Goal: Task Accomplishment & Management: Use online tool/utility

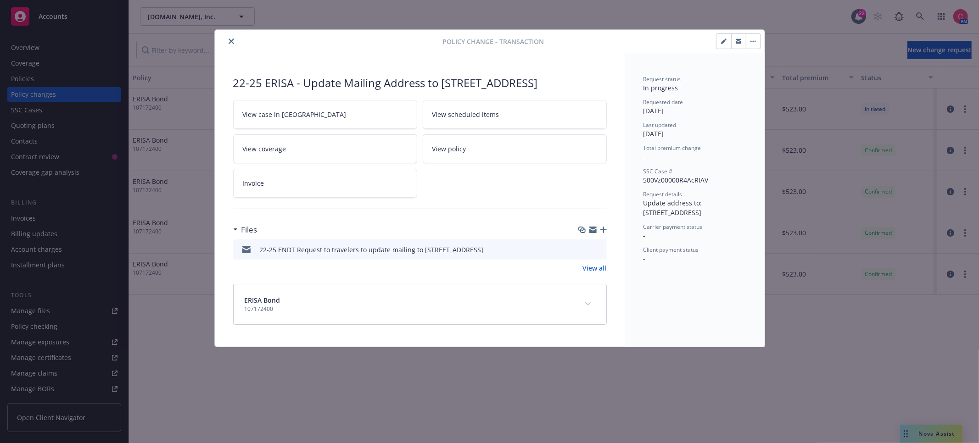
click at [600, 229] on icon "button" at bounding box center [603, 230] width 6 height 6
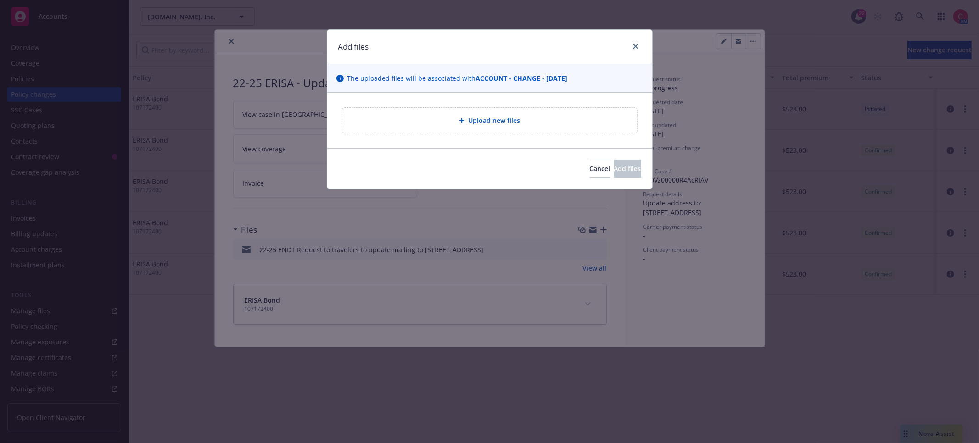
click at [439, 129] on div "Upload new files" at bounding box center [489, 120] width 295 height 25
click at [590, 174] on button "Cancel" at bounding box center [600, 169] width 21 height 18
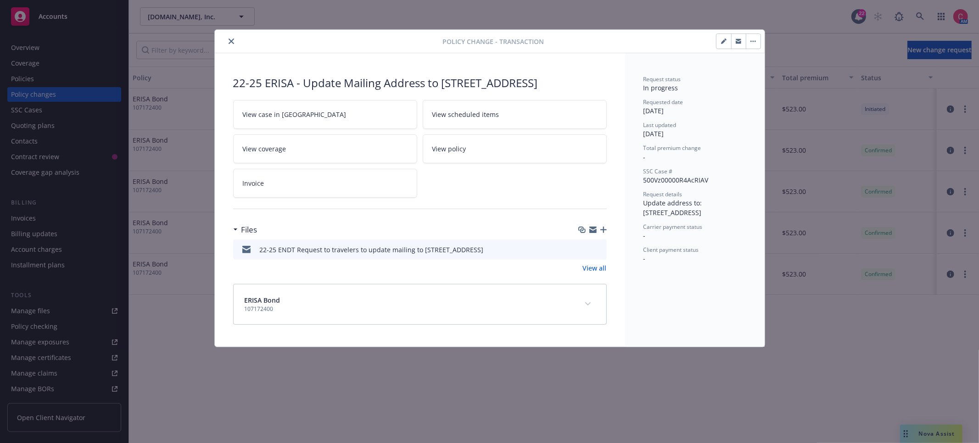
click at [759, 41] on button "button" at bounding box center [753, 41] width 15 height 15
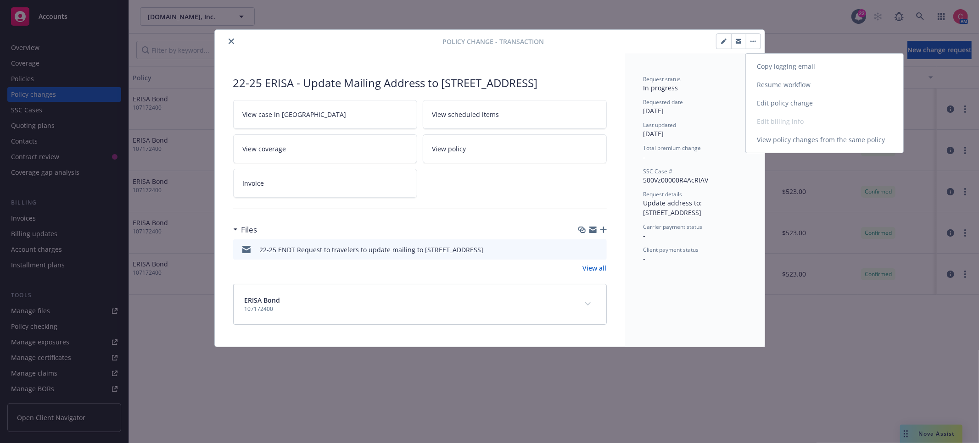
click at [774, 88] on link "Resume workflow" at bounding box center [824, 85] width 157 height 18
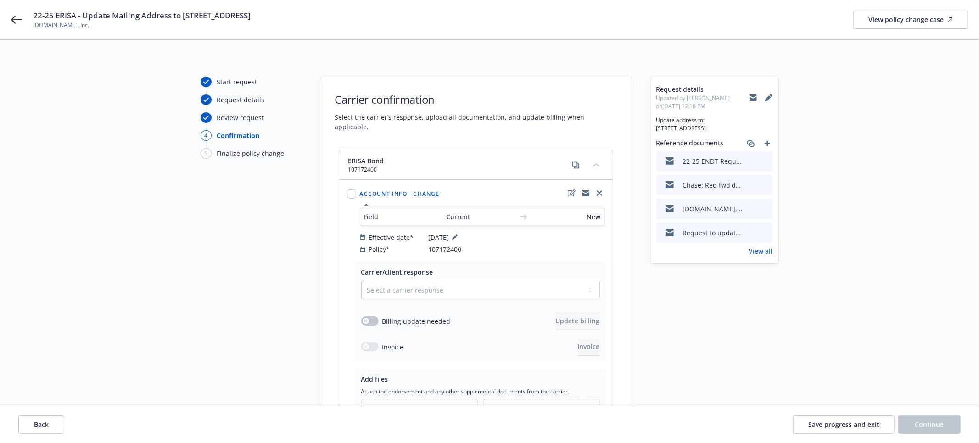
scroll to position [92, 0]
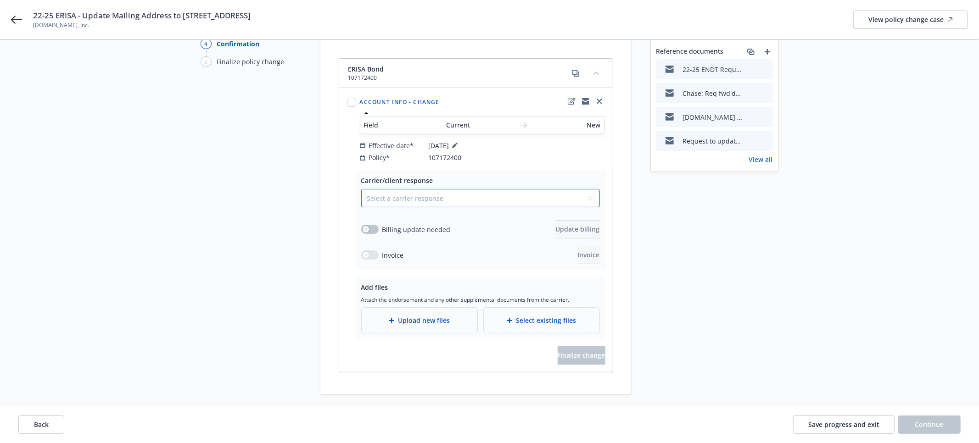
click at [520, 189] on select "Select a carrier response Accepted Accepted with revision No endorsement needed…" at bounding box center [480, 198] width 239 height 18
select select "ACCEPTED"
click at [361, 189] on select "Select a carrier response Accepted Accepted with revision No endorsement needed…" at bounding box center [480, 198] width 239 height 18
click at [453, 327] on div "Add files Attach the endorsement and any other supplemental documents from the …" at bounding box center [481, 308] width 250 height 62
click at [408, 316] on span "Upload new files" at bounding box center [424, 321] width 52 height 10
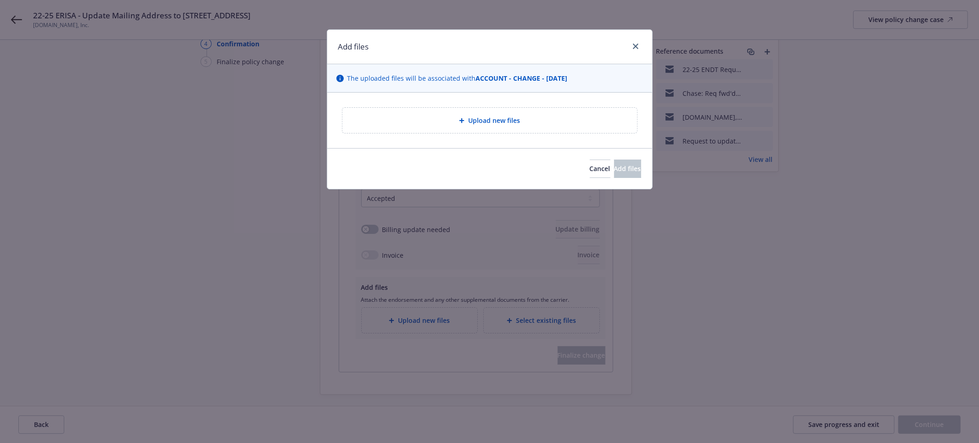
click at [471, 129] on div "Upload new files" at bounding box center [489, 120] width 295 height 25
type textarea "x"
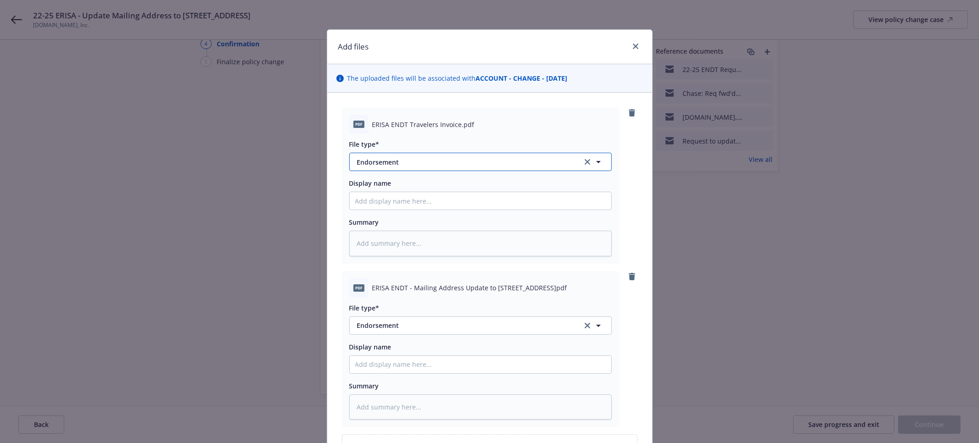
click at [461, 164] on span "Endorsement" at bounding box center [463, 162] width 212 height 10
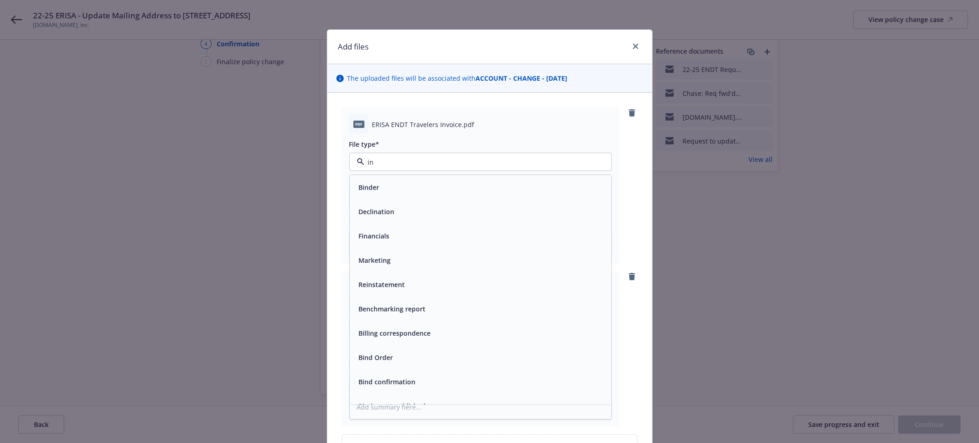
type input "inv"
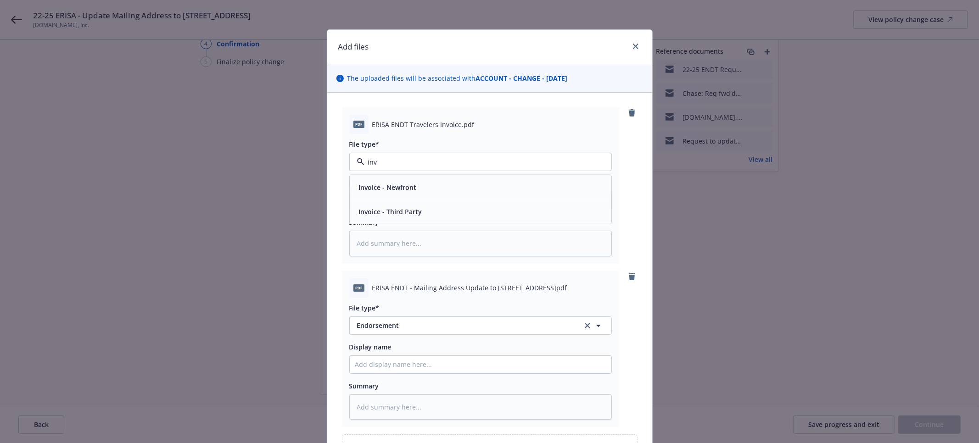
click at [448, 214] on div "Invoice - Third Party" at bounding box center [480, 211] width 251 height 13
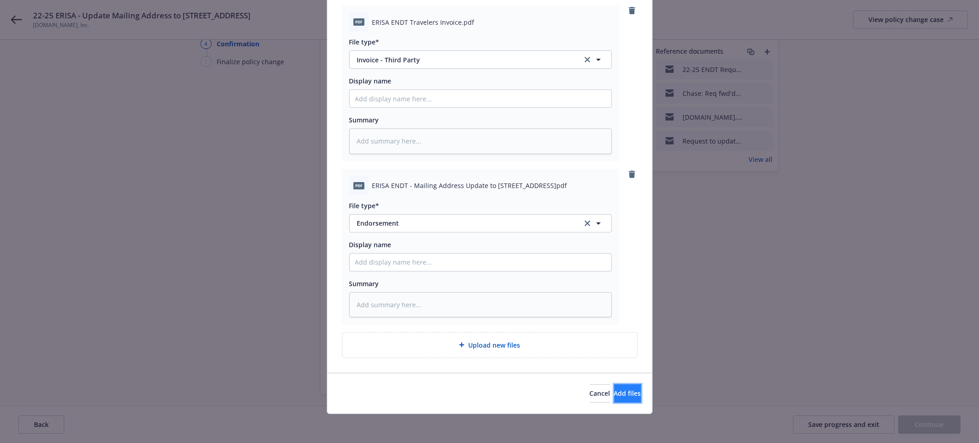
click at [617, 392] on span "Add files" at bounding box center [627, 393] width 27 height 9
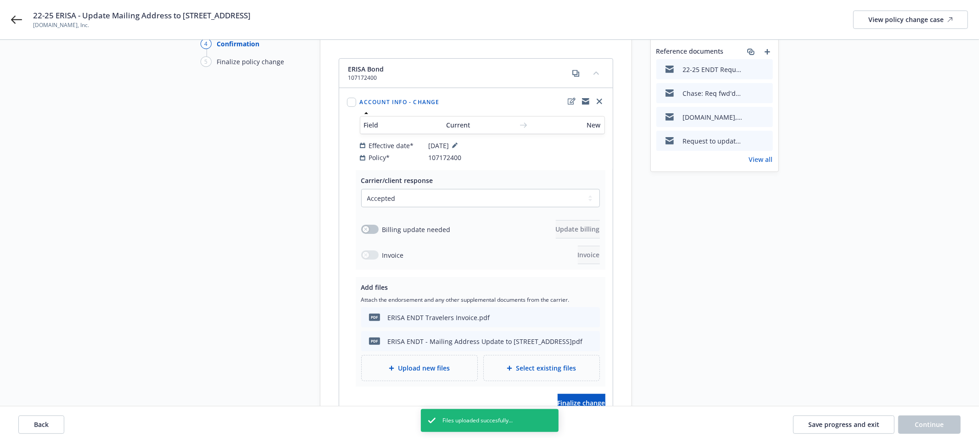
scroll to position [156, 0]
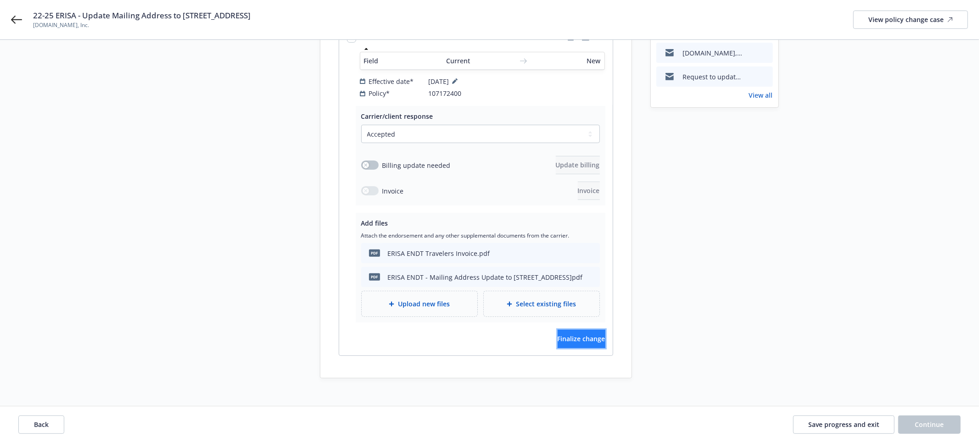
click at [591, 330] on button "Finalize change" at bounding box center [581, 339] width 48 height 18
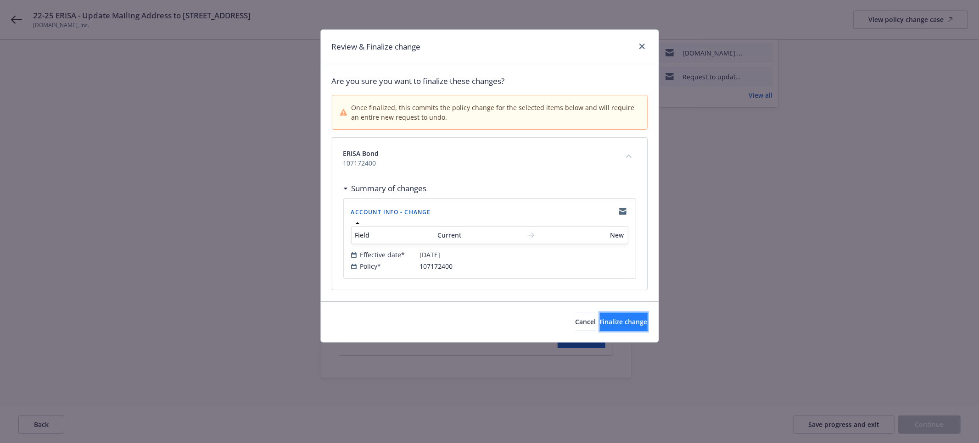
click at [600, 329] on button "Finalize change" at bounding box center [624, 322] width 48 height 18
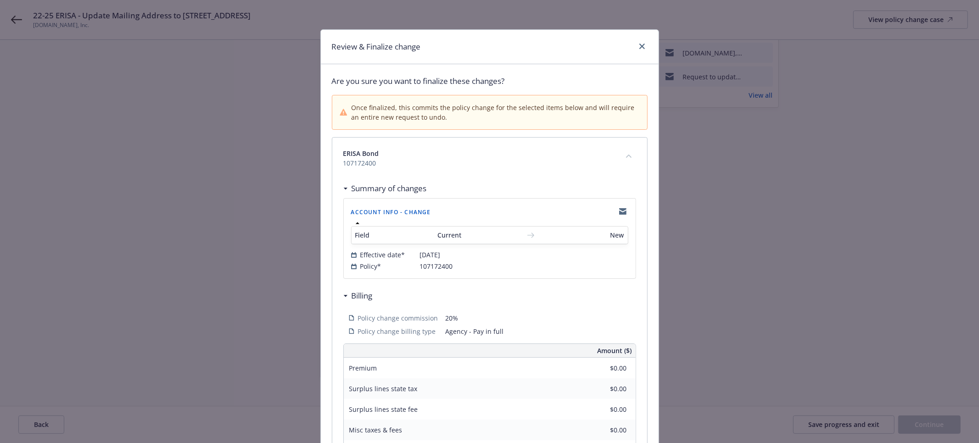
scroll to position [155, 0]
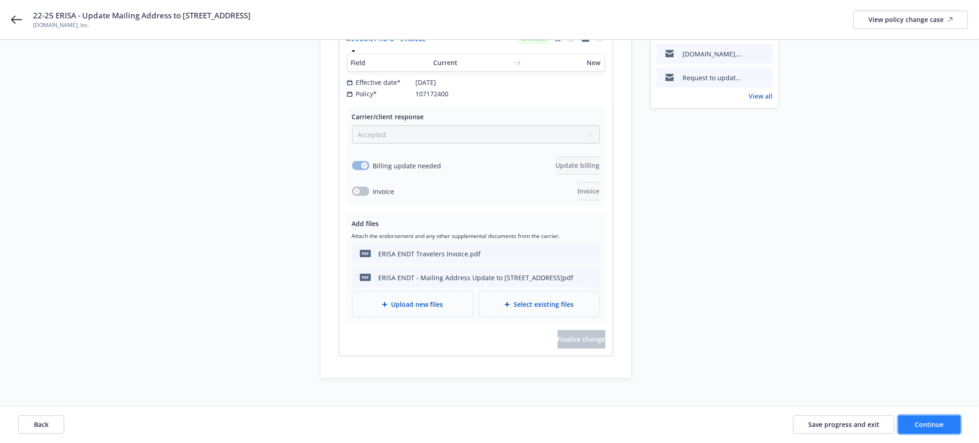
click at [948, 422] on button "Continue" at bounding box center [929, 425] width 62 height 18
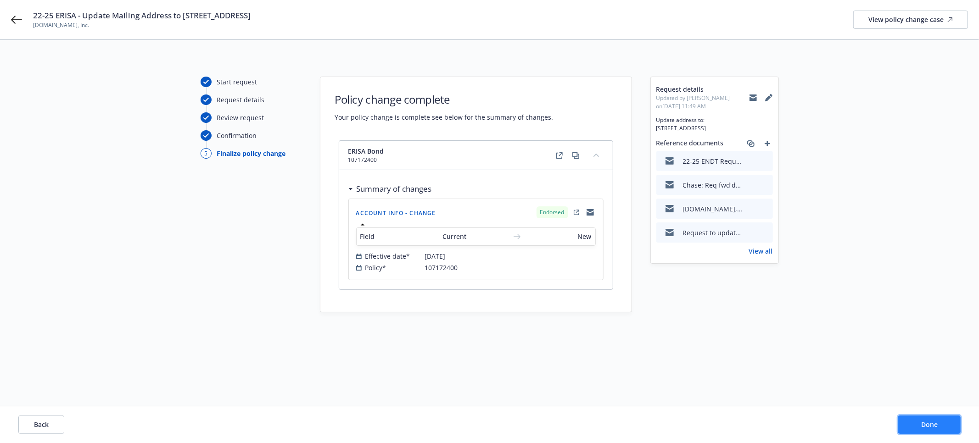
click at [949, 424] on button "Done" at bounding box center [929, 425] width 62 height 18
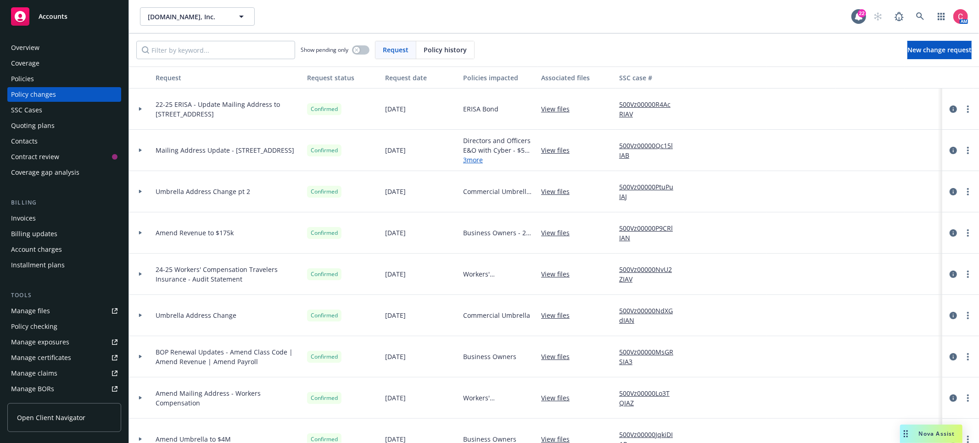
click at [65, 78] on div "Policies" at bounding box center [64, 79] width 106 height 15
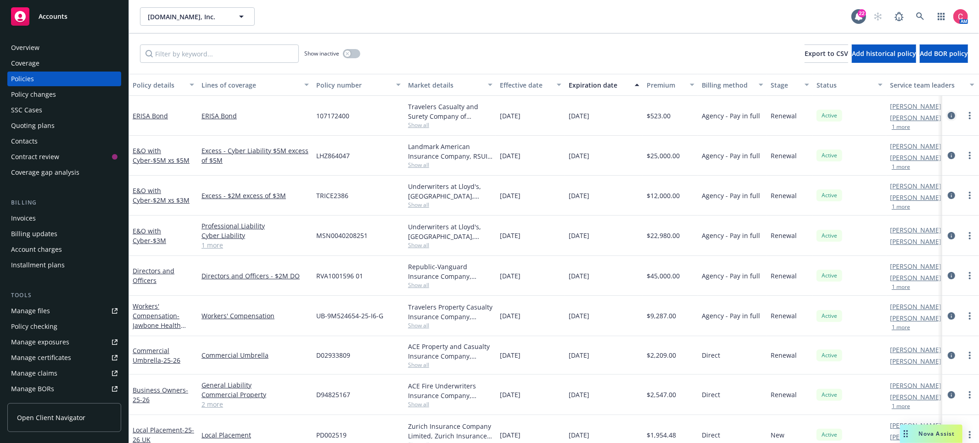
click at [952, 116] on icon "circleInformation" at bounding box center [950, 115] width 7 height 7
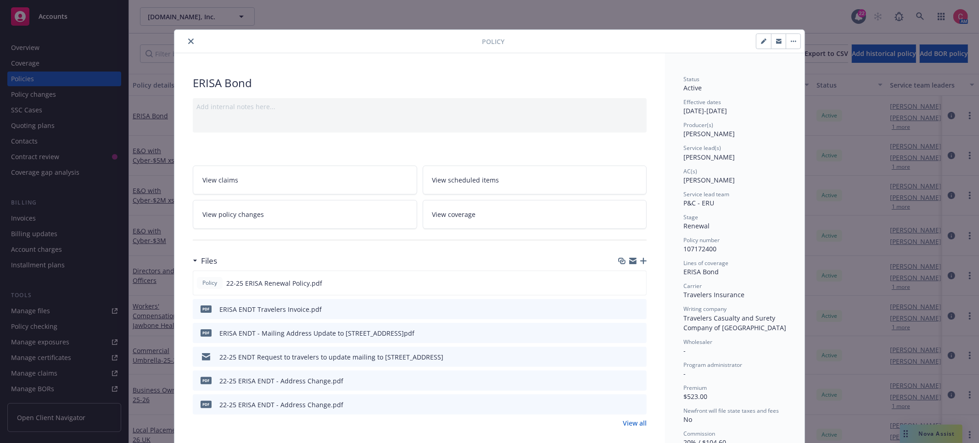
scroll to position [28, 0]
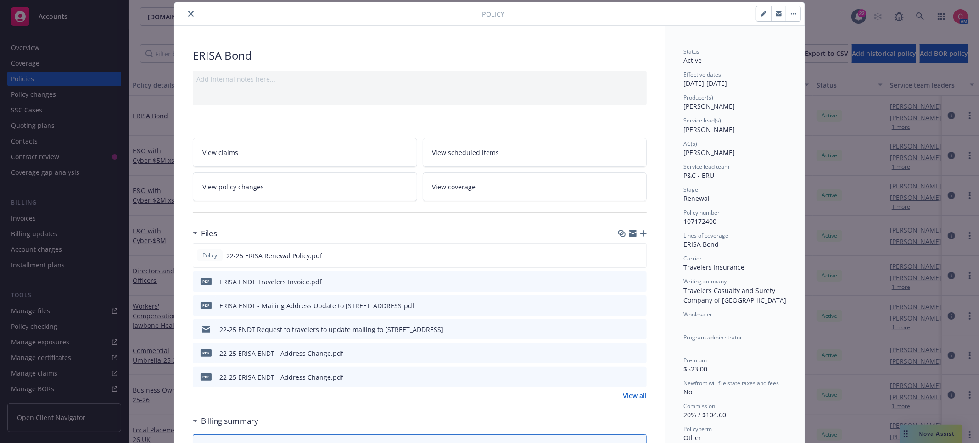
click at [400, 184] on link "View policy changes" at bounding box center [305, 187] width 224 height 29
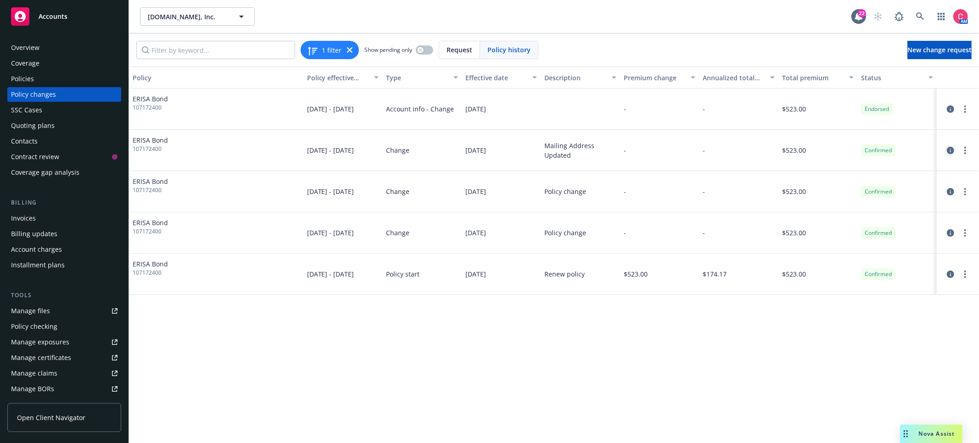
click at [950, 152] on icon "circleInformation" at bounding box center [950, 150] width 7 height 7
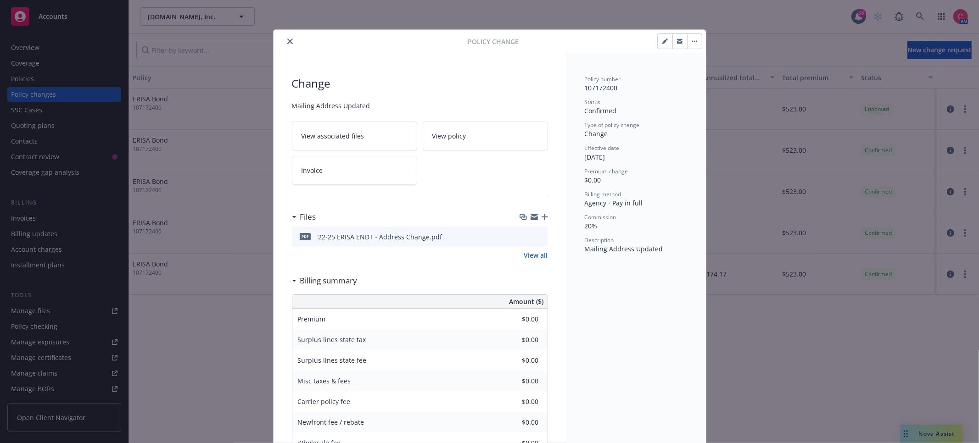
click at [285, 37] on button "close" at bounding box center [289, 41] width 11 height 11
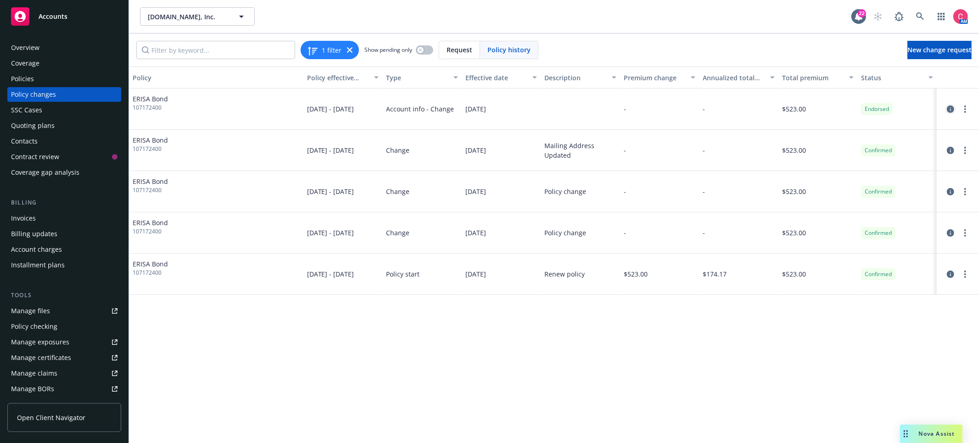
click at [947, 106] on icon "circleInformation" at bounding box center [950, 109] width 7 height 7
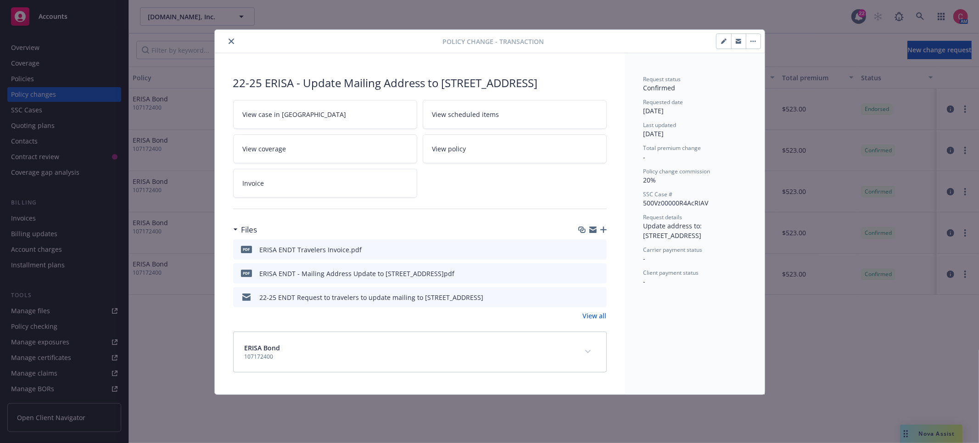
click at [757, 45] on button "button" at bounding box center [753, 41] width 15 height 15
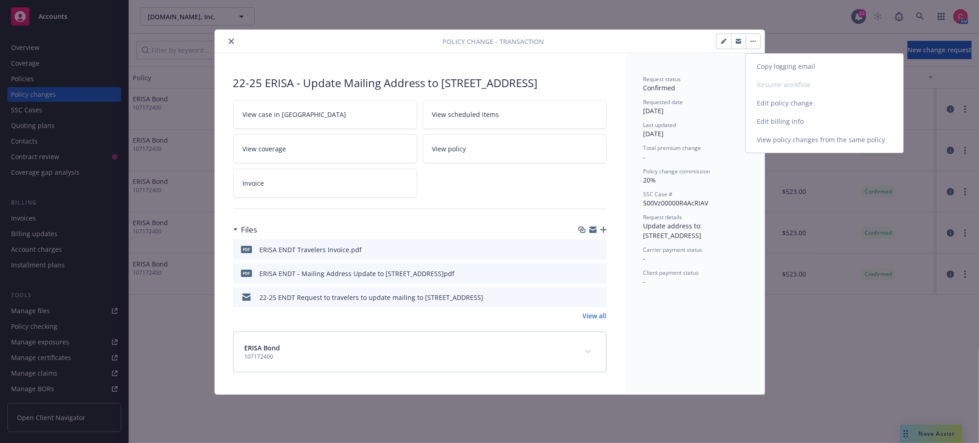
click at [766, 81] on div "Copy logging email Resume workflow Edit policy change Edit billing info View po…" at bounding box center [824, 103] width 157 height 92
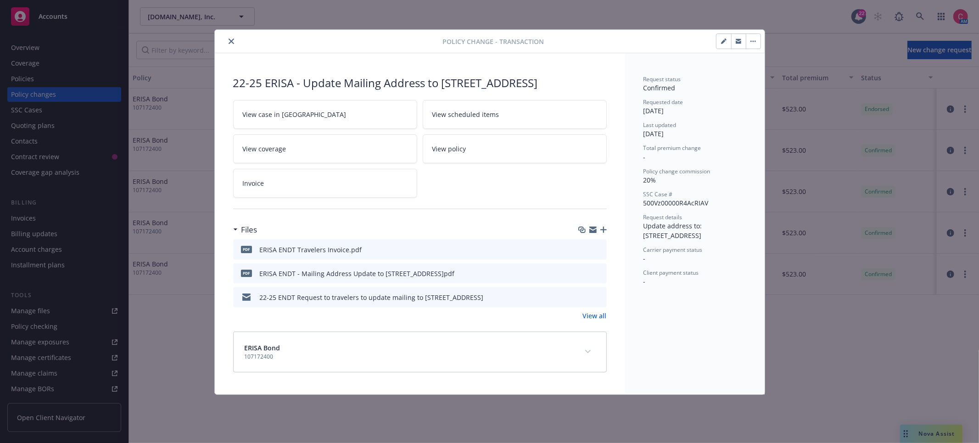
click at [232, 45] on button "close" at bounding box center [231, 41] width 11 height 11
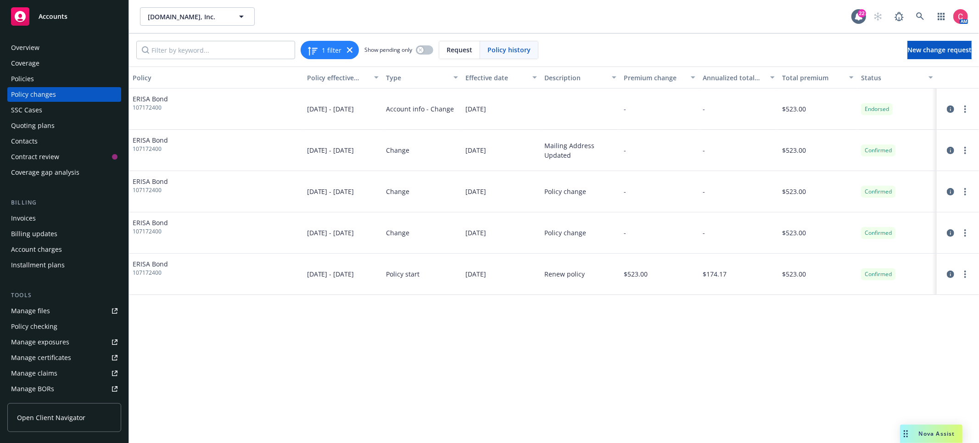
click at [95, 76] on div "Policies" at bounding box center [64, 79] width 106 height 15
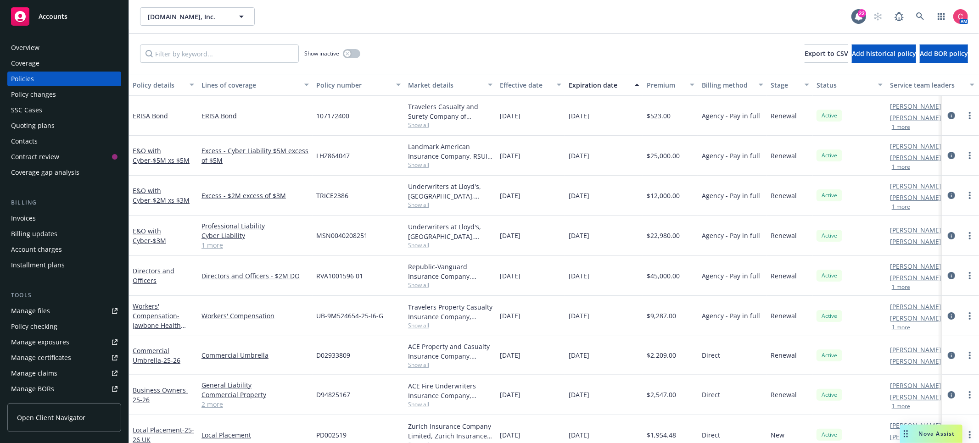
click at [86, 92] on div "Policy changes" at bounding box center [64, 94] width 106 height 15
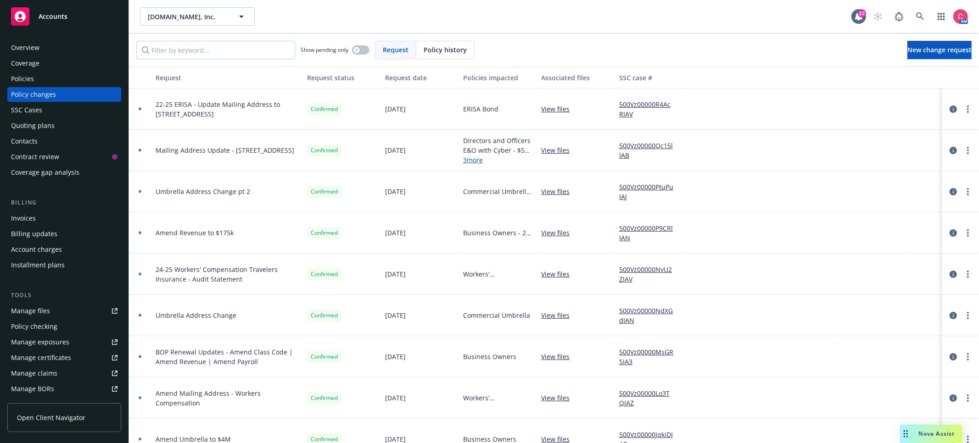
click at [141, 107] on icon at bounding box center [141, 108] width 4 height 3
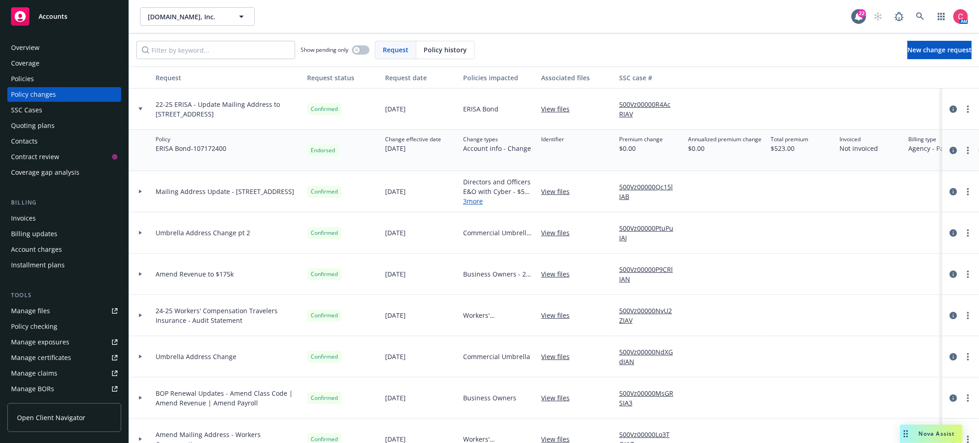
click at [141, 193] on icon at bounding box center [141, 191] width 4 height 3
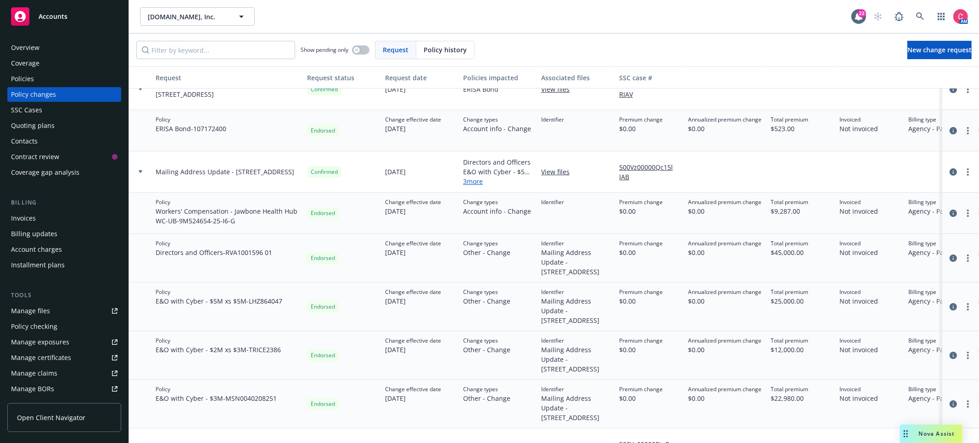
scroll to position [26, 0]
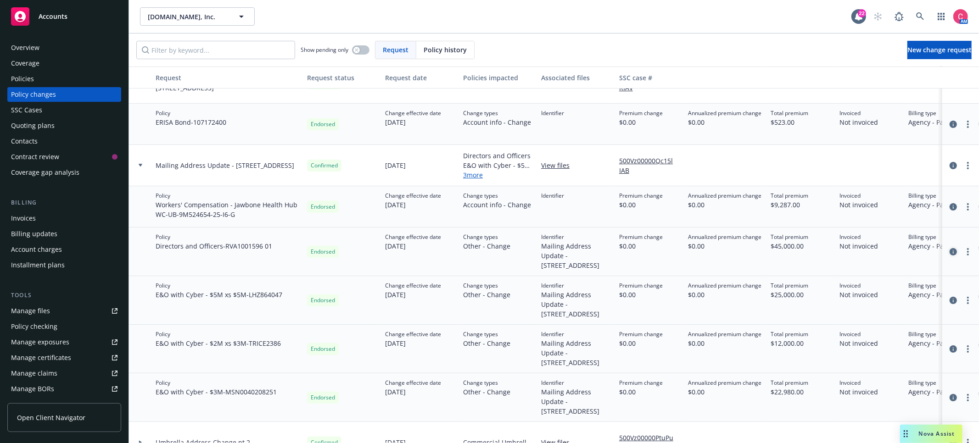
click at [951, 256] on icon "circleInformation" at bounding box center [952, 251] width 7 height 7
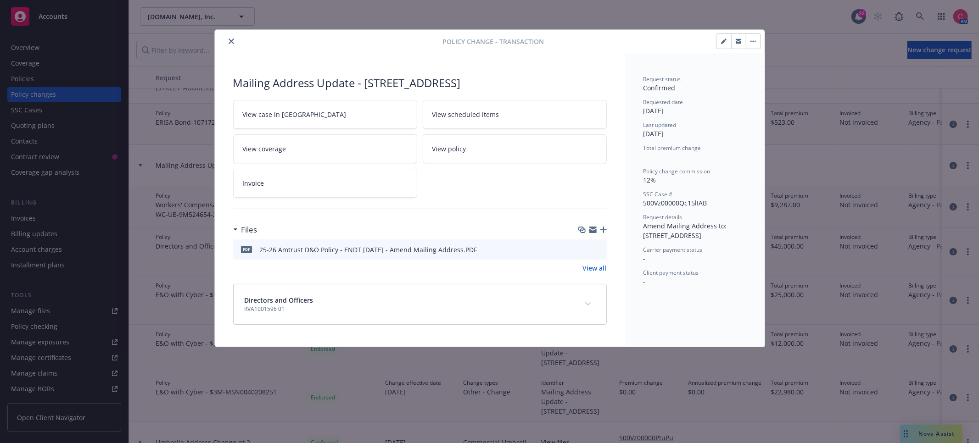
click at [585, 251] on icon "download file" at bounding box center [582, 248] width 7 height 7
click at [228, 42] on icon "close" at bounding box center [231, 42] width 6 height 6
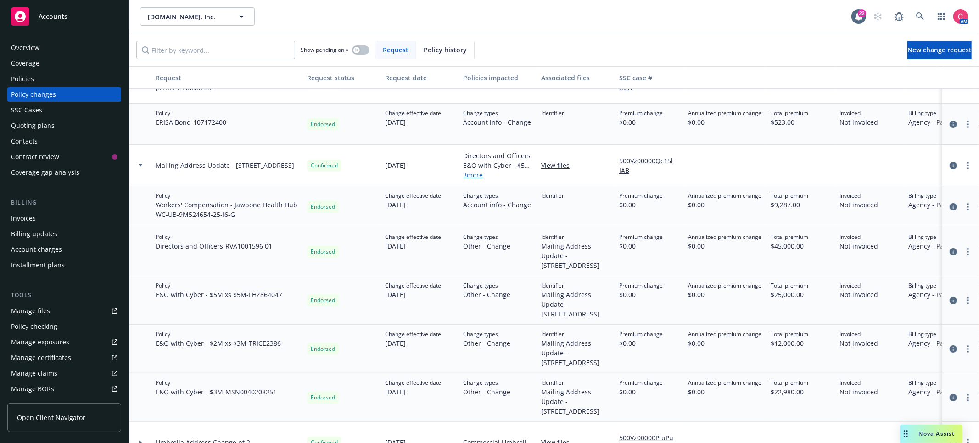
click at [139, 165] on icon at bounding box center [141, 165] width 4 height 3
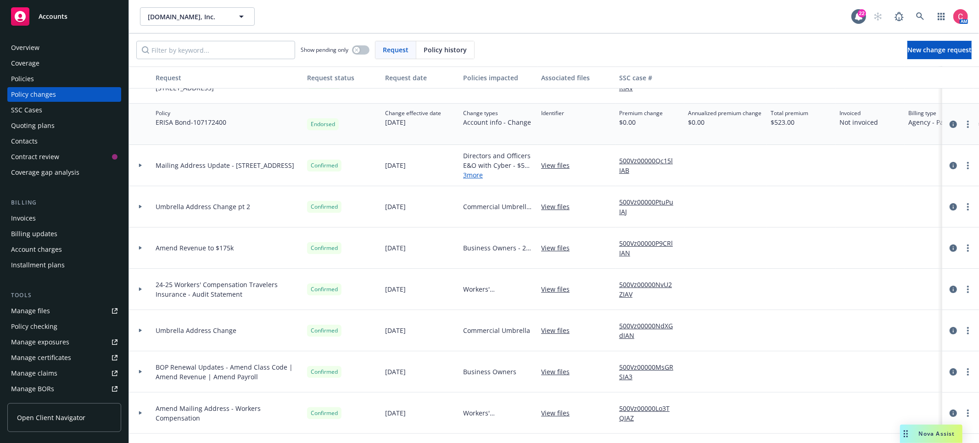
click at [141, 206] on icon at bounding box center [141, 206] width 4 height 3
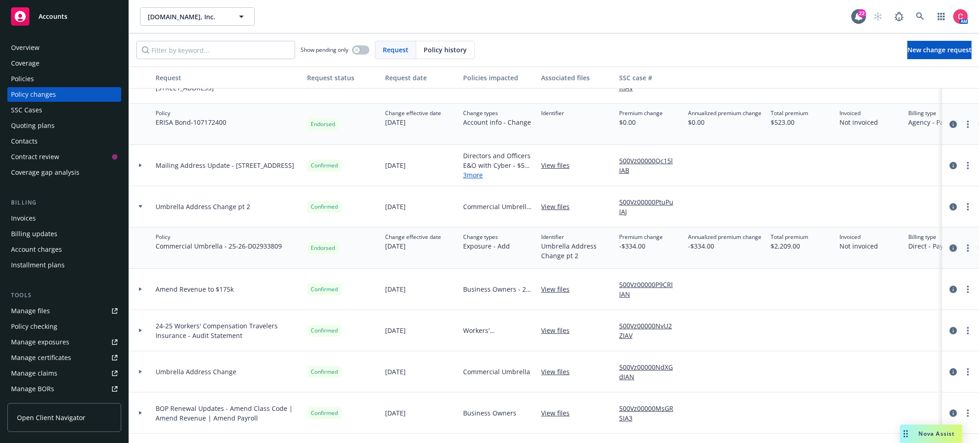
click at [954, 248] on icon "circleInformation" at bounding box center [952, 248] width 7 height 7
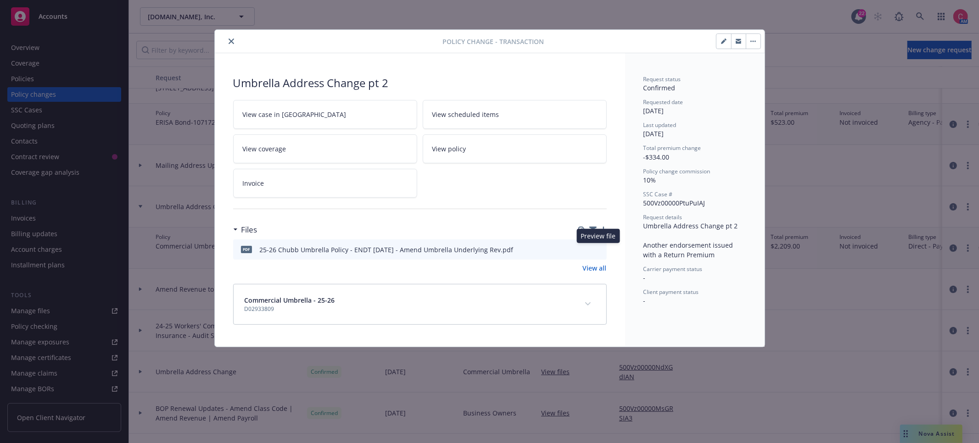
click at [600, 248] on icon "preview file" at bounding box center [598, 249] width 8 height 6
click at [601, 253] on button at bounding box center [599, 250] width 8 height 10
click at [601, 250] on icon "preview file" at bounding box center [598, 249] width 8 height 6
click at [227, 42] on button "close" at bounding box center [231, 41] width 11 height 11
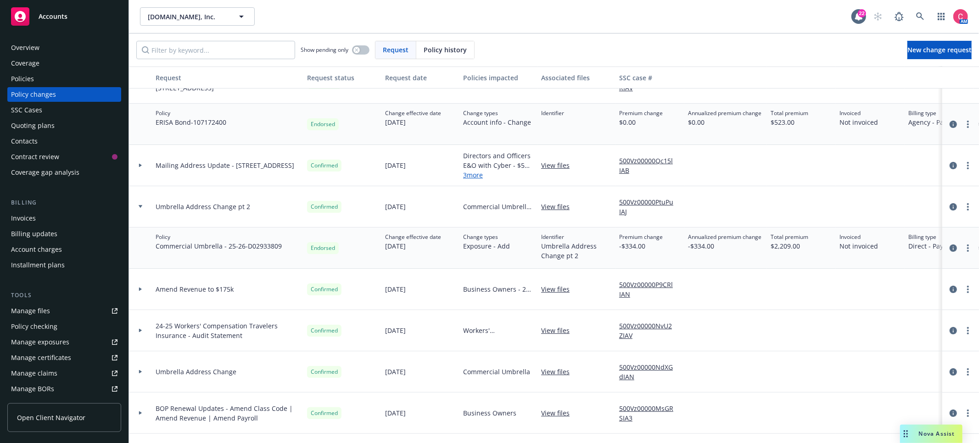
click at [139, 205] on icon at bounding box center [141, 206] width 4 height 3
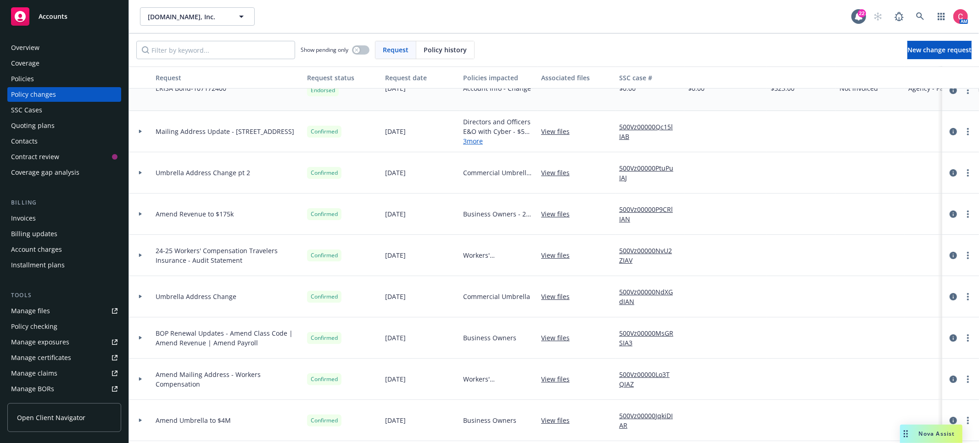
scroll to position [63, 0]
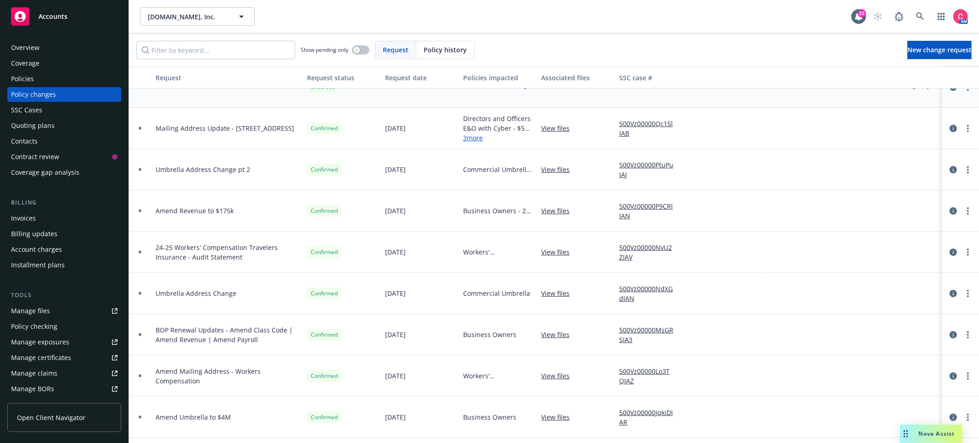
click at [142, 252] on div at bounding box center [141, 252] width 16 height 3
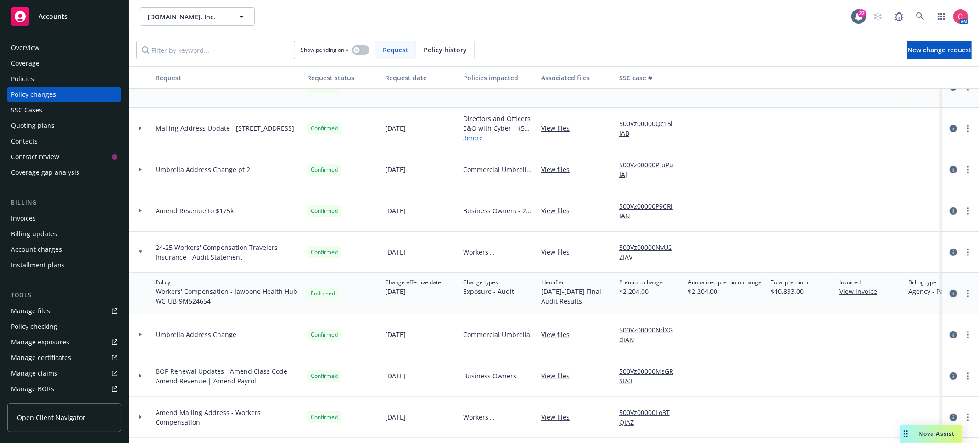
click at [956, 293] on icon "circleInformation" at bounding box center [952, 293] width 7 height 7
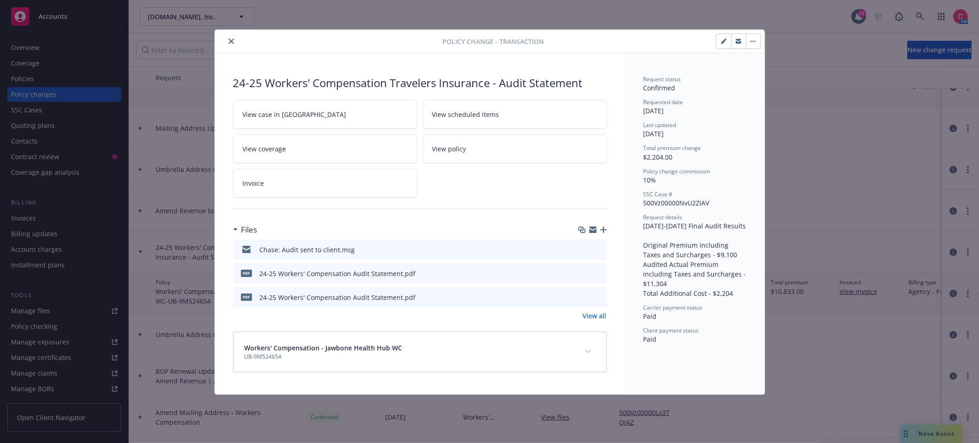
click at [229, 40] on icon "close" at bounding box center [231, 42] width 6 height 6
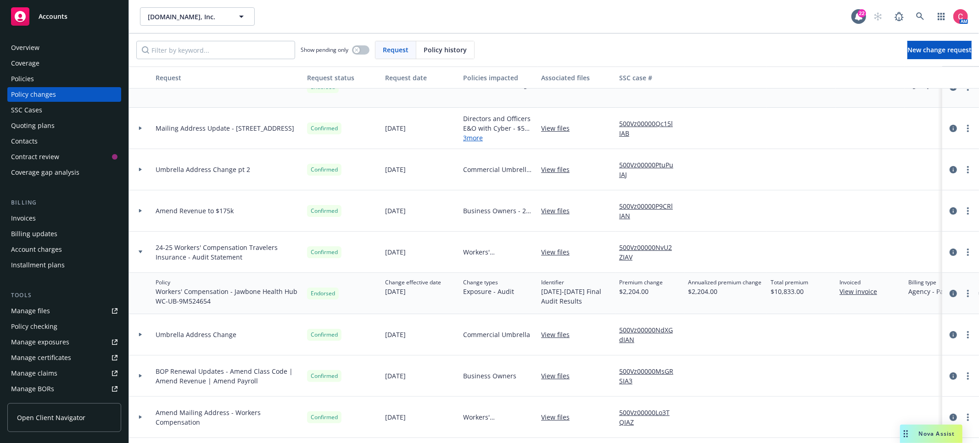
click at [139, 251] on icon at bounding box center [141, 252] width 4 height 3
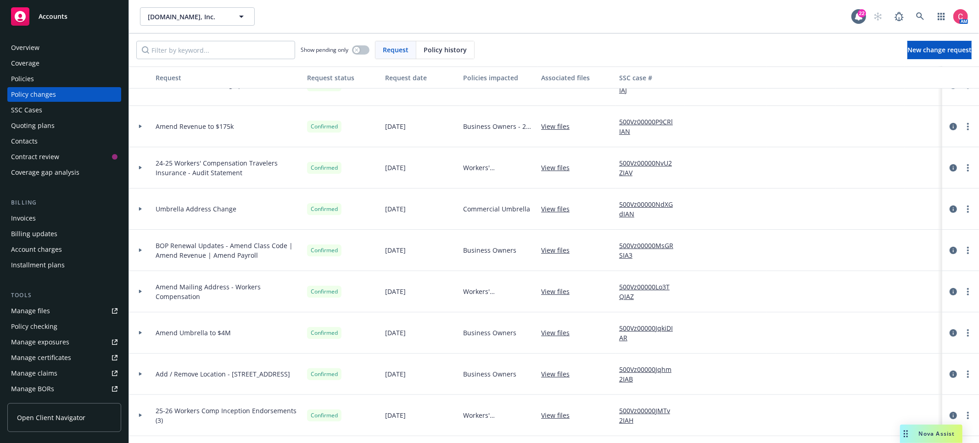
scroll to position [147, 0]
click at [140, 293] on icon at bounding box center [141, 291] width 4 height 3
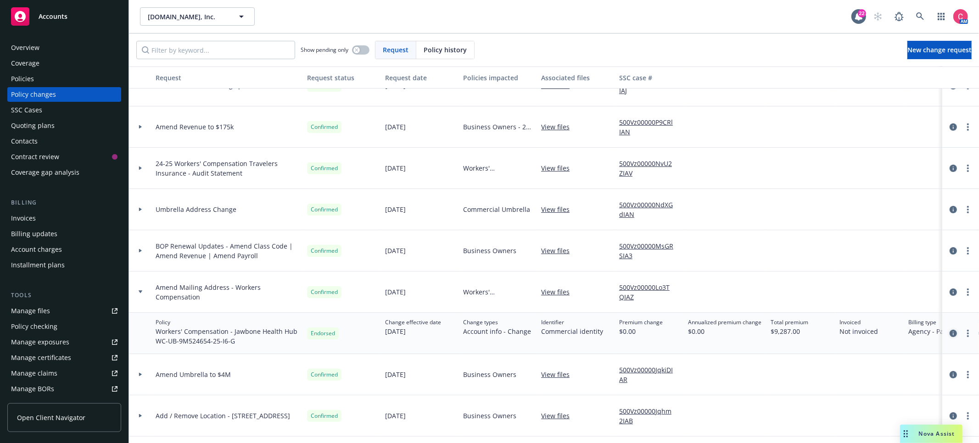
click at [953, 331] on icon "circleInformation" at bounding box center [952, 333] width 7 height 7
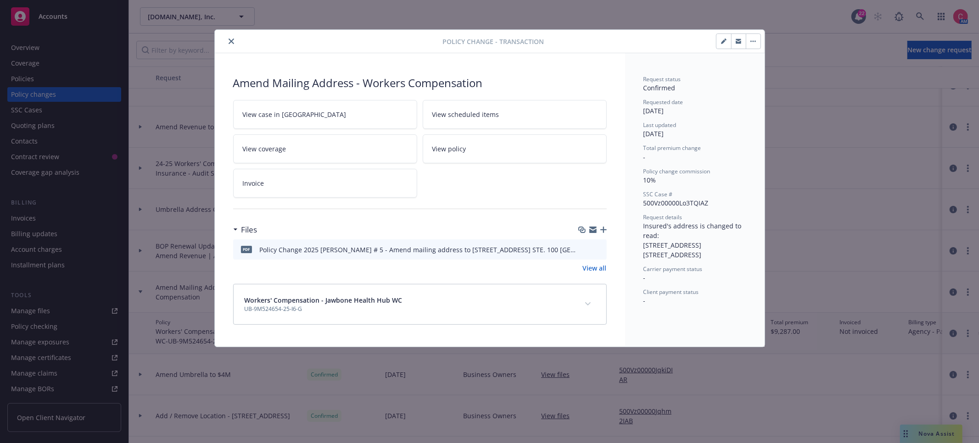
click at [233, 39] on icon "close" at bounding box center [231, 42] width 6 height 6
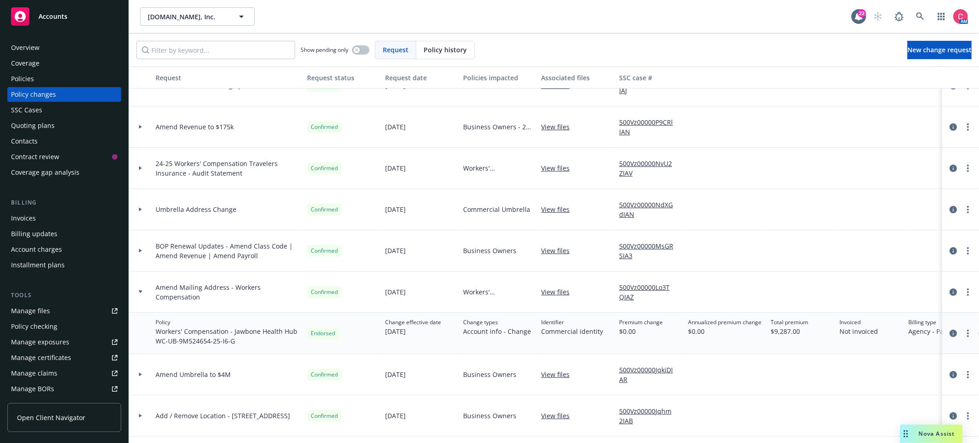
click at [55, 77] on div "Policies" at bounding box center [64, 79] width 106 height 15
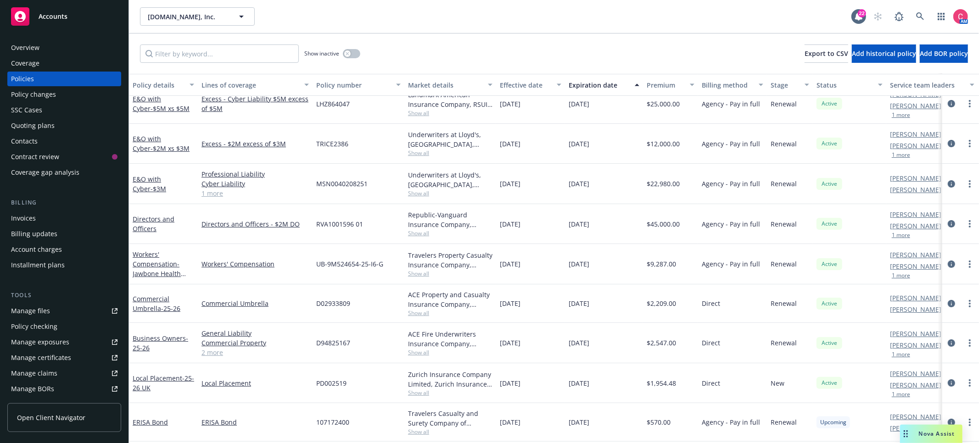
scroll to position [54, 0]
click at [953, 263] on icon "circleInformation" at bounding box center [950, 261] width 7 height 7
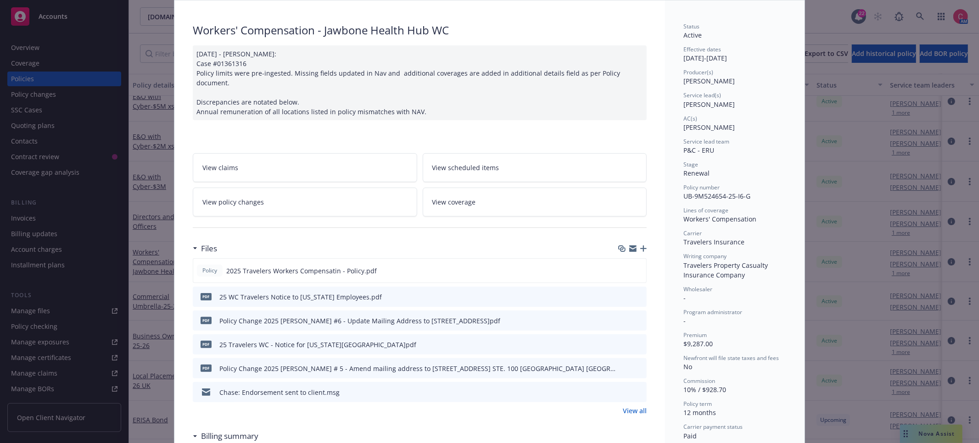
scroll to position [54, 0]
click at [620, 316] on icon "download file" at bounding box center [622, 319] width 7 height 7
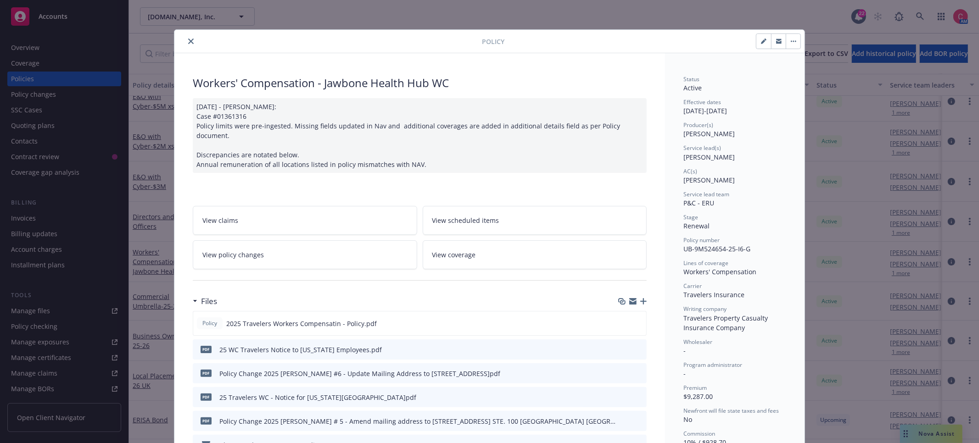
click at [195, 45] on div at bounding box center [330, 41] width 304 height 11
click at [178, 40] on div at bounding box center [330, 41] width 304 height 11
click at [194, 39] on button "close" at bounding box center [190, 41] width 11 height 11
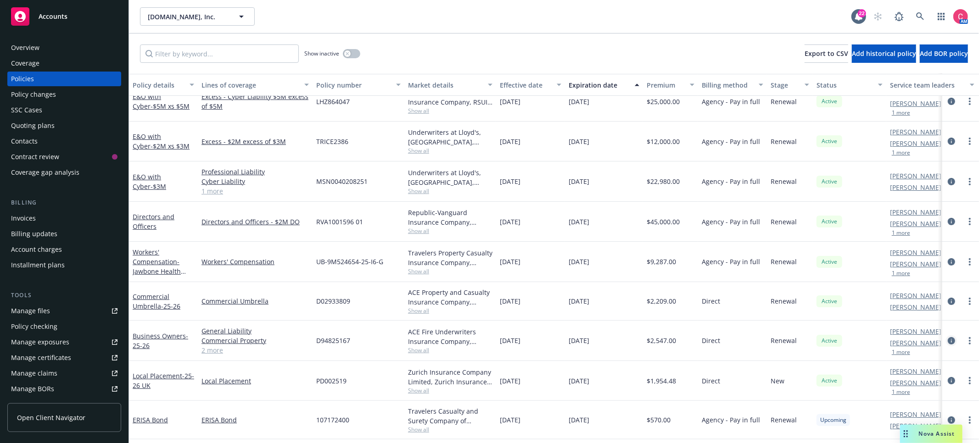
click at [951, 339] on icon "circleInformation" at bounding box center [950, 340] width 7 height 7
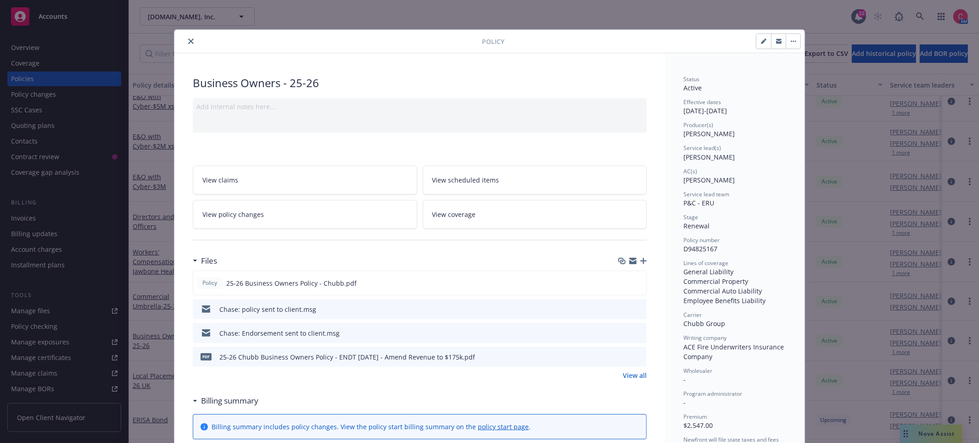
click at [641, 359] on icon "preview file" at bounding box center [638, 356] width 8 height 6
click at [189, 44] on icon "close" at bounding box center [191, 42] width 6 height 6
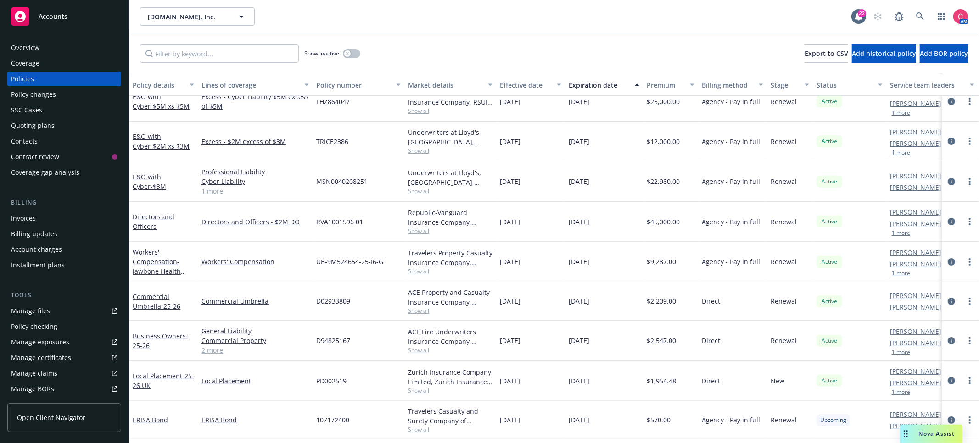
click at [98, 96] on div "Policy changes" at bounding box center [64, 94] width 106 height 15
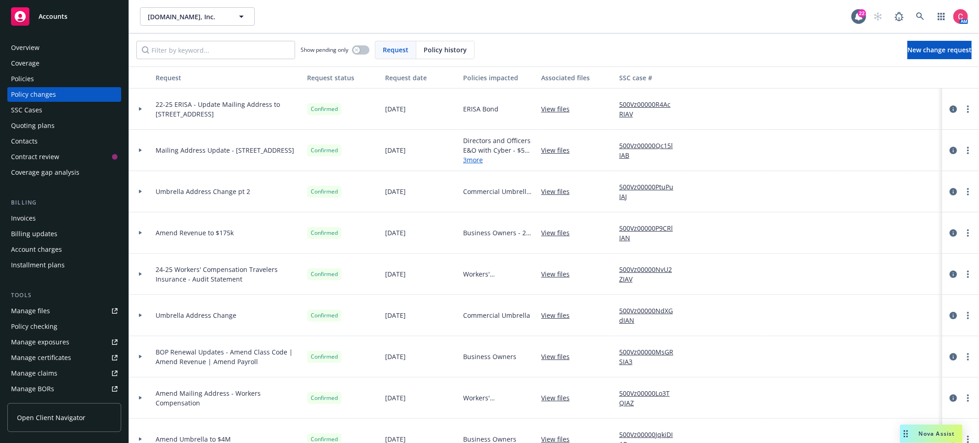
click at [33, 84] on div "Policies" at bounding box center [22, 79] width 23 height 15
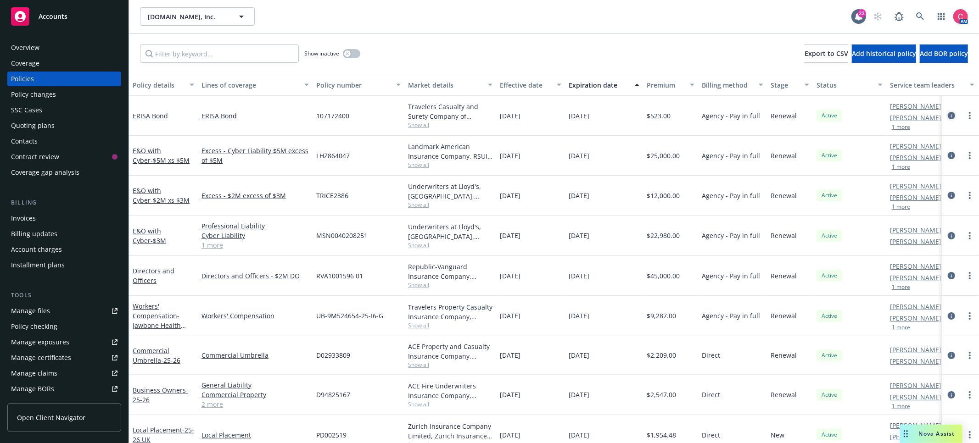
click at [951, 115] on icon "circleInformation" at bounding box center [950, 115] width 7 height 7
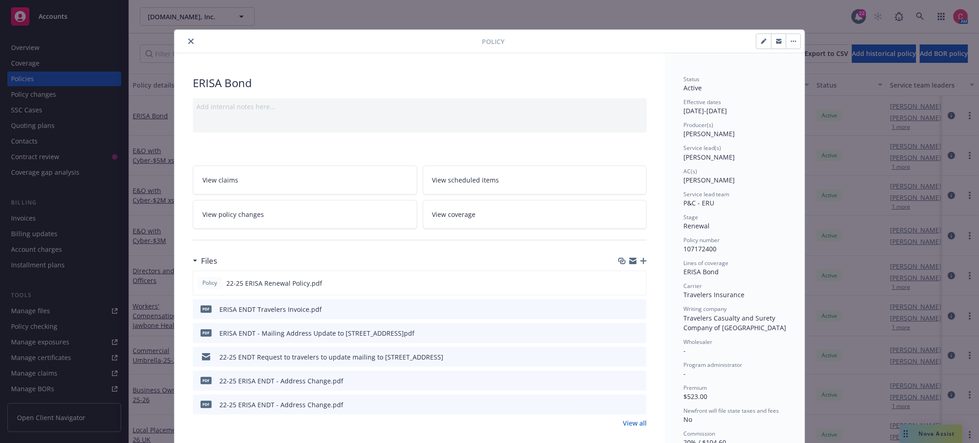
scroll to position [28, 0]
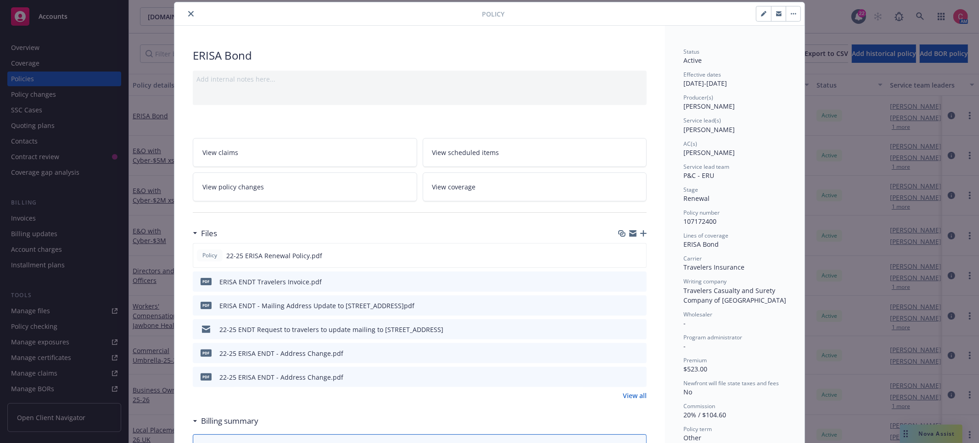
click at [278, 192] on link "View policy changes" at bounding box center [305, 187] width 224 height 29
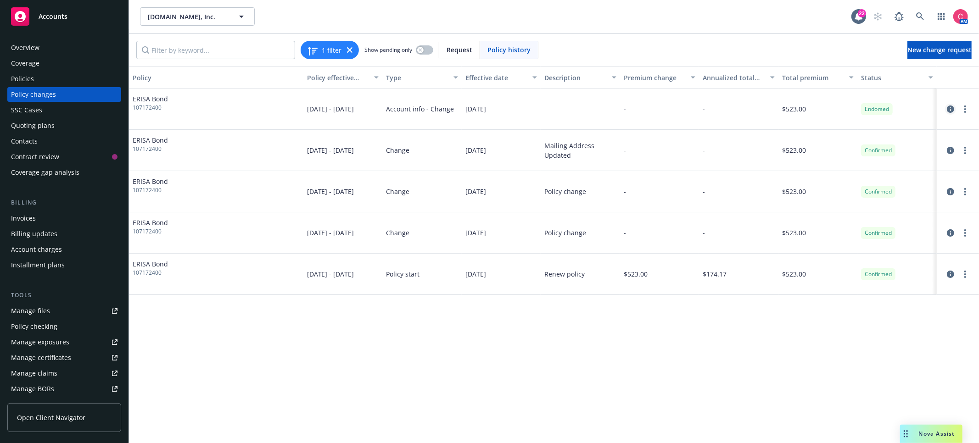
click at [953, 109] on icon "circleInformation" at bounding box center [950, 109] width 7 height 7
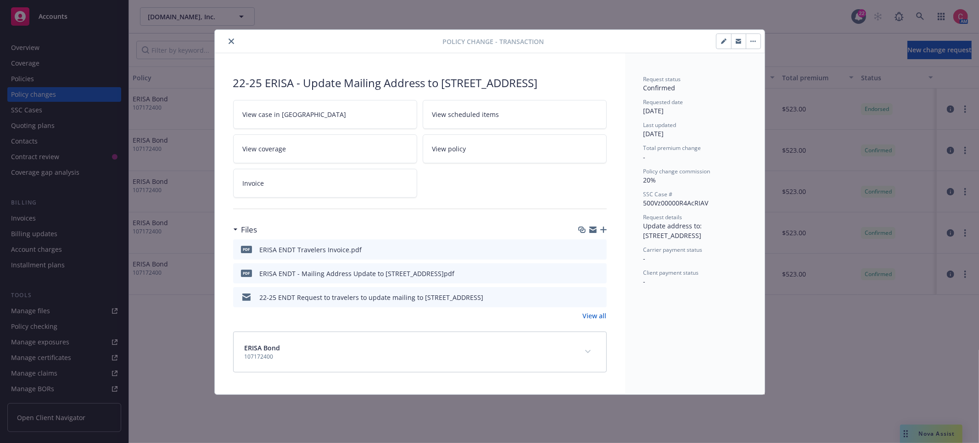
click at [283, 110] on span "View case in SSC" at bounding box center [295, 115] width 104 height 10
click at [227, 43] on button "close" at bounding box center [231, 41] width 11 height 11
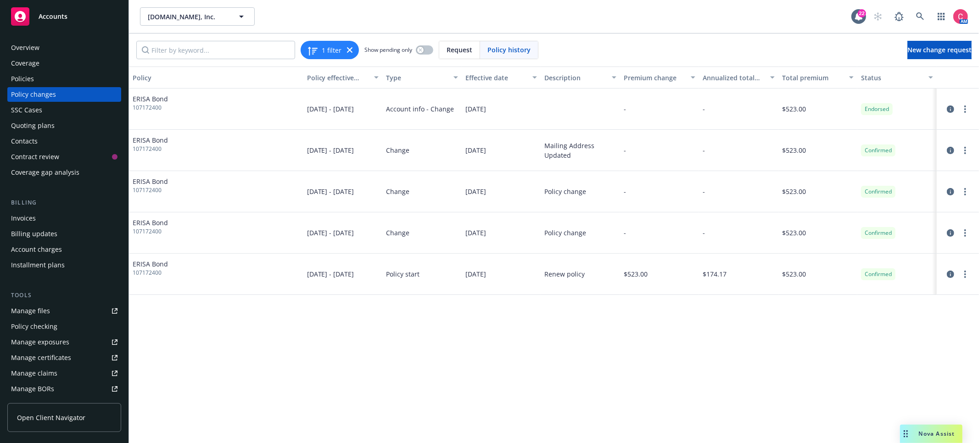
click at [93, 82] on div "Policies" at bounding box center [64, 79] width 106 height 15
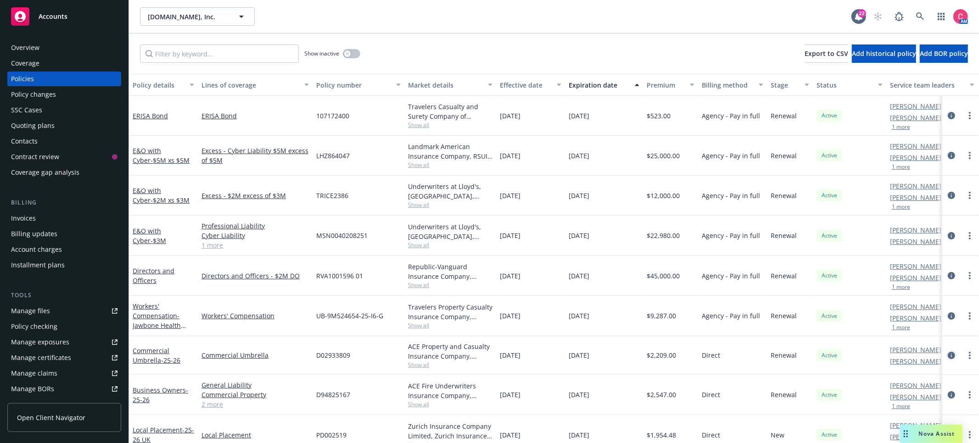
click at [950, 356] on icon "circleInformation" at bounding box center [950, 355] width 7 height 7
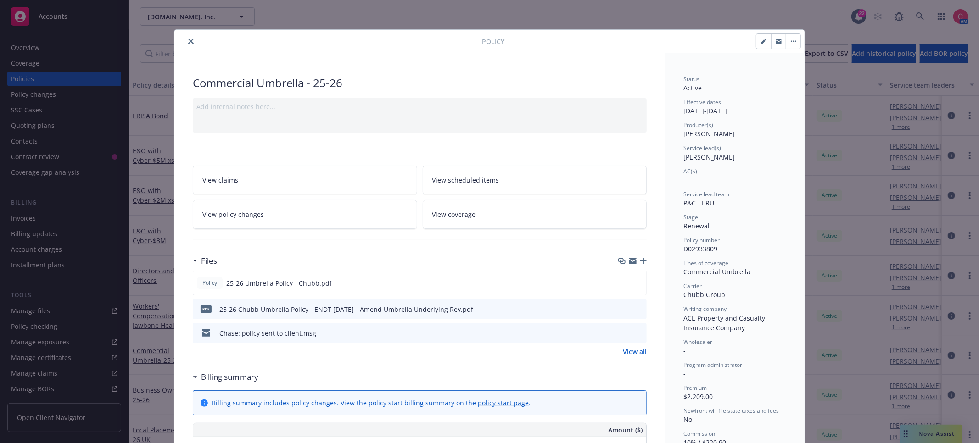
scroll to position [28, 0]
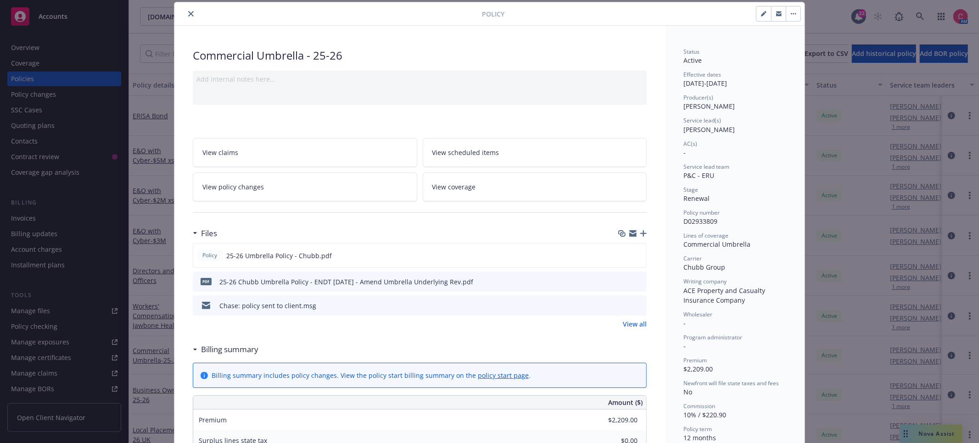
click at [290, 191] on link "View policy changes" at bounding box center [305, 187] width 224 height 29
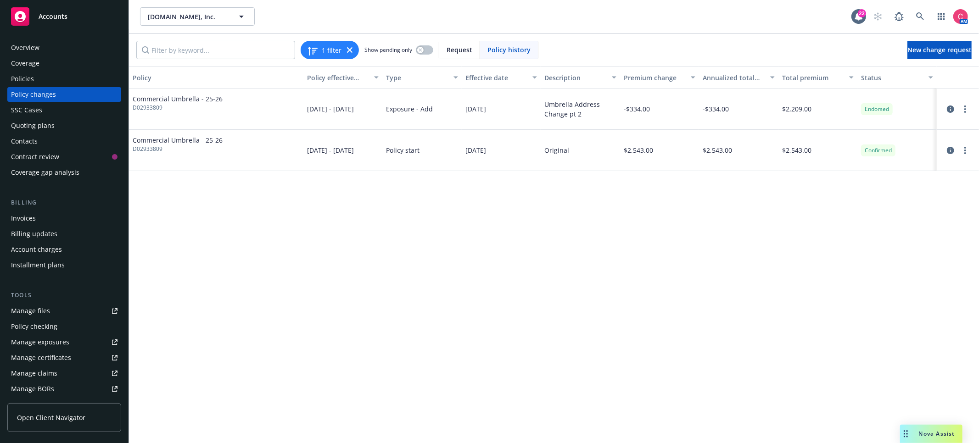
click at [957, 109] on div at bounding box center [957, 109] width 35 height 11
click at [952, 110] on icon "circleInformation" at bounding box center [950, 109] width 7 height 7
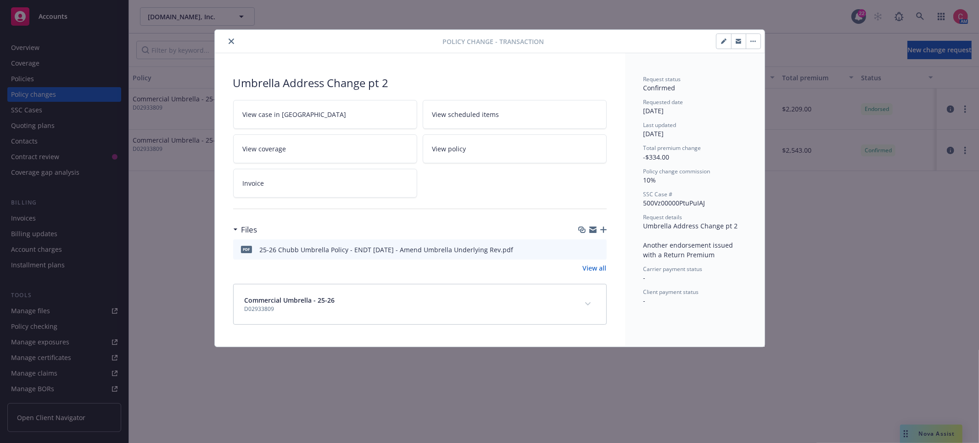
click at [258, 125] on link "View case in SSC" at bounding box center [325, 114] width 184 height 29
drag, startPoint x: 230, startPoint y: 43, endPoint x: 144, endPoint y: 56, distance: 87.2
click at [230, 43] on icon "close" at bounding box center [231, 42] width 6 height 6
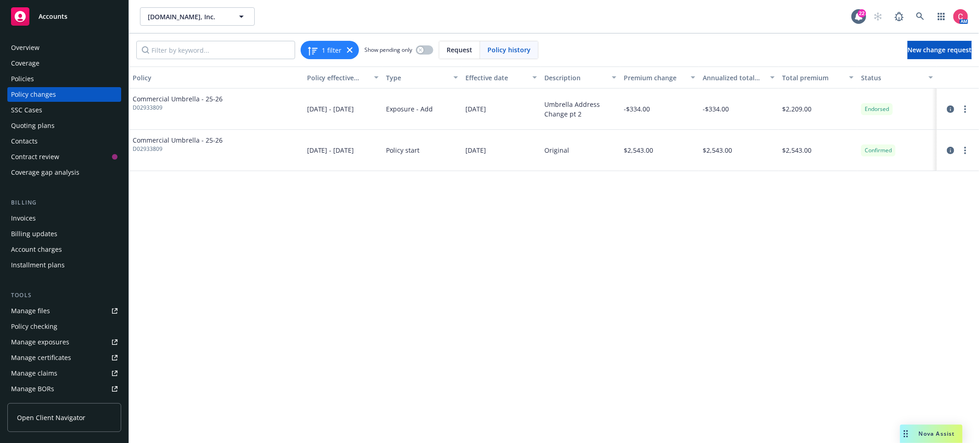
click at [74, 78] on div "Policies" at bounding box center [64, 79] width 106 height 15
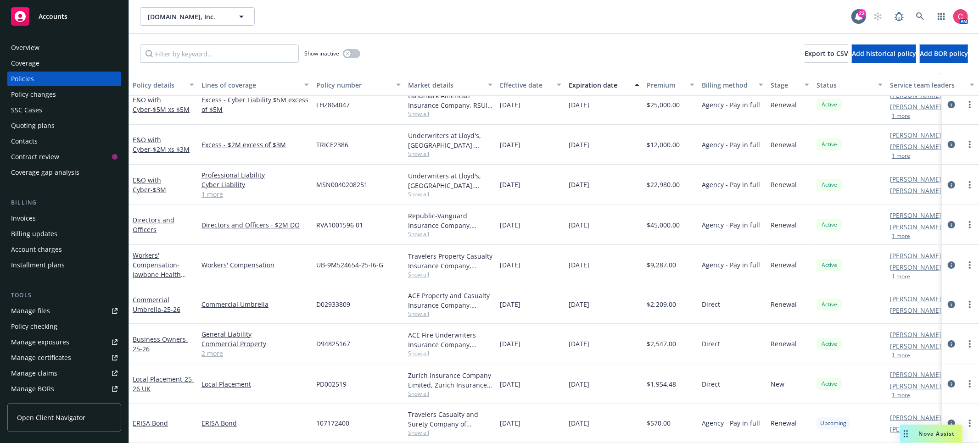
click at [342, 342] on span "D94825167" at bounding box center [333, 344] width 34 height 10
click at [342, 342] on span "D94825167" at bounding box center [333, 346] width 34 height 10
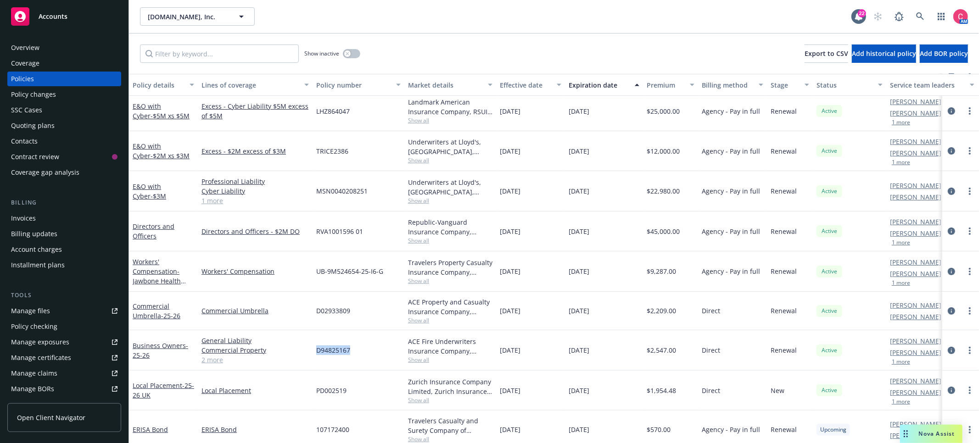
scroll to position [44, 0]
copy span "D94825167"
click at [953, 192] on icon "circleInformation" at bounding box center [950, 192] width 7 height 7
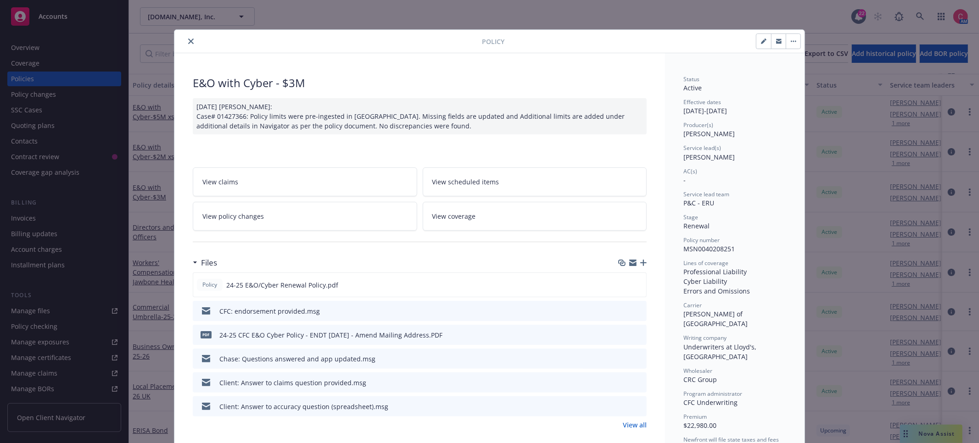
click at [641, 334] on icon "preview file" at bounding box center [638, 334] width 8 height 6
click at [192, 39] on icon "close" at bounding box center [191, 42] width 6 height 6
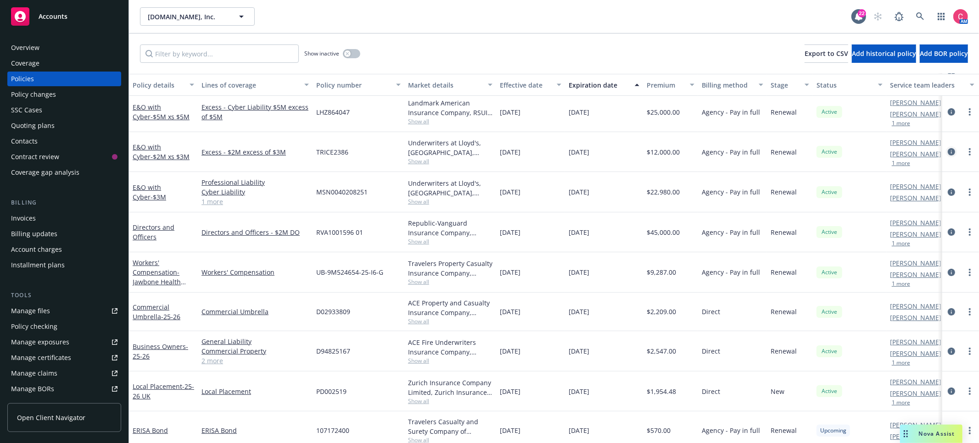
click at [951, 150] on icon "circleInformation" at bounding box center [950, 151] width 7 height 7
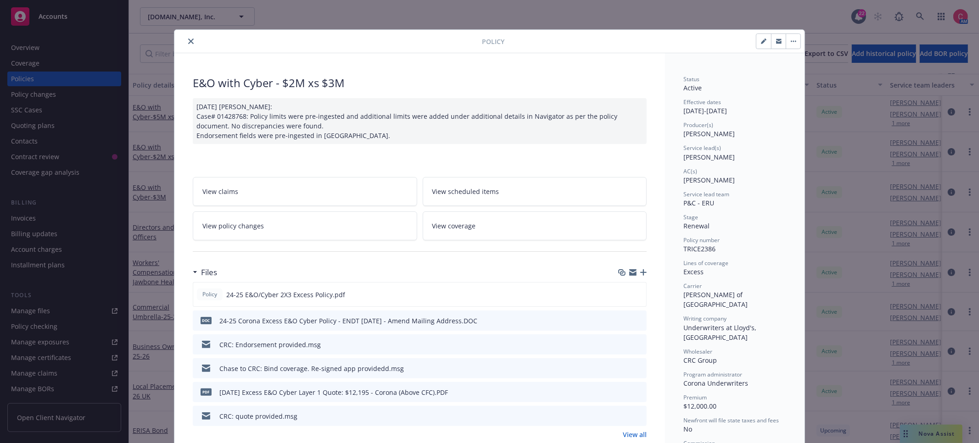
click at [637, 319] on icon "preview file" at bounding box center [638, 320] width 8 height 6
click at [185, 40] on button "close" at bounding box center [190, 41] width 11 height 11
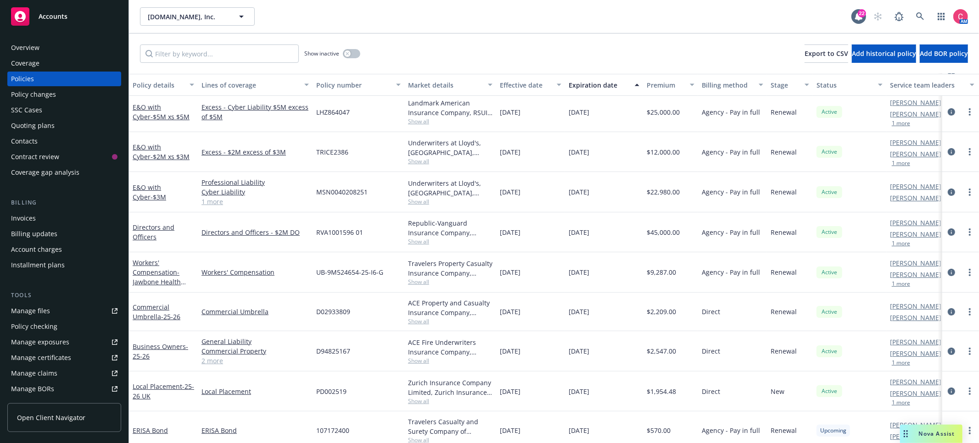
click at [84, 50] on div "Overview" at bounding box center [64, 47] width 106 height 15
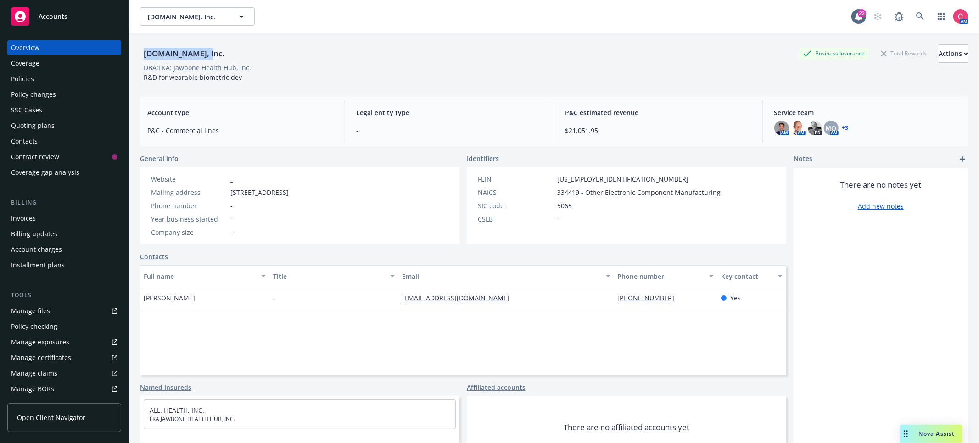
drag, startPoint x: 145, startPoint y: 54, endPoint x: 273, endPoint y: 60, distance: 128.2
click at [273, 60] on div "All.Health, Inc. Business Insurance Total Rewards Actions" at bounding box center [554, 54] width 828 height 18
copy div "All.Health, Inc."
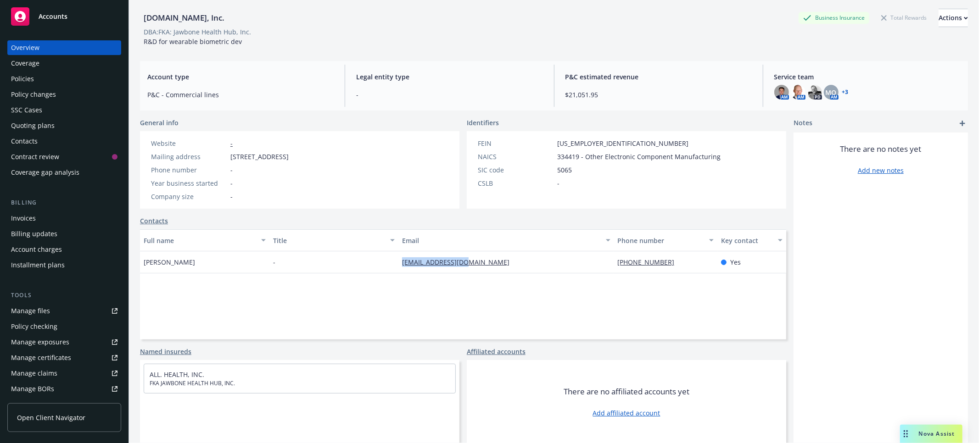
drag, startPoint x: 485, startPoint y: 268, endPoint x: 396, endPoint y: 265, distance: 89.5
click at [396, 265] on div "David Soares - dsoares@all.health (408) 316-2232 Yes" at bounding box center [463, 262] width 646 height 22
copy div "dsoares@all.health"
drag, startPoint x: 230, startPoint y: 156, endPoint x: 376, endPoint y: 156, distance: 145.5
click at [300, 156] on div "Website - Mailing address 649 Front St., 2nd Fl., San Francisco, CA, 94111 Phon…" at bounding box center [220, 170] width 160 height 78
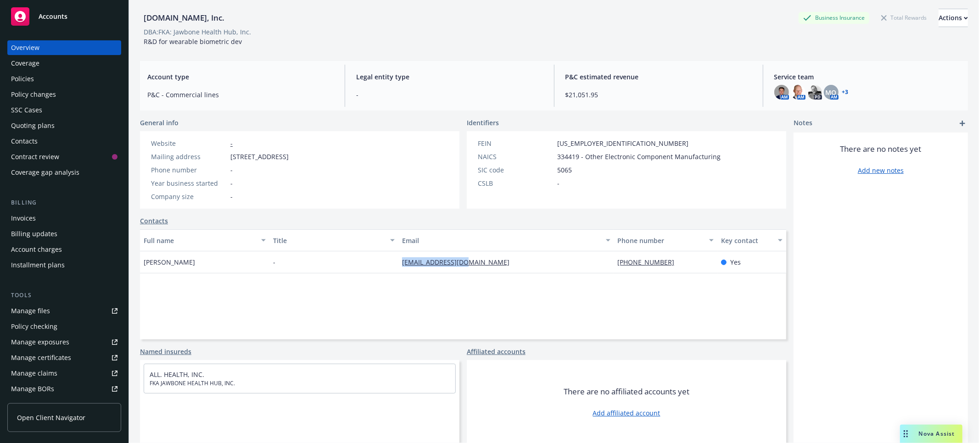
copy span "649 Front St., 2nd Fl., San Francisco, CA, 94111"
click at [75, 77] on div "Policies" at bounding box center [64, 79] width 106 height 15
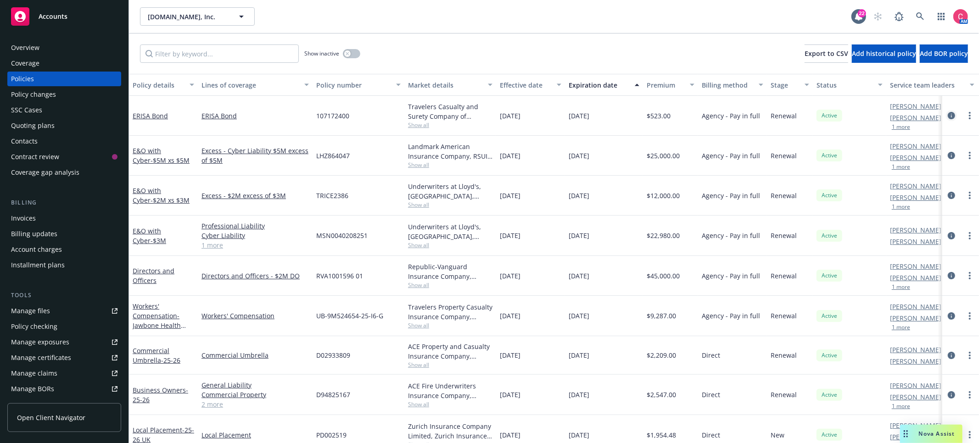
click at [953, 117] on icon "circleInformation" at bounding box center [950, 115] width 7 height 7
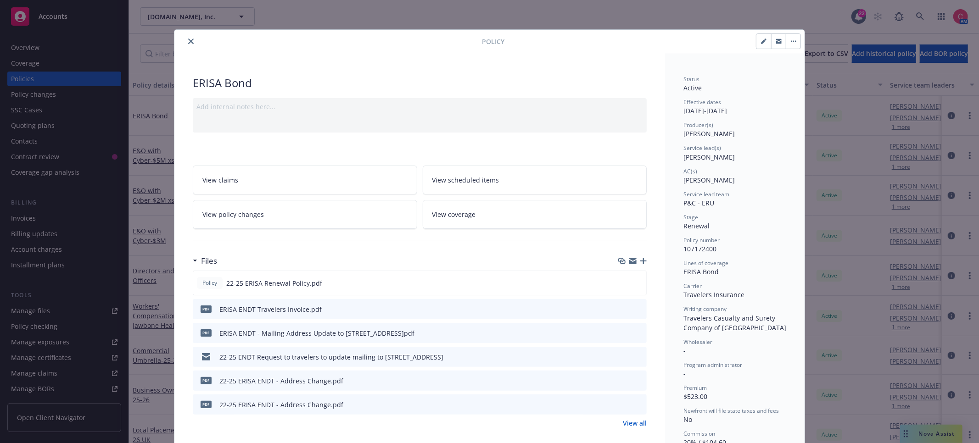
click at [642, 264] on icon "button" at bounding box center [643, 261] width 6 height 6
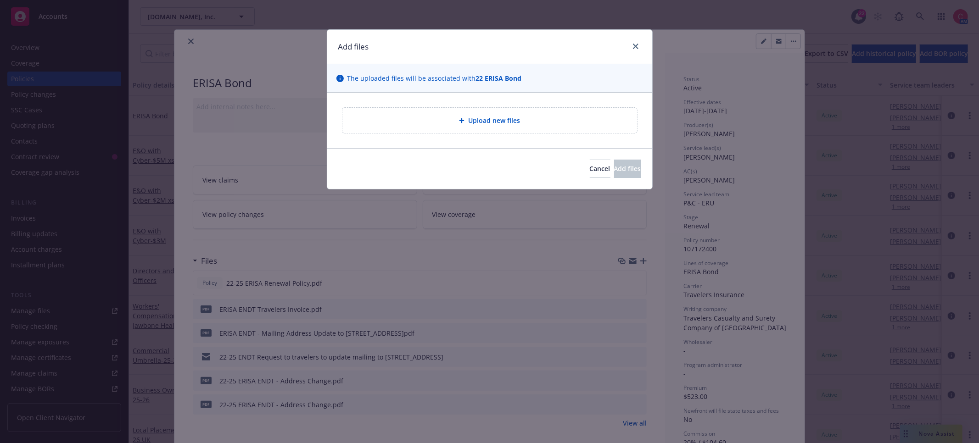
click at [522, 130] on div "Upload new files" at bounding box center [489, 120] width 295 height 25
type textarea "x"
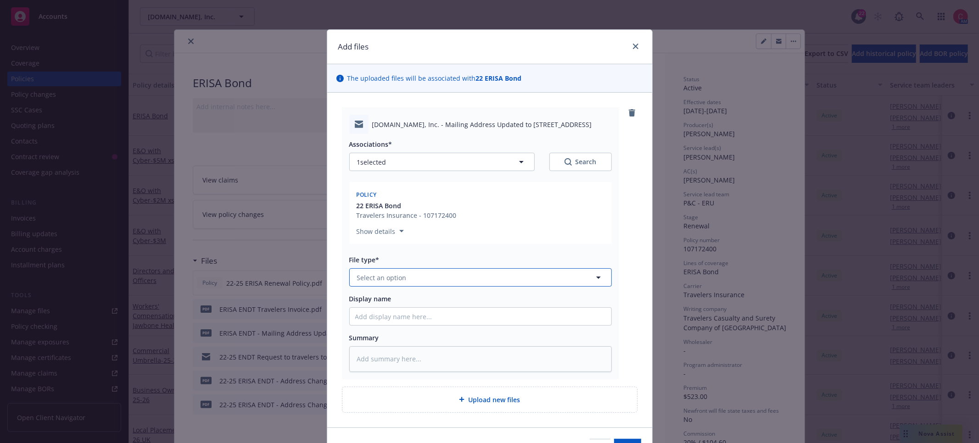
click at [473, 281] on button "Select an option" at bounding box center [480, 277] width 262 height 18
type input "end"
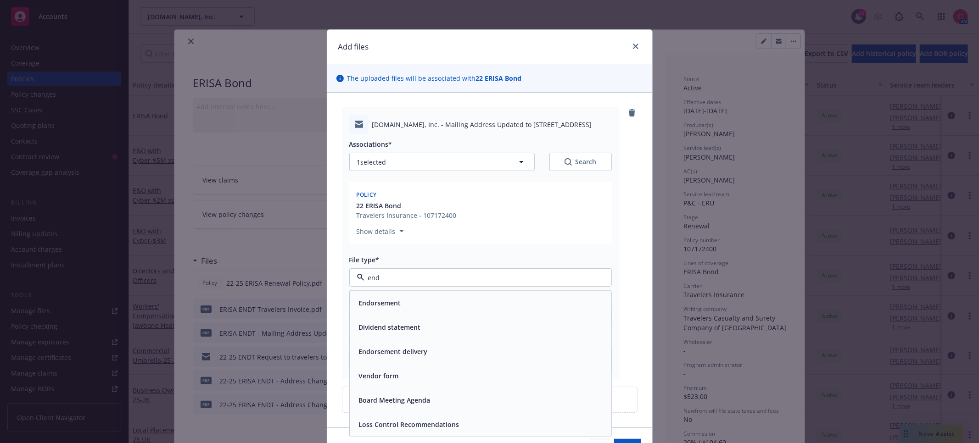
click at [488, 354] on div "Endorsement delivery" at bounding box center [480, 351] width 251 height 13
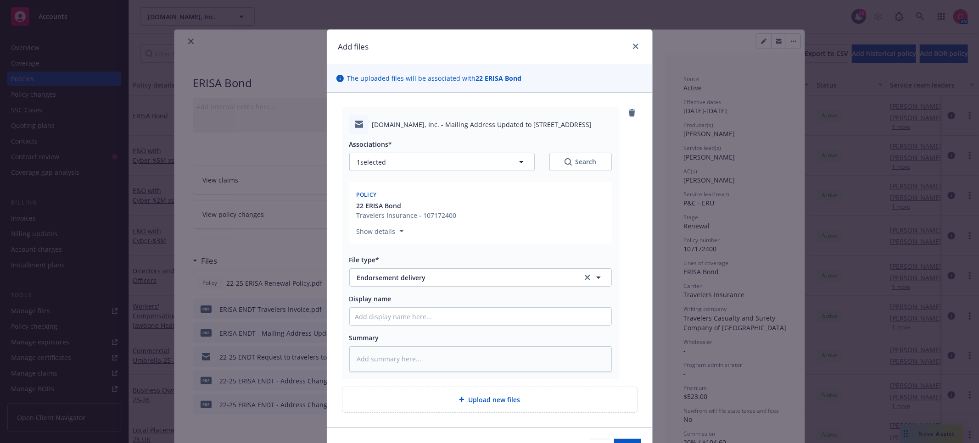
scroll to position [54, 0]
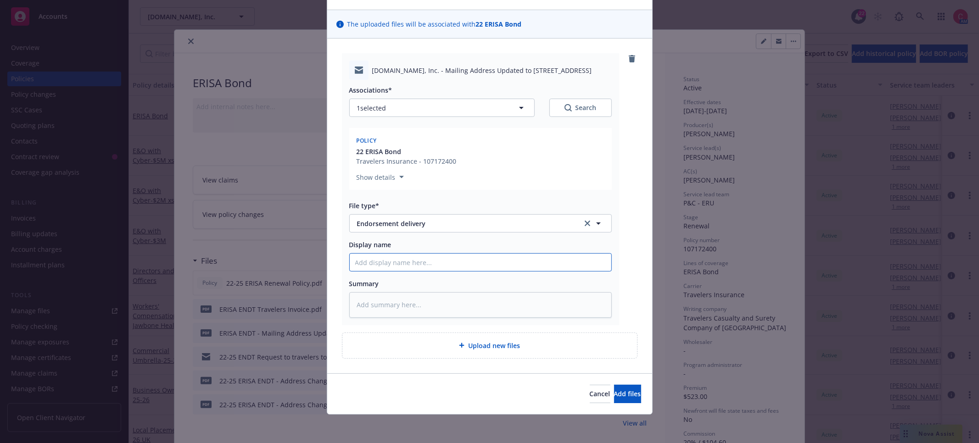
click at [447, 260] on input "Display name" at bounding box center [481, 262] width 262 height 17
type textarea "x"
type input "P"
type textarea "x"
type input "Po"
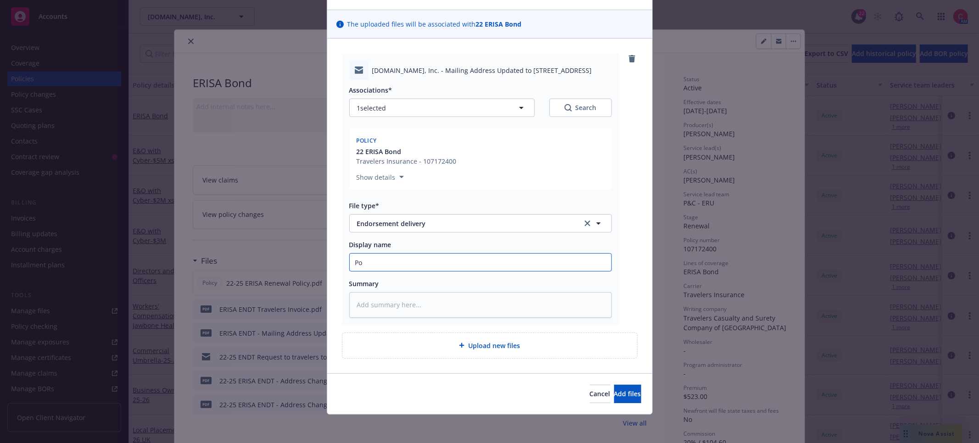
type textarea "x"
type input "Pol"
type textarea "x"
type input "Poli"
type textarea "x"
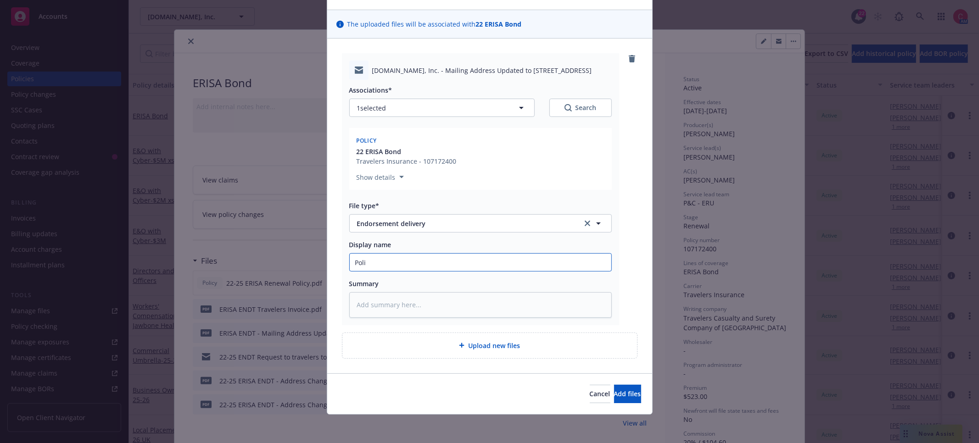
type input "Polic"
type textarea "x"
type input "Policy"
type textarea "x"
type input "Policy"
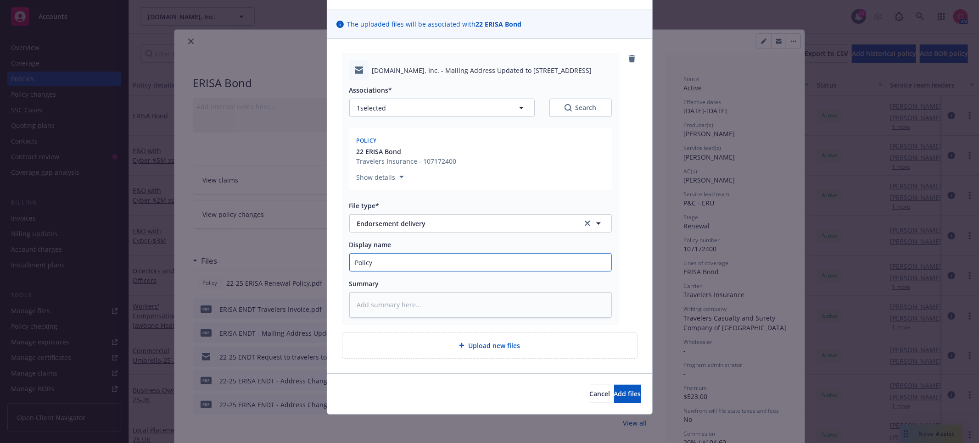
type textarea "x"
type input "Policy e"
type textarea "x"
type input "Policy en"
type textarea "x"
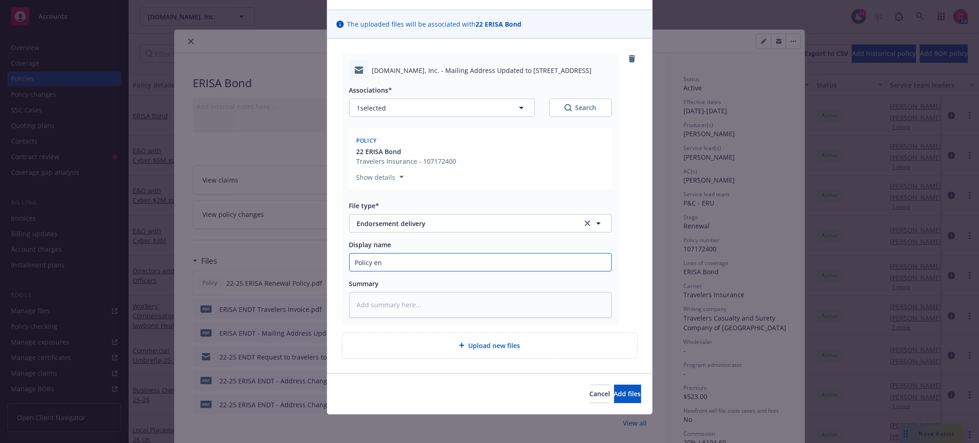
type input "Policy end"
type textarea "x"
type input "Policy endo"
type textarea "x"
type input "Policy endor"
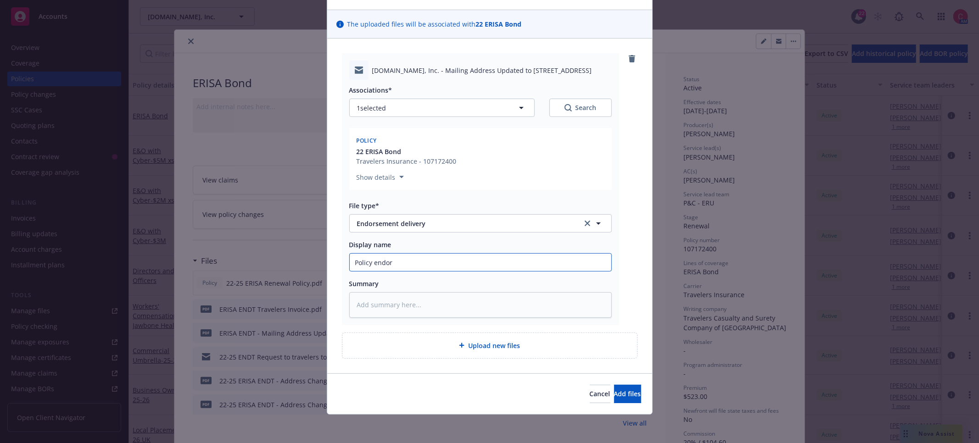
type textarea "x"
type input "Policy endors"
type textarea "x"
type input "Policy endorse"
type textarea "x"
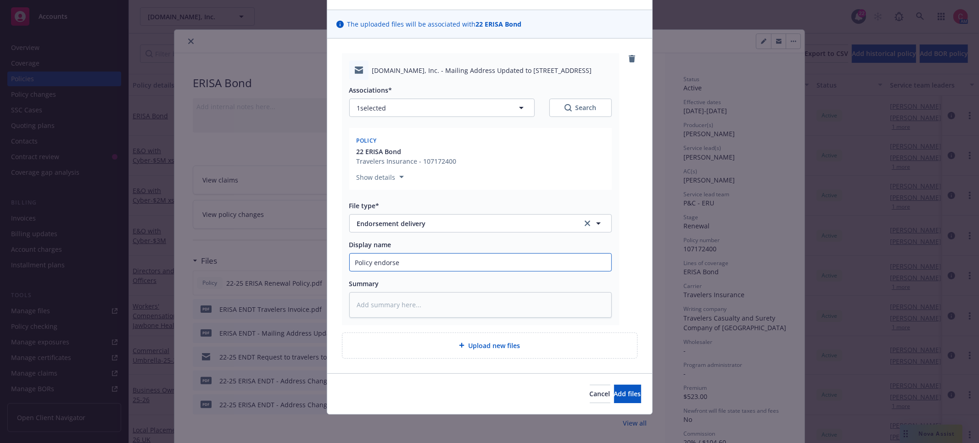
type input "Policy endorsem"
type textarea "x"
type input "Policy endorseme"
type textarea "x"
type input "Policy endorsemen"
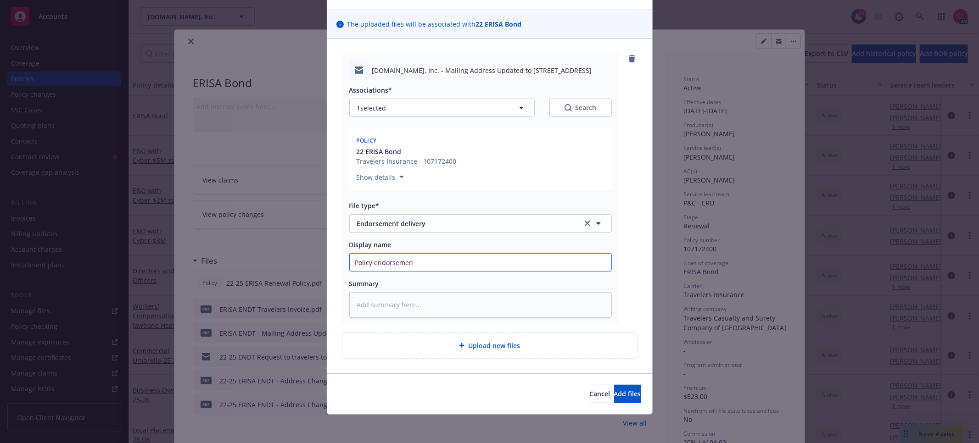
type textarea "x"
type input "Policy endorsement"
type textarea "x"
type input "Policy endorsements"
type textarea "x"
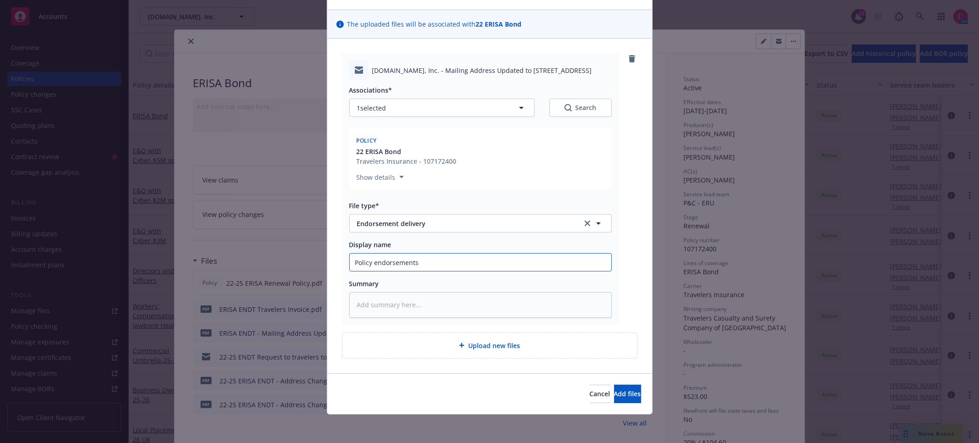
type input "Policy endorsements"
type textarea "x"
type input "Policy endorsements c"
type textarea "x"
type input "Policy endorsements co"
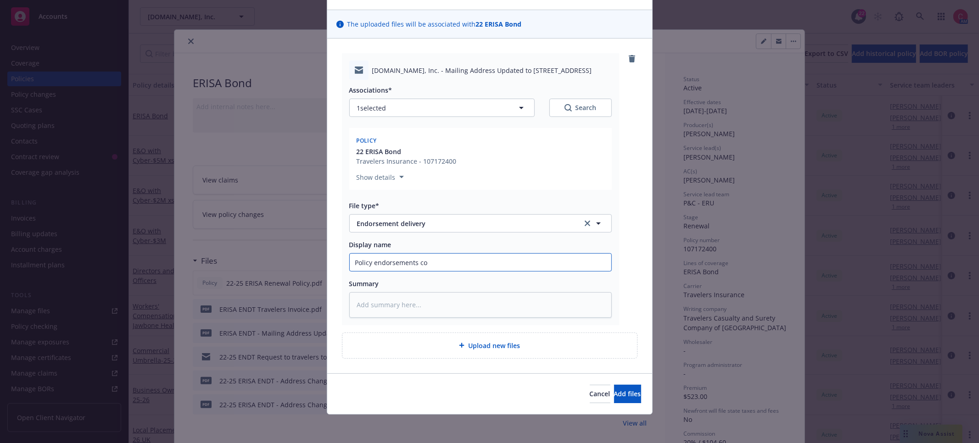
type textarea "x"
type input "Policy endorsements con"
type textarea "x"
type input "Policy endorsements conf"
type textarea "x"
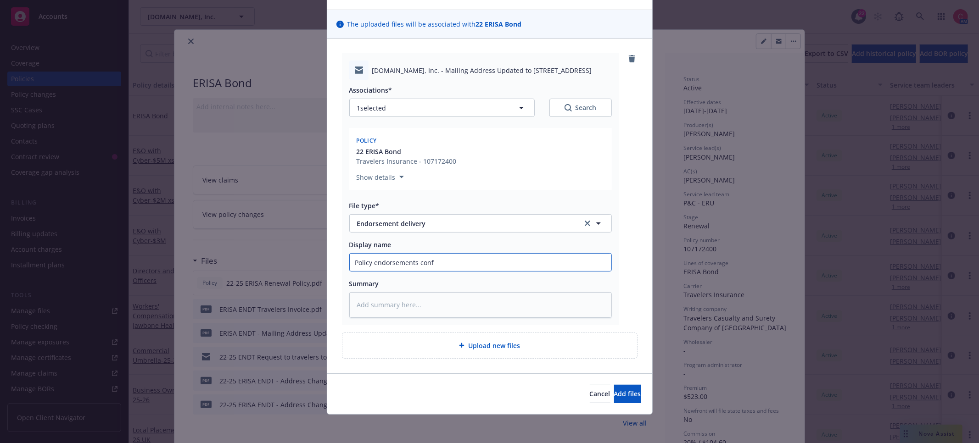
type input "Policy endorsements confi"
type textarea "x"
type input "Policy endorsements confir"
type textarea "x"
type input "Policy endorsements confirm"
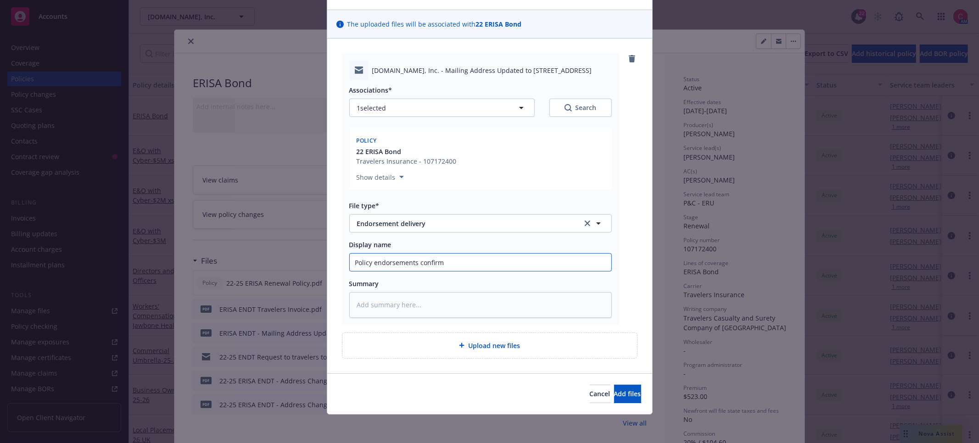
type textarea "x"
type input "Policy endorsements confirmi"
type textarea "x"
type input "Policy endorsements confirmin"
type textarea "x"
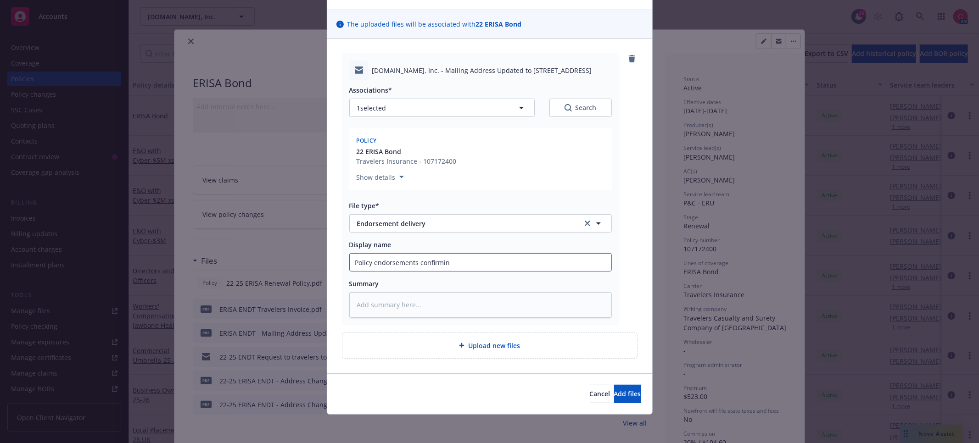
type input "Policy endorsements confirming"
type textarea "x"
type input "Policy endorsements confirming"
type textarea "x"
type input "Policy endorsements confirming m"
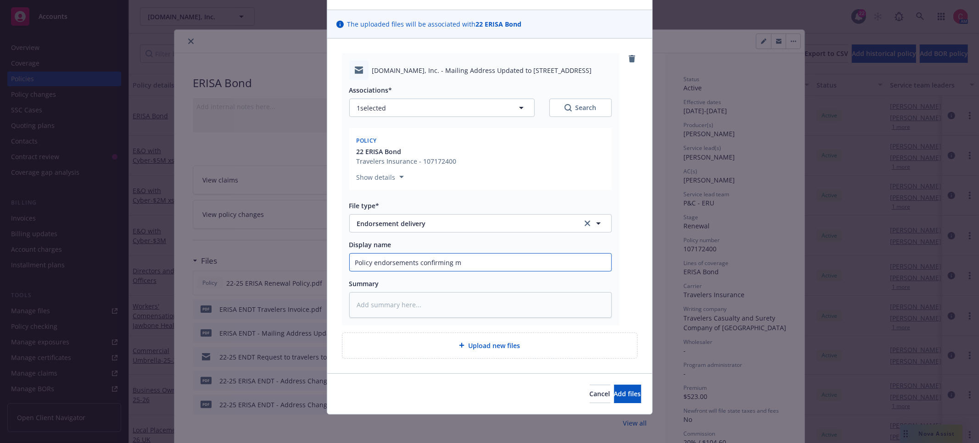
type textarea "x"
type input "Policy endorsements confirming ma"
type textarea "x"
type input "Policy endorsements confirming mai"
type textarea "x"
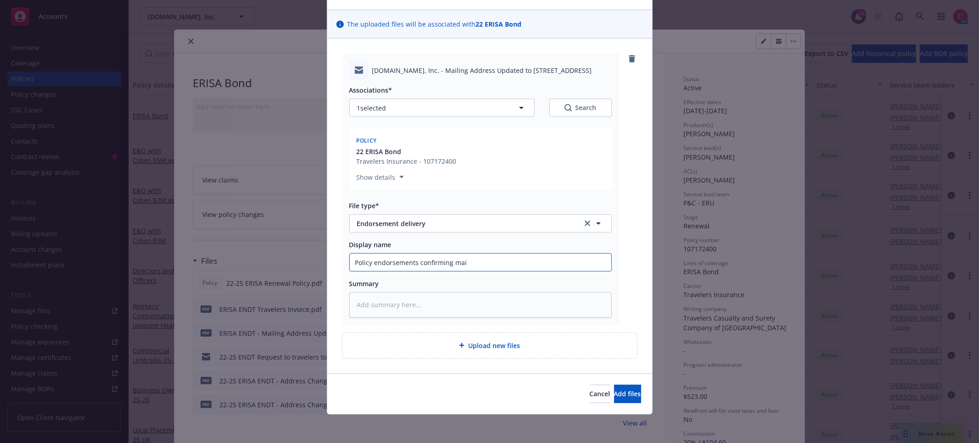
type input "Policy endorsements confirming mail"
type textarea "x"
type input "Policy endorsements confirming maili"
type textarea "x"
type input "Policy endorsements confirming mailin"
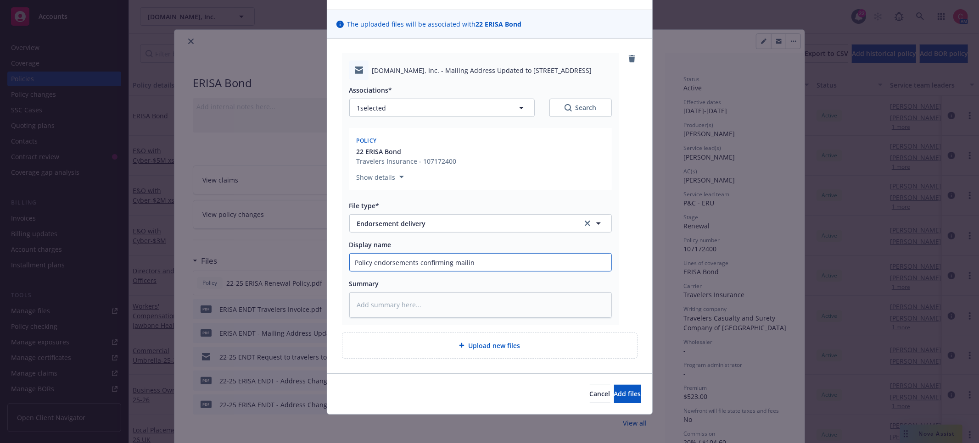
type textarea "x"
type input "Policy endorsements confirming mailing"
type textarea "x"
type input "Policy endorsements confirming mailing"
type textarea "x"
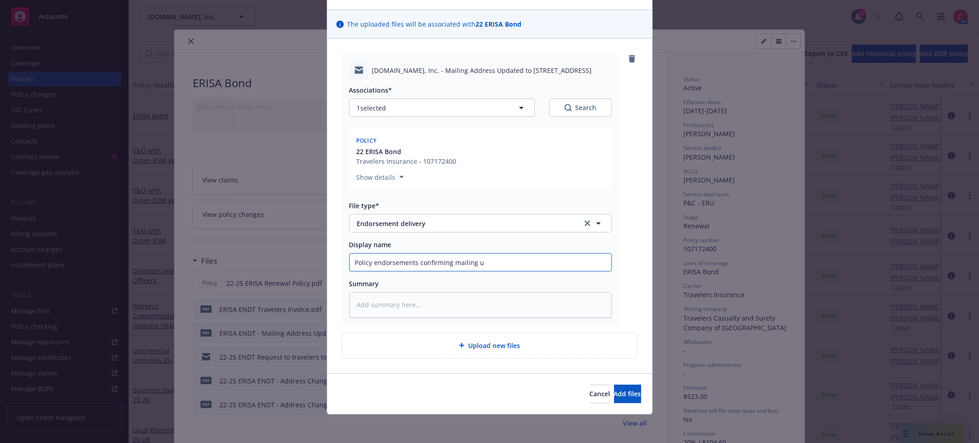
type input "Policy endorsements confirming mailing up"
type textarea "x"
type input "Policy endorsements confirming mailing upd"
type textarea "x"
type input "Policy endorsements confirming mailing upda"
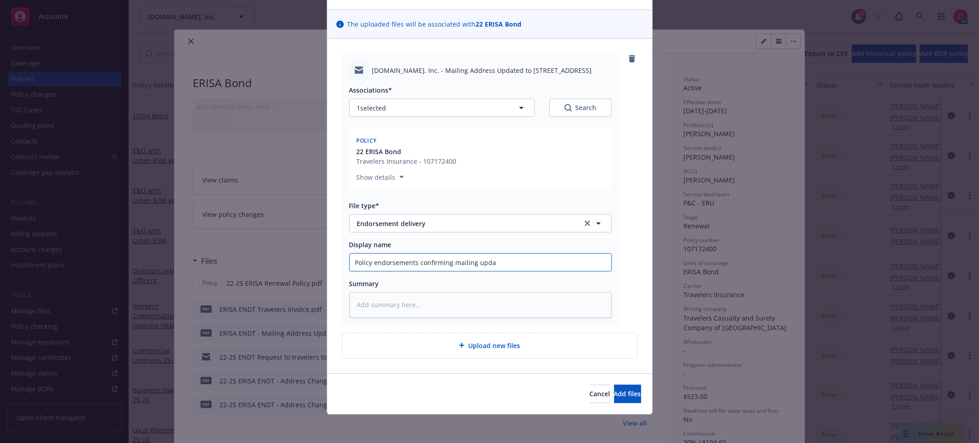
type textarea "x"
type input "Policy endorsements confirming mailing updat"
type textarea "x"
type input "Policy endorsements confirming mailing update"
type textarea "x"
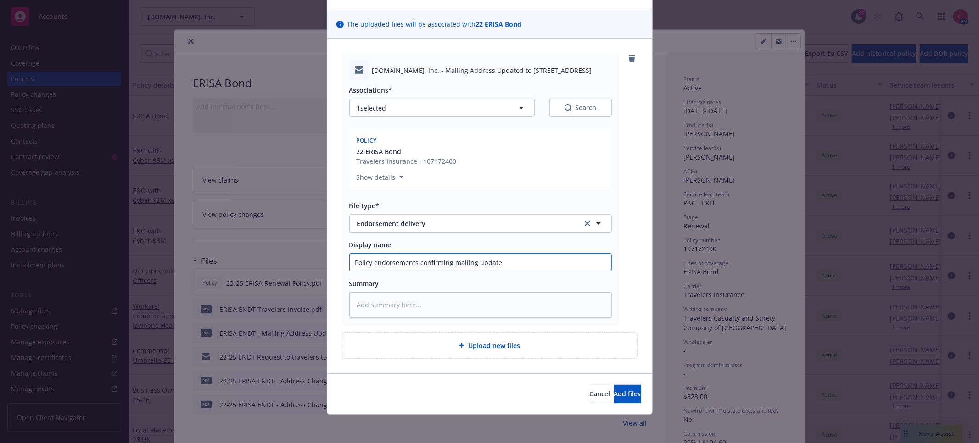
type input "Policy endorsements confirming mailing updated"
type textarea "x"
type input "Policy endorsements confirming mailing updated"
type textarea "x"
type input "Policy endorsements confirming mailing updated t"
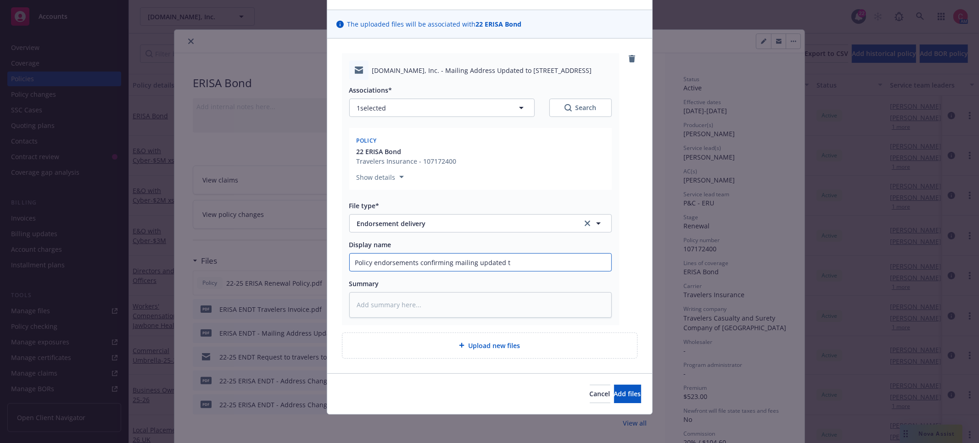
type textarea "x"
type input "Policy endorsements confirming mailing updated to"
type textarea "x"
type input "Policy endorsements confirming mailing updated to"
type textarea "x"
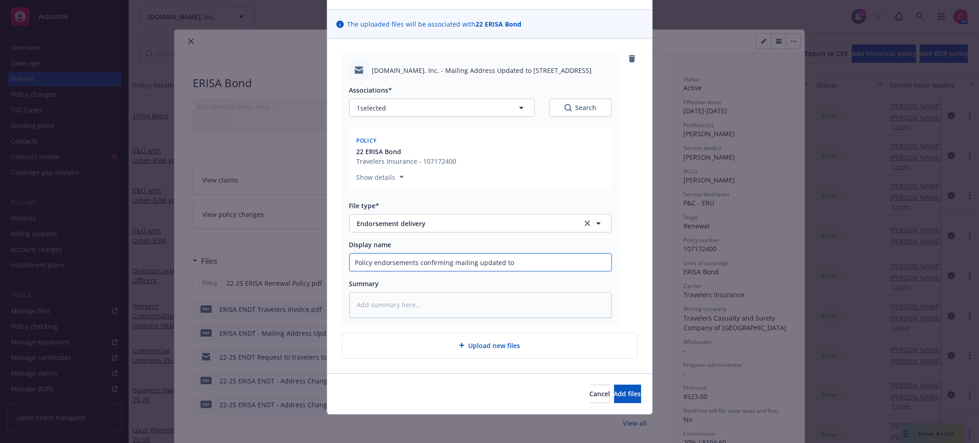
type input "Policy endorsements confirming mailing updated to 6"
type textarea "x"
type input "Policy endorsements confirming mailing updated to 64"
type textarea "x"
type input "Policy endorsements confirming mailing updated to 649"
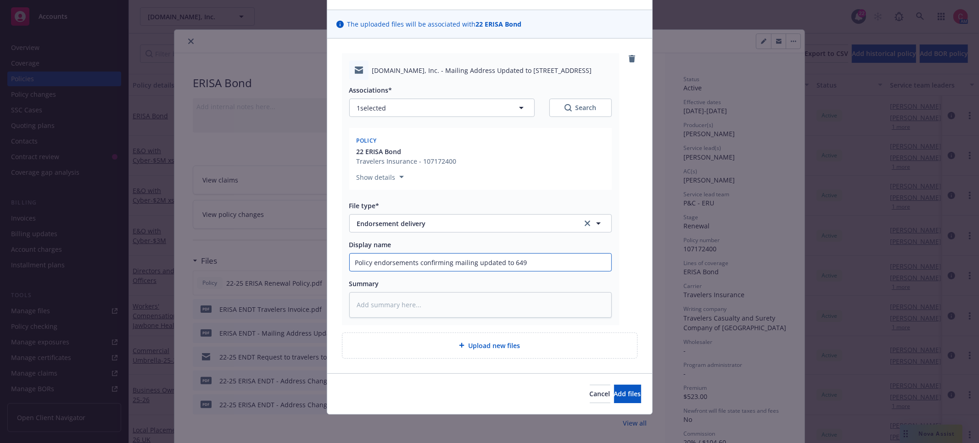
type textarea "x"
type input "Policy endorsements confirming mailing updated to 649"
type textarea "x"
type input "Policy endorsements confirming mailing updated to 649 F"
type textarea "x"
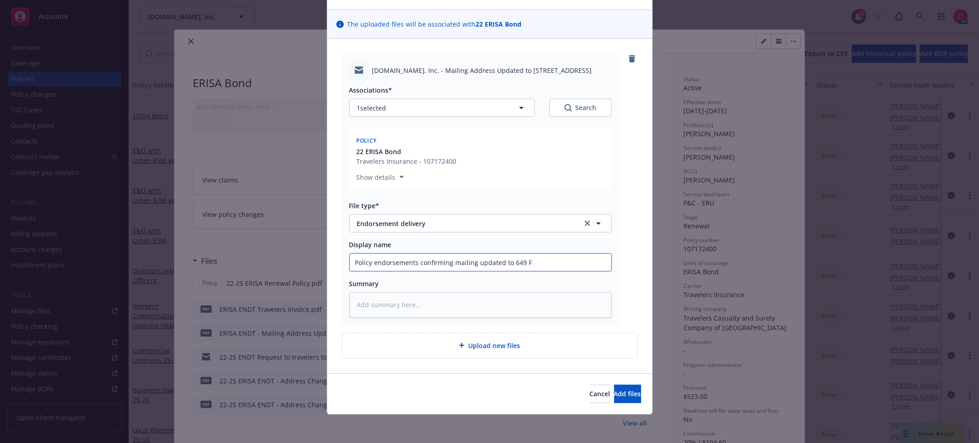
type input "Policy endorsements confirming mailing updated to 649 Fr"
type textarea "x"
type input "Policy endorsements confirming mailing updated to 649 Fro"
type textarea "x"
type input "Policy endorsements confirming mailing updated to 649 Front"
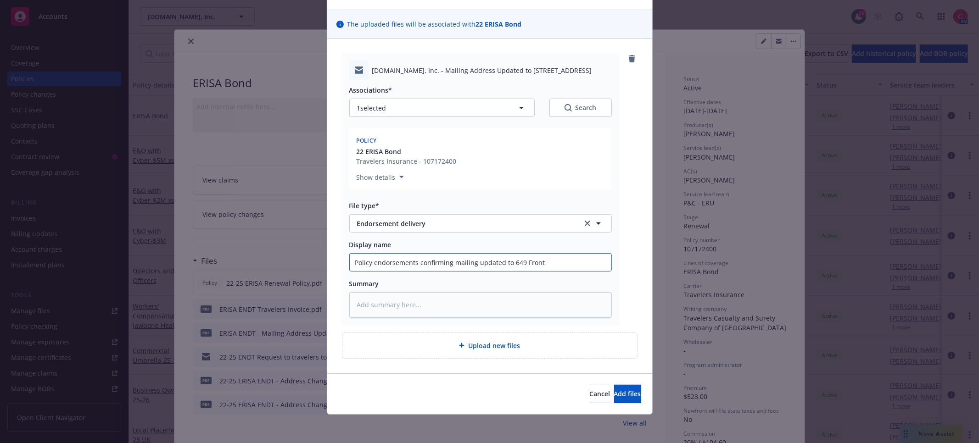
type textarea "x"
type input "Policy endorsements confirming mailing updated to 649 Front"
type textarea "x"
type input "Policy endorsements confirming mailing updated to 649 Front S"
type textarea "x"
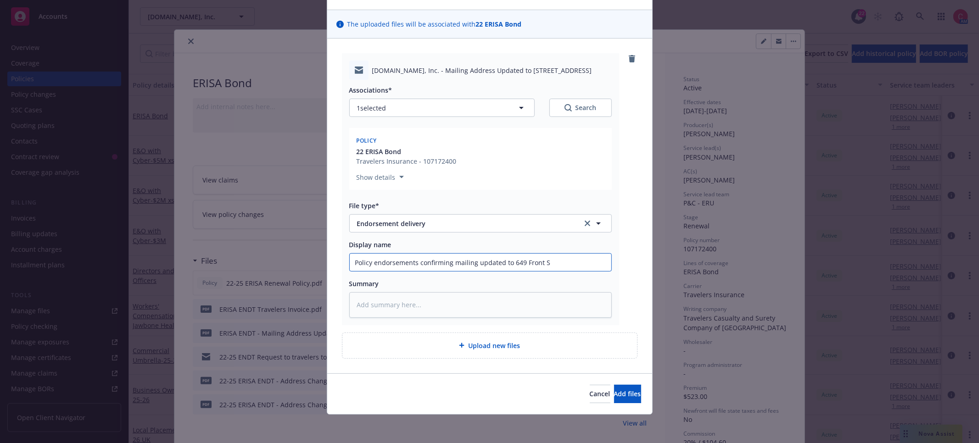
type input "Policy endorsements confirming mailing updated to 649 Front St"
type textarea "x"
type input "Policy endorsements confirming mailing updated to 649 Front St."
type textarea "x"
type input "Policy endorsements confirming mailing updated to 649 Front St."
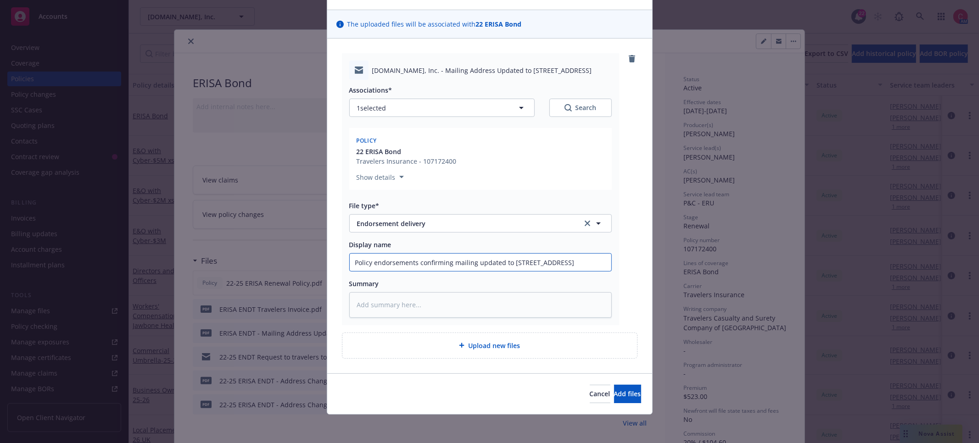
type textarea "x"
type input "Policy endorsements confirming mailing updated to 649 Front St. D"
type textarea "x"
type input "Policy endorsements confirming mailing updated to 649 Front St. De"
type textarea "x"
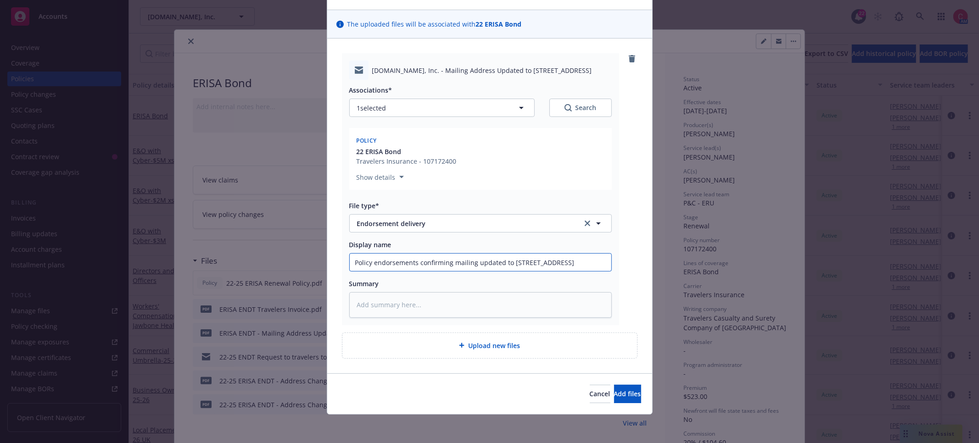
type input "Policy endorsements confirming mailing updated to 649 Front St. D"
type textarea "x"
type input "Policy endorsements confirming mailing updated to 649 Front St."
type textarea "x"
type input "Policy endorsements confirming mailing updated to 649 Front St. d"
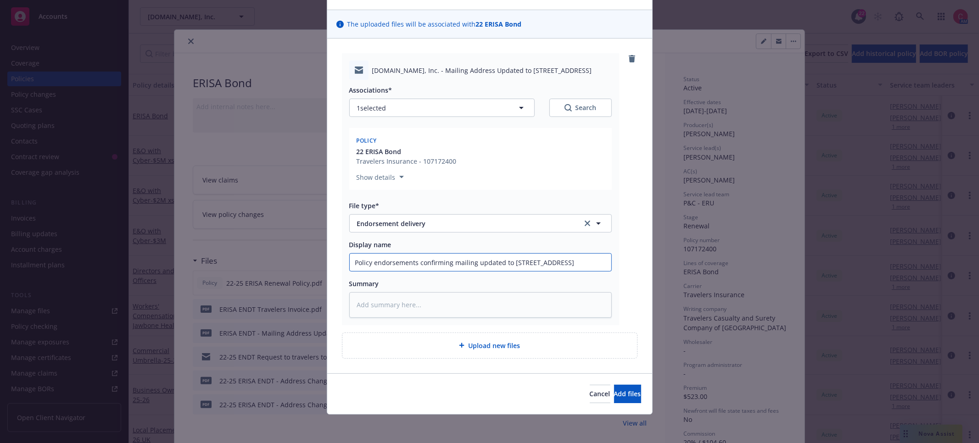
type textarea "x"
type input "Policy endorsements confirming mailing updated to 649 Front St. de"
type textarea "x"
type input "Policy endorsements confirming mailing updated to 649 Front St. del"
type textarea "x"
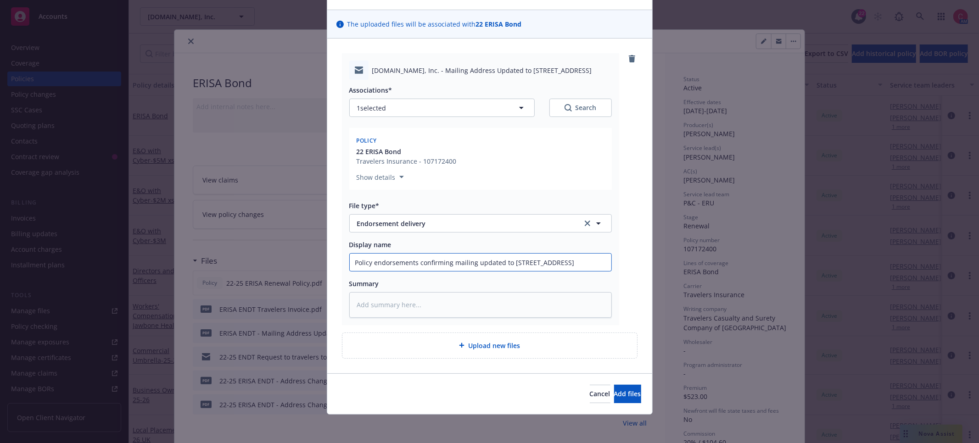
type input "Policy endorsements confirming mailing updated to 649 Front St. deli"
type textarea "x"
type input "Policy endorsements confirming mailing updated to 649 Front St. deliv"
type textarea "x"
type input "Policy endorsements confirming mailing updated to 649 Front St. delive"
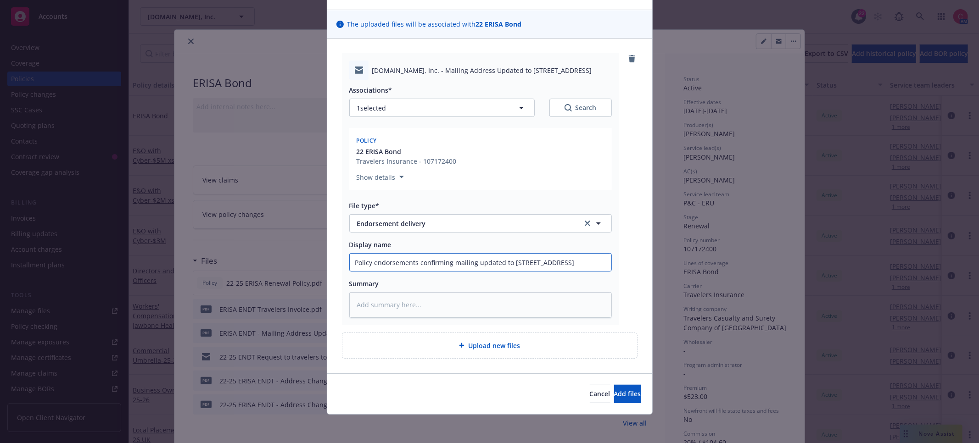
type textarea "x"
type input "Policy endorsements confirming mailing updated to 649 Front St. deliver"
type textarea "x"
type input "Policy endorsements confirming mailing updated to 649 Front St. delivere"
type textarea "x"
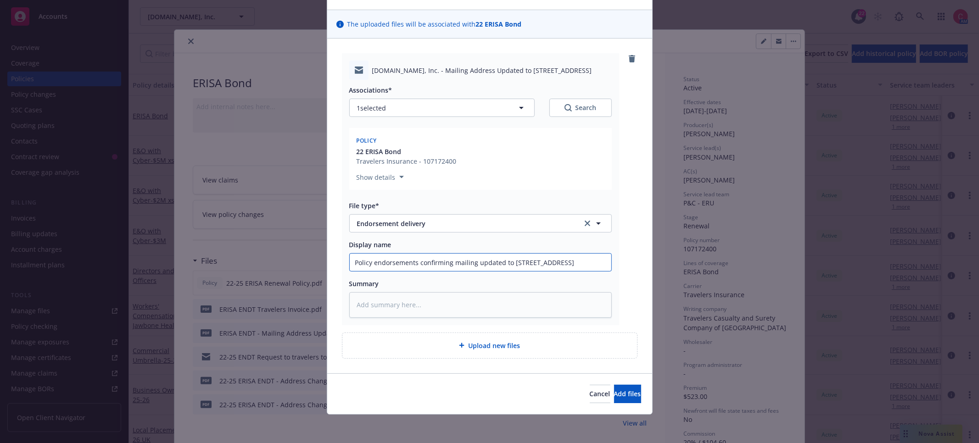
type input "Policy endorsements confirming mailing updated to 649 Front St. delivered"
type textarea "x"
type input "Policy endorsements confirming mailing updated to 649 Front St. delivered t"
type textarea "x"
type input "Policy endorsements confirming mailing updated to 649 Front St. delivered to"
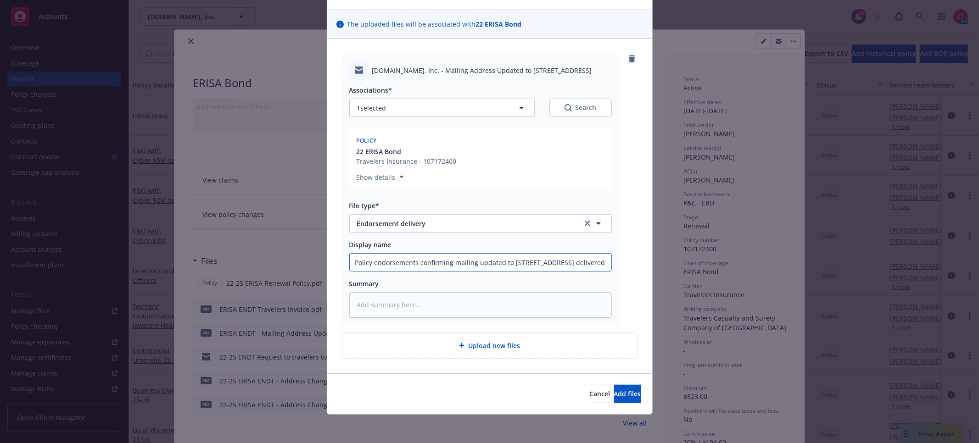
type textarea "x"
type input "Policy endorsements confirming mailing updated to 649 Front St. delivered to"
type textarea "x"
type input "Policy endorsements confirming mailing updated to 649 Front St. delivered to i"
type textarea "x"
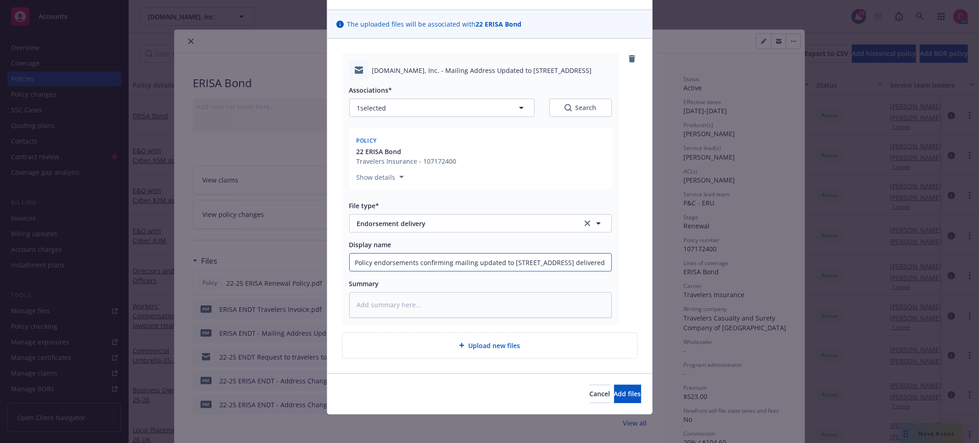
type input "Policy endorsements confirming mailing updated to 649 Front St. delivered to in"
type textarea "x"
type input "Policy endorsements confirming mailing updated to 649 Front St. delivered to in…"
type textarea "x"
type input "Policy endorsements confirming mailing updated to 649 Front St. delivered to in…"
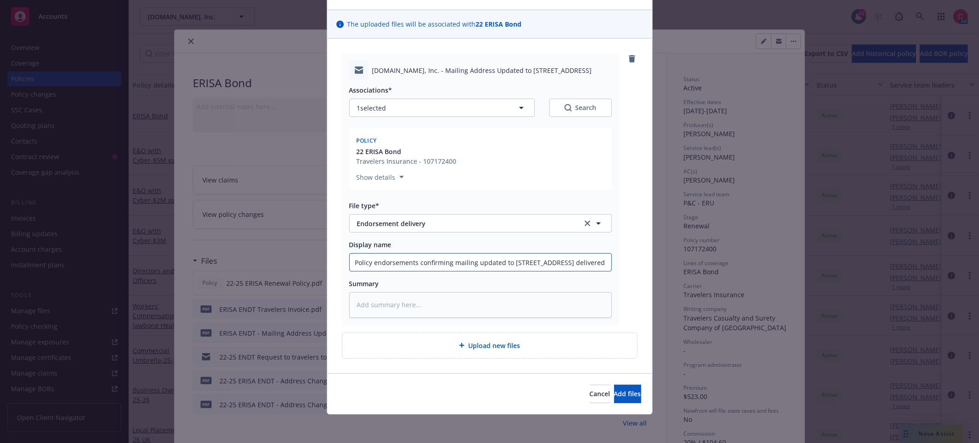
type textarea "x"
type input "Policy endorsements confirming mailing updated to 649 Front St. delivered to in…"
type textarea "x"
type input "Policy endorsements confirming mailing updated to 649 Front St. delivered to in…"
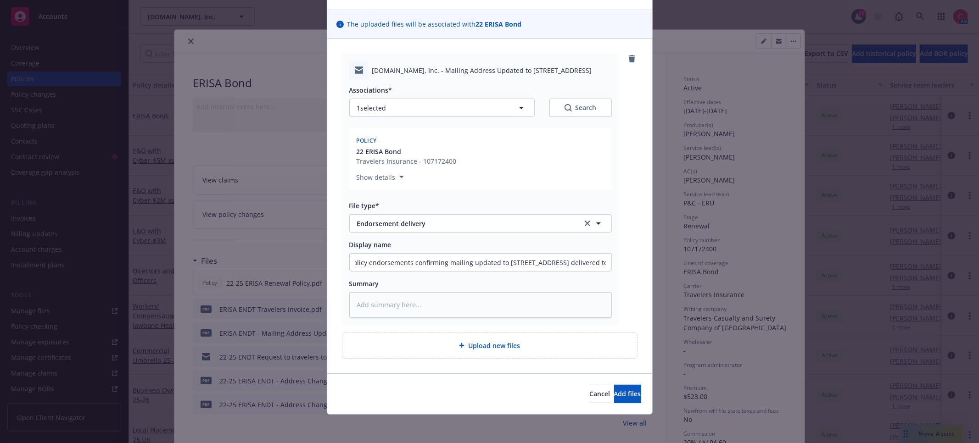
click at [573, 105] on div "Search" at bounding box center [580, 107] width 32 height 9
type textarea "x"
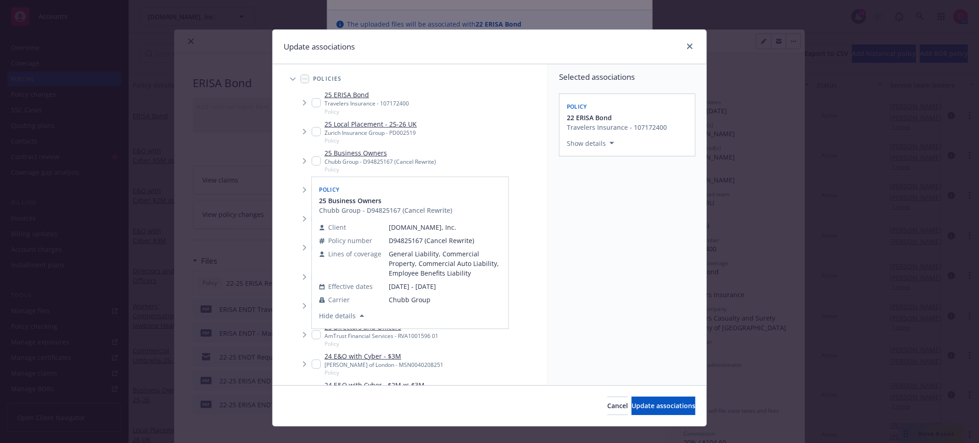
click at [317, 162] on input "Tree Example" at bounding box center [316, 160] width 9 height 9
click at [318, 162] on input "Tree Example" at bounding box center [316, 160] width 9 height 9
checkbox input "false"
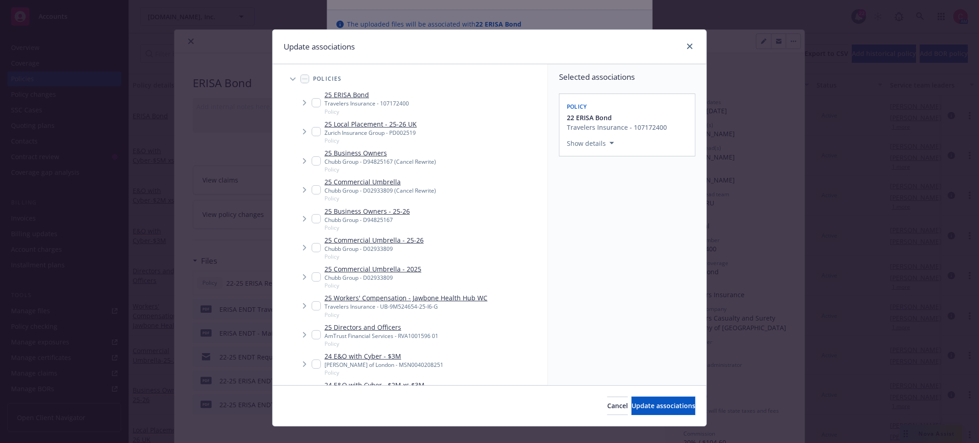
click at [315, 190] on input "Tree Example" at bounding box center [316, 189] width 9 height 9
click at [317, 193] on input "Tree Example" at bounding box center [316, 189] width 9 height 9
checkbox input "false"
click at [318, 219] on input "Tree Example" at bounding box center [316, 218] width 9 height 9
checkbox input "true"
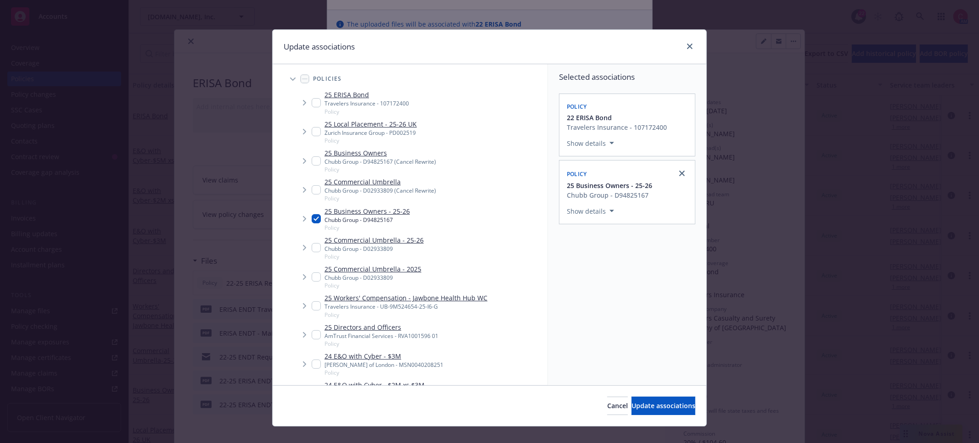
click at [313, 192] on input "Tree Example" at bounding box center [316, 189] width 9 height 9
checkbox input "true"
click at [318, 218] on input "Tree Example" at bounding box center [316, 218] width 9 height 9
checkbox input "false"
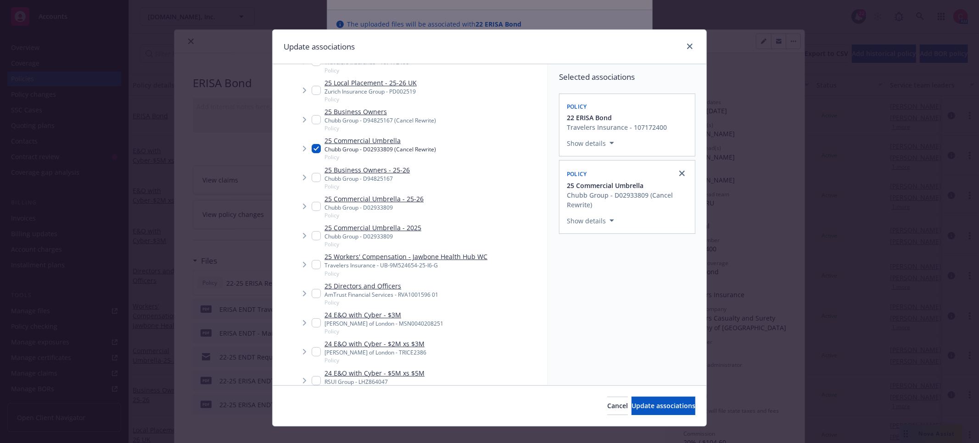
click at [313, 266] on input "Tree Example" at bounding box center [316, 264] width 9 height 9
checkbox input "true"
click at [317, 291] on input "Tree Example" at bounding box center [316, 293] width 9 height 9
checkbox input "true"
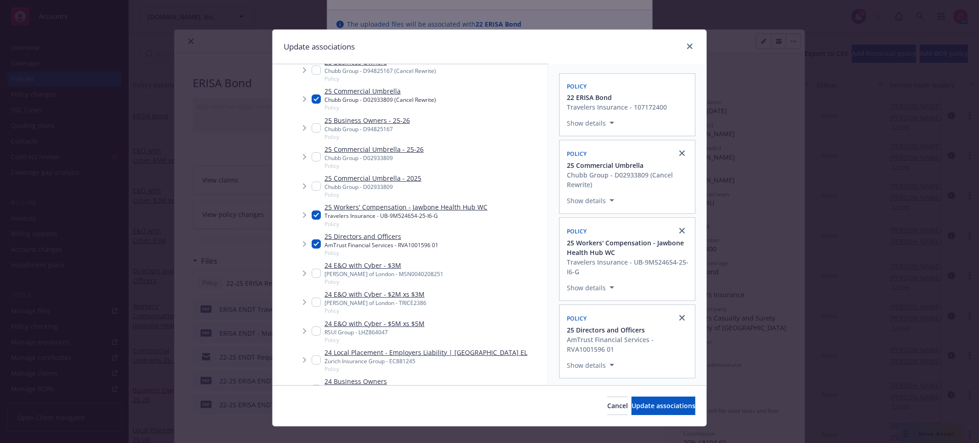
scroll to position [101, 0]
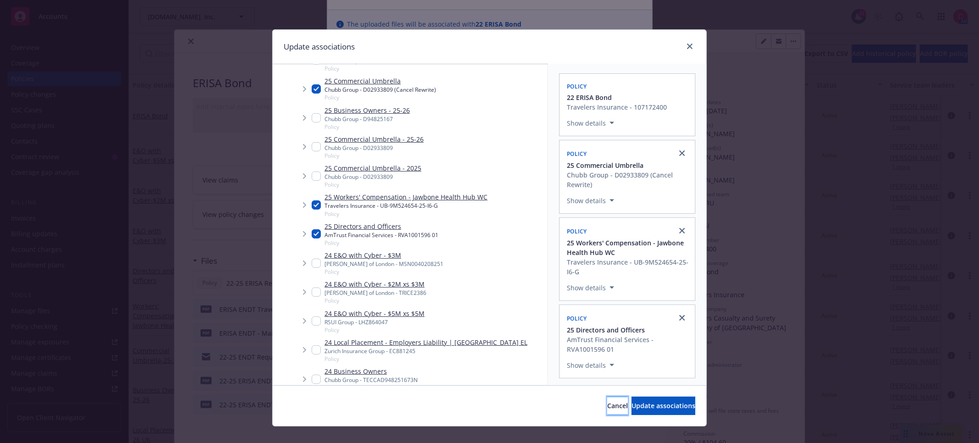
click at [607, 414] on button "Cancel" at bounding box center [617, 406] width 21 height 18
type textarea "x"
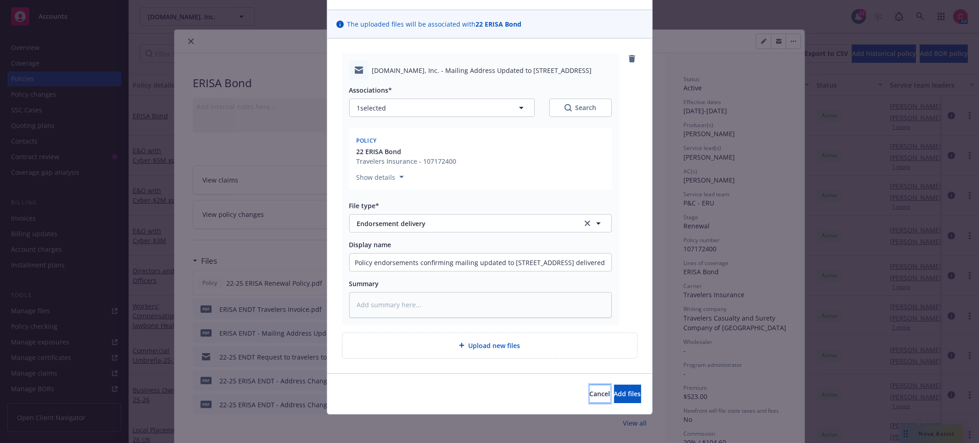
click at [590, 388] on button "Cancel" at bounding box center [600, 394] width 21 height 18
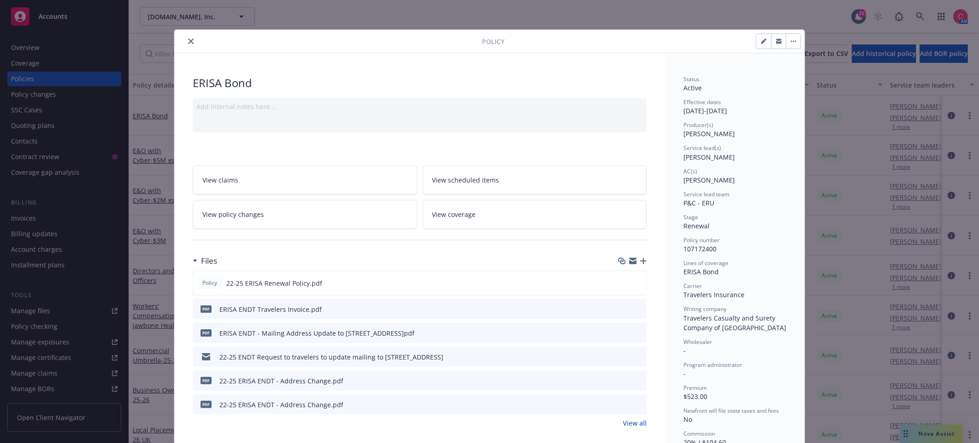
click at [193, 40] on icon "close" at bounding box center [191, 42] width 6 height 6
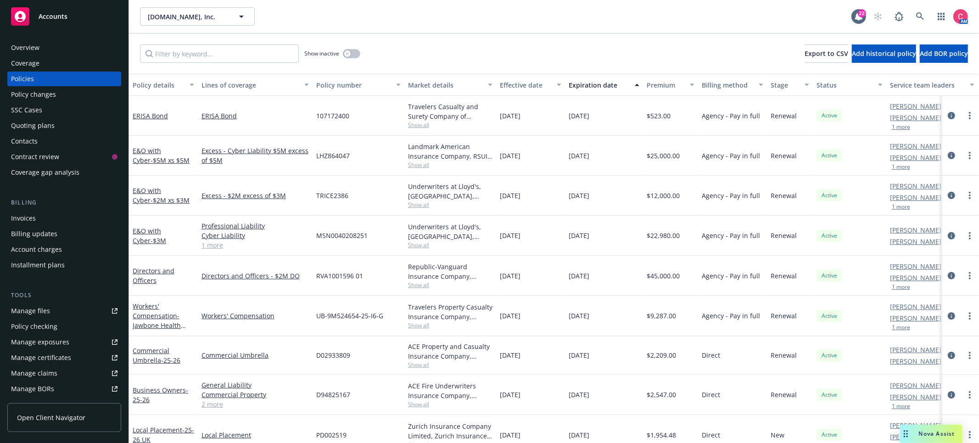
click at [66, 304] on link "Manage files" at bounding box center [64, 311] width 114 height 15
click at [920, 20] on icon at bounding box center [920, 16] width 8 height 8
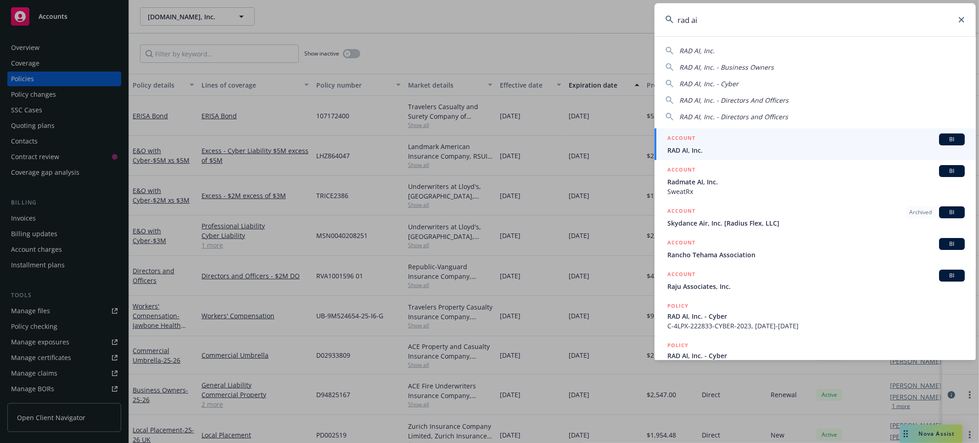
type input "rad ai"
click at [711, 143] on div "ACCOUNT BI" at bounding box center [815, 140] width 297 height 12
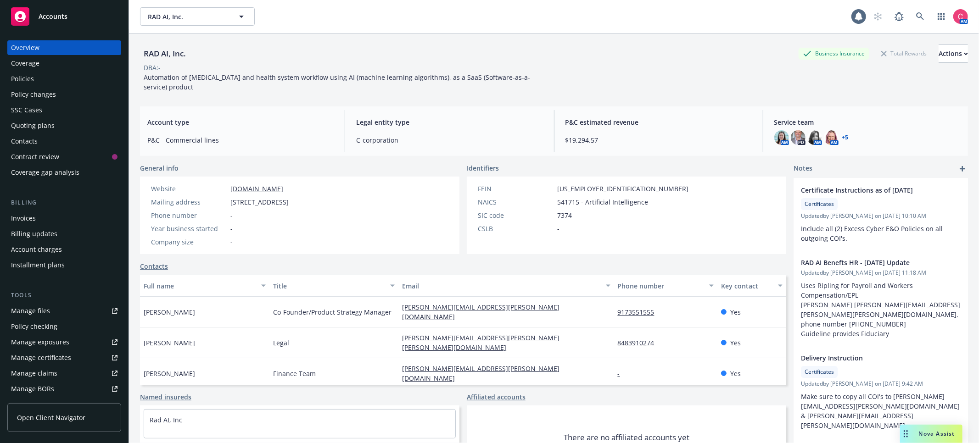
click at [31, 126] on div "Quoting plans" at bounding box center [33, 125] width 44 height 15
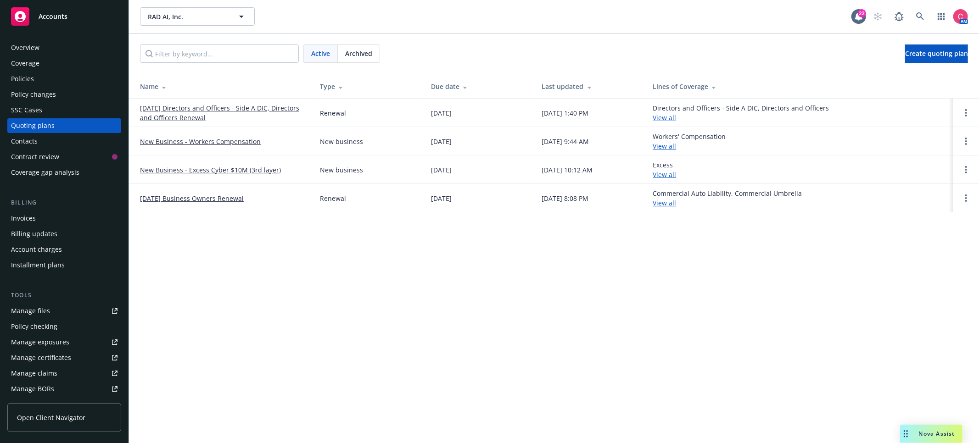
click at [246, 142] on link "New Business - Workers Compensation" at bounding box center [200, 142] width 121 height 10
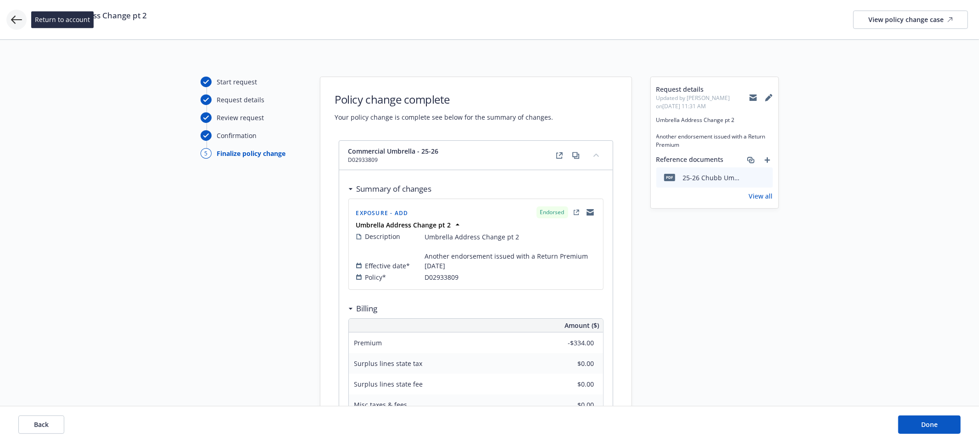
click at [13, 25] on icon at bounding box center [16, 19] width 11 height 11
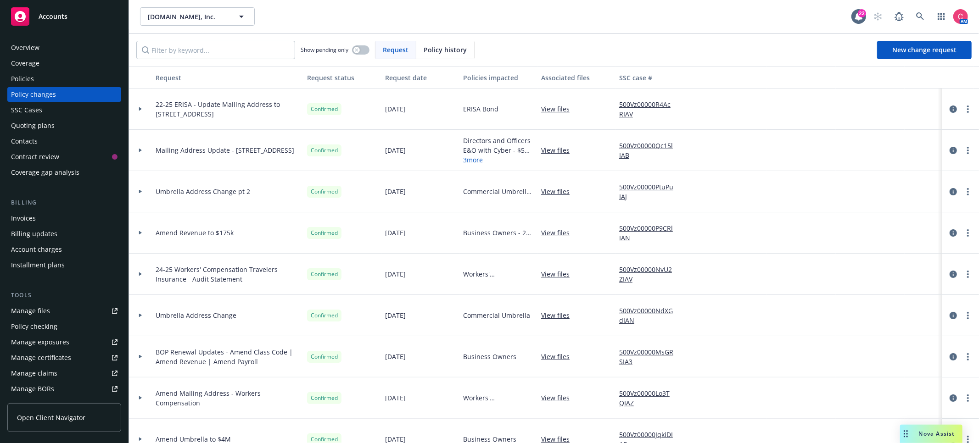
click at [13, 75] on div "Policies" at bounding box center [22, 79] width 23 height 15
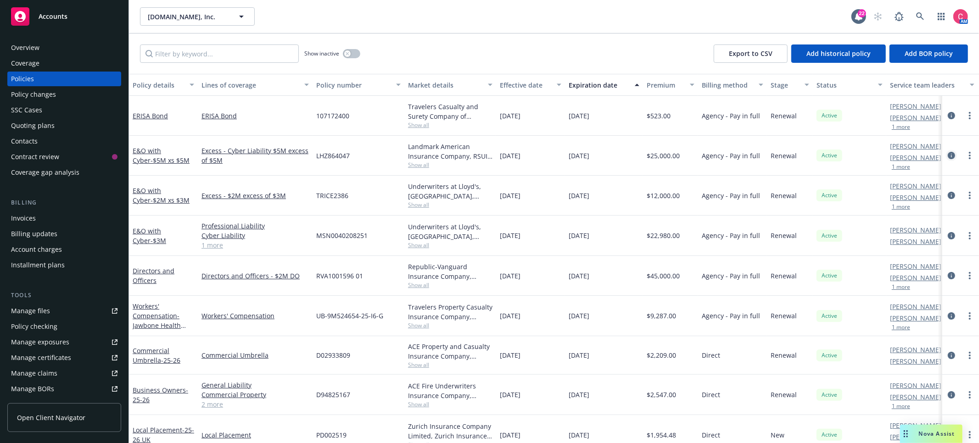
click at [954, 157] on icon "circleInformation" at bounding box center [950, 155] width 7 height 7
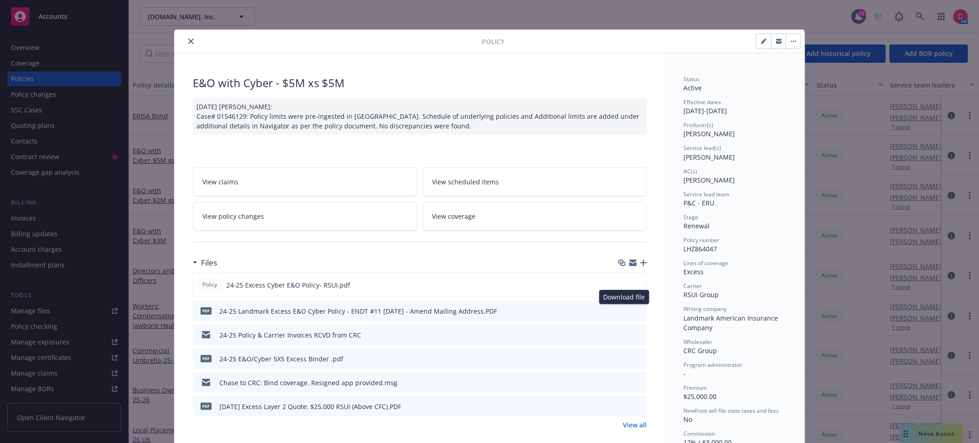
click at [625, 310] on icon "download file" at bounding box center [623, 310] width 6 height 6
click at [194, 40] on button "close" at bounding box center [190, 41] width 11 height 11
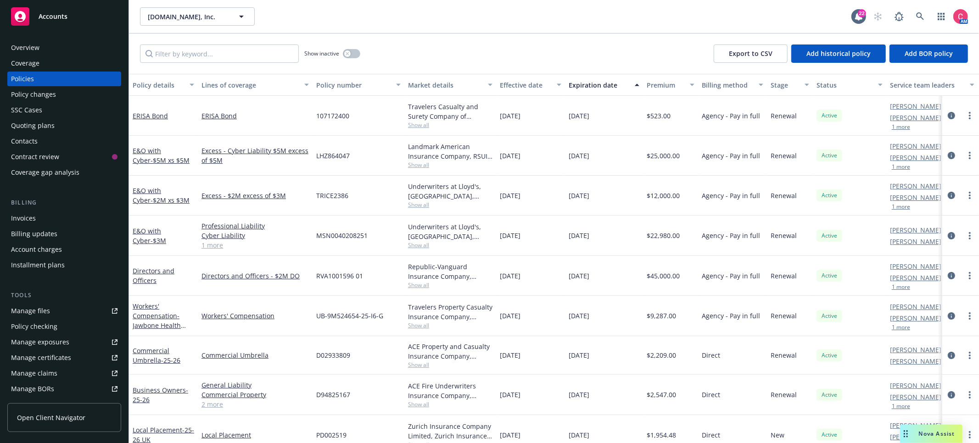
click at [422, 206] on span "Show all" at bounding box center [450, 205] width 84 height 8
click at [473, 192] on div "Underwriters at Lloyd's, London, Lloyd's of London, Corona Underwriters, CRC Gr…" at bounding box center [450, 191] width 84 height 19
click at [421, 243] on span "Show all" at bounding box center [450, 245] width 84 height 8
click at [432, 213] on div "Underwriters at Lloyd's, London, Lloyd's of London, Corona Underwriters, CRC Gr…" at bounding box center [450, 196] width 92 height 40
click at [341, 155] on span "LHZ864047" at bounding box center [332, 156] width 33 height 10
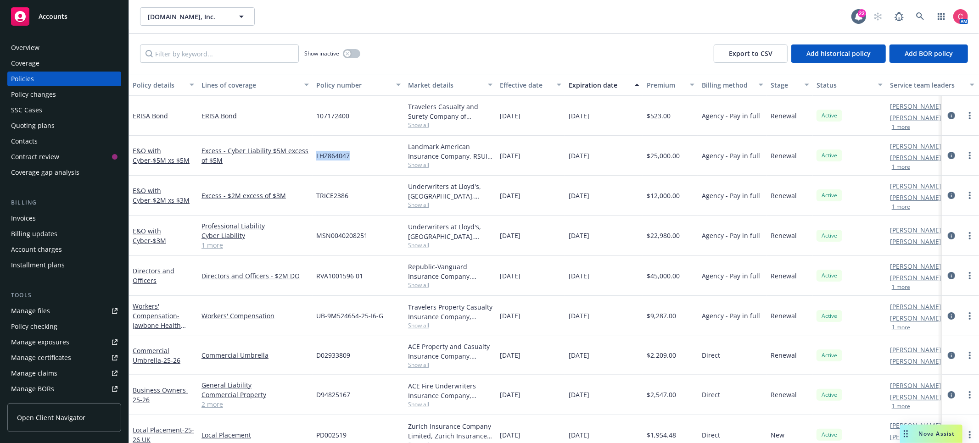
click at [341, 155] on span "LHZ864047" at bounding box center [332, 156] width 33 height 10
copy span "LHZ864047"
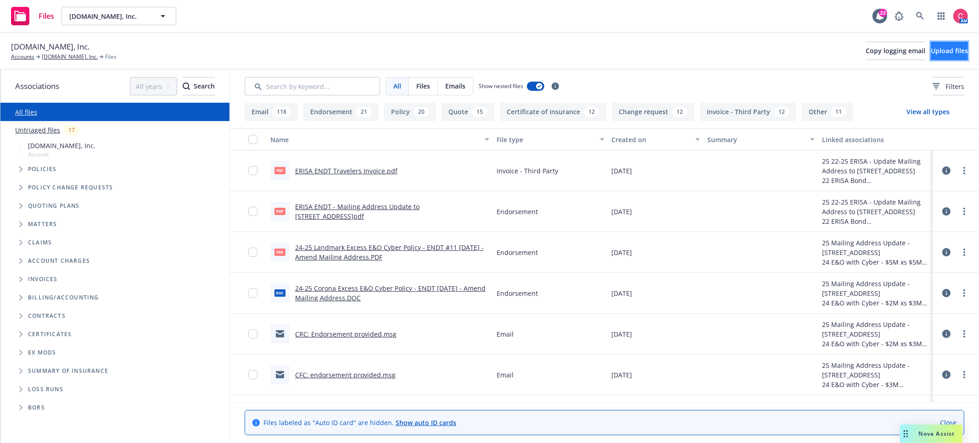
click at [951, 56] on button "Upload files" at bounding box center [949, 51] width 37 height 18
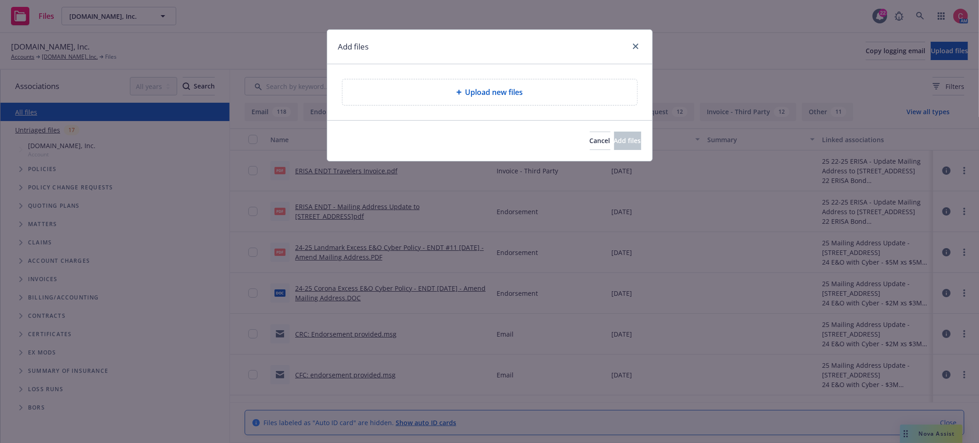
click at [440, 91] on div "Upload new files" at bounding box center [490, 92] width 280 height 11
click at [532, 95] on div "Upload new files" at bounding box center [490, 92] width 280 height 11
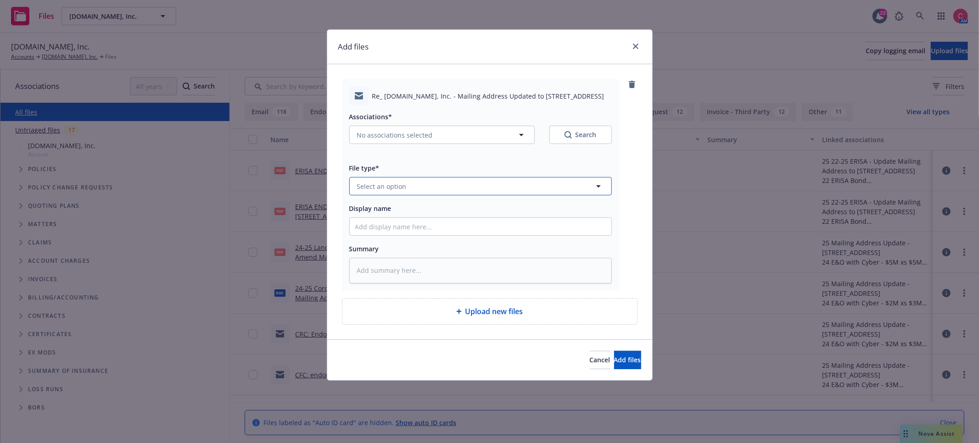
click at [402, 190] on span "Select an option" at bounding box center [382, 187] width 50 height 10
type input "endor"
click at [424, 237] on span "Endorsement delivery" at bounding box center [393, 236] width 69 height 10
click at [424, 227] on input "Display name" at bounding box center [481, 226] width 262 height 17
type textarea "x"
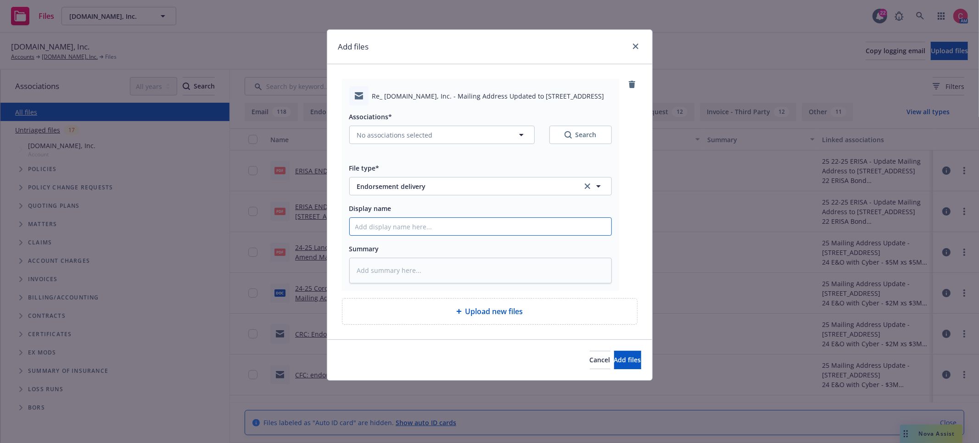
type input "E"
type textarea "x"
type input "End"
type textarea "x"
type input "Endor"
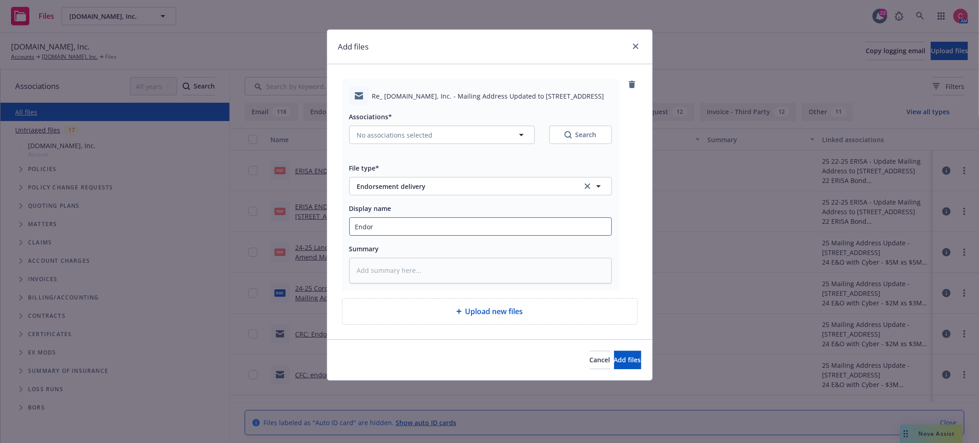
type textarea "x"
type input "Endors"
type textarea "x"
type input "Endorsem"
type textarea "x"
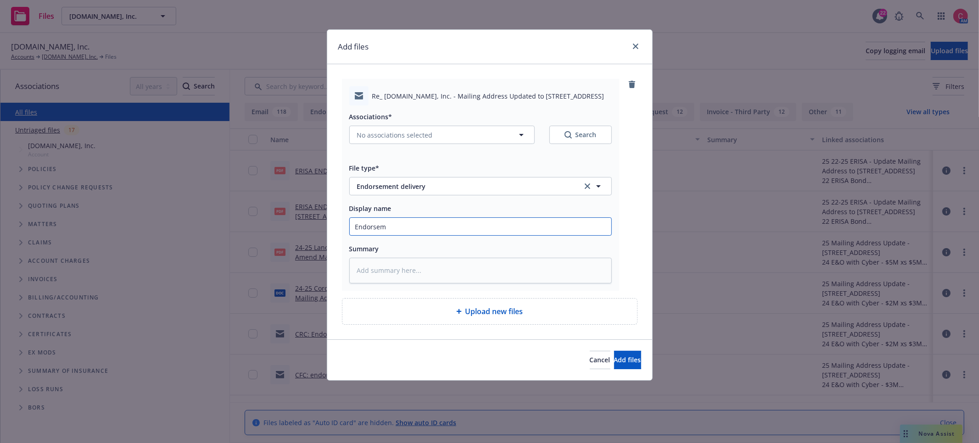
type input "Endorseme"
type textarea "x"
type input "Endorsemen"
type textarea "x"
type input "Endorsement"
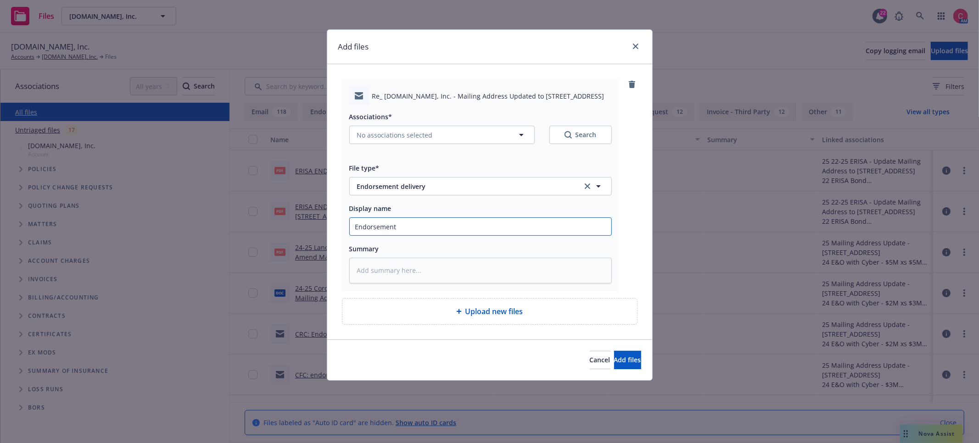
type textarea "x"
type input "Endorsements"
type textarea "x"
type input "Endorsements"
type textarea "x"
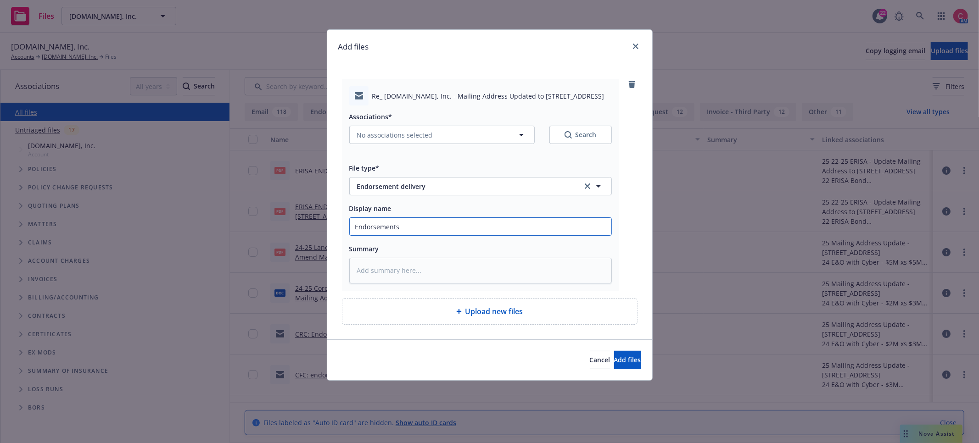
type input "Endorsements u"
type textarea "x"
type input "Endorsements up"
type textarea "x"
type input "Endorsements upd"
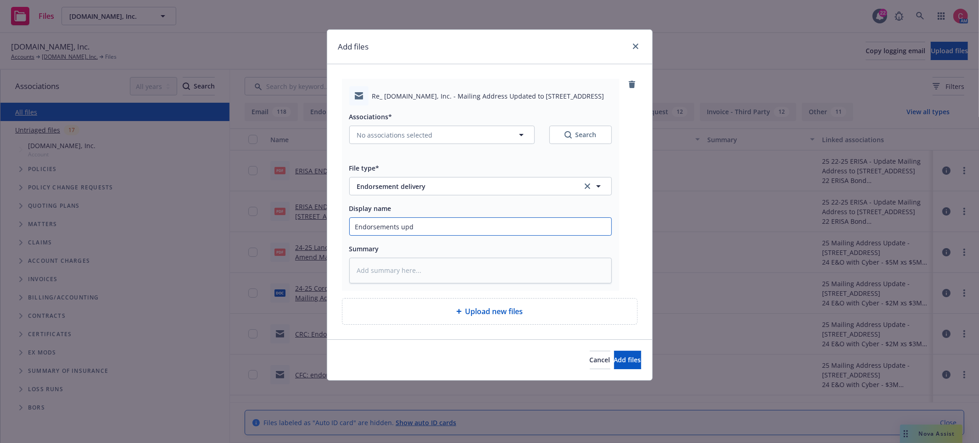
type textarea "x"
type input "Endorsements upda"
type textarea "x"
type input "Endorsements updati"
type textarea "x"
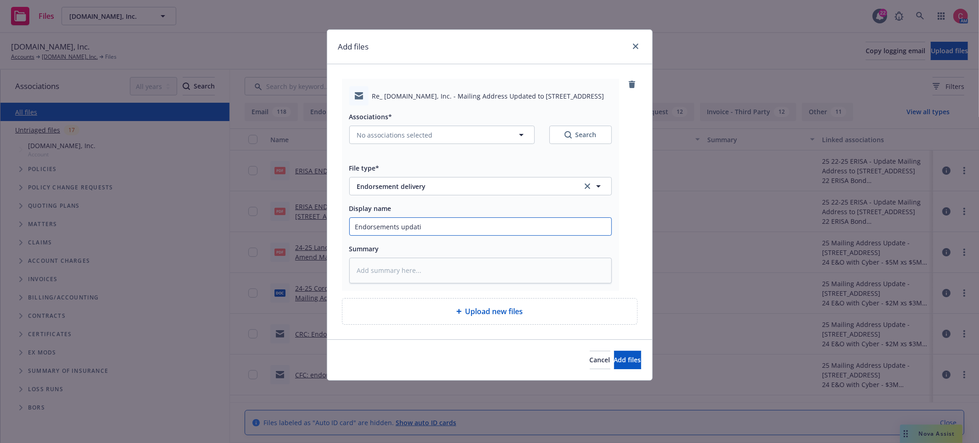
type input "Endorsements updatin"
type textarea "x"
type input "Endorsements updating"
type textarea "x"
type input "Endorsements updating"
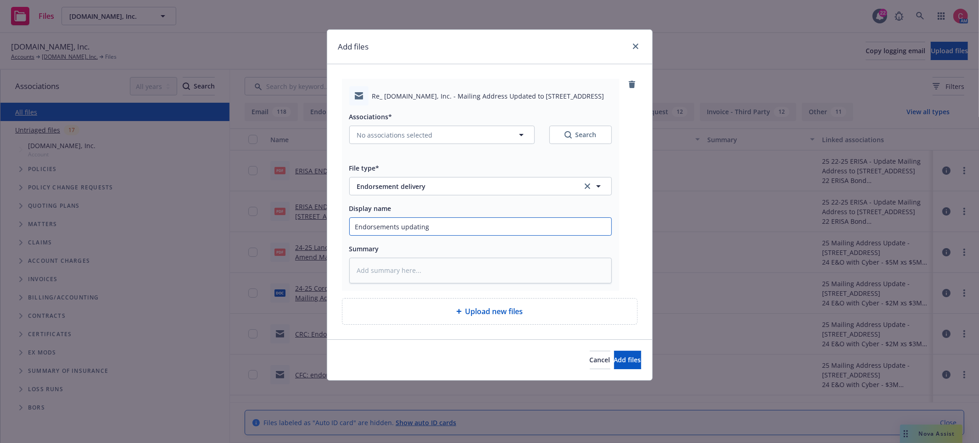
type textarea "x"
type input "Endorsements updating m"
type textarea "x"
type input "Endorsements updating mi"
type textarea "x"
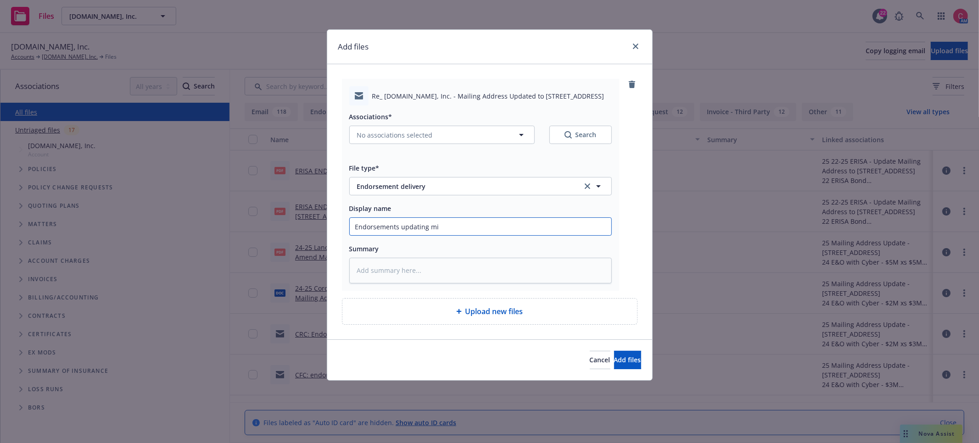
type input "Endorsements updating m"
type textarea "x"
type input "Endorsements updating ma"
type textarea "x"
type input "Endorsements updating mai"
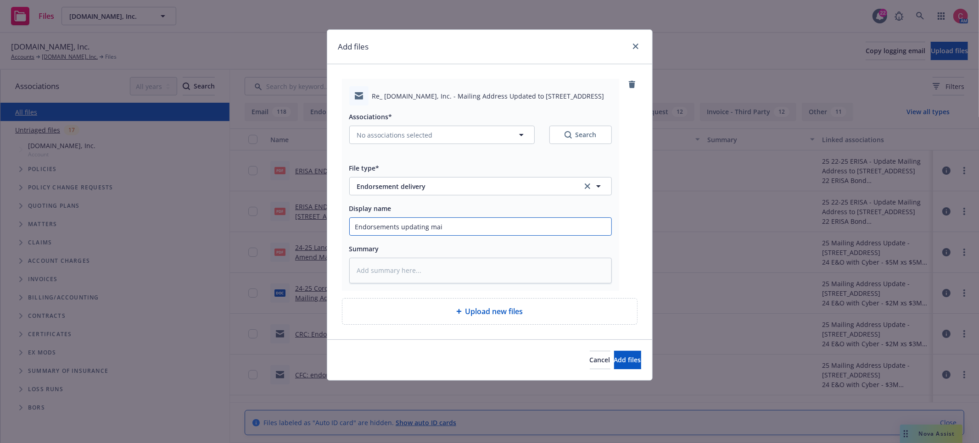
type textarea "x"
type input "Endorsements updating mail"
type textarea "x"
type input "Endorsements updating maili"
type textarea "x"
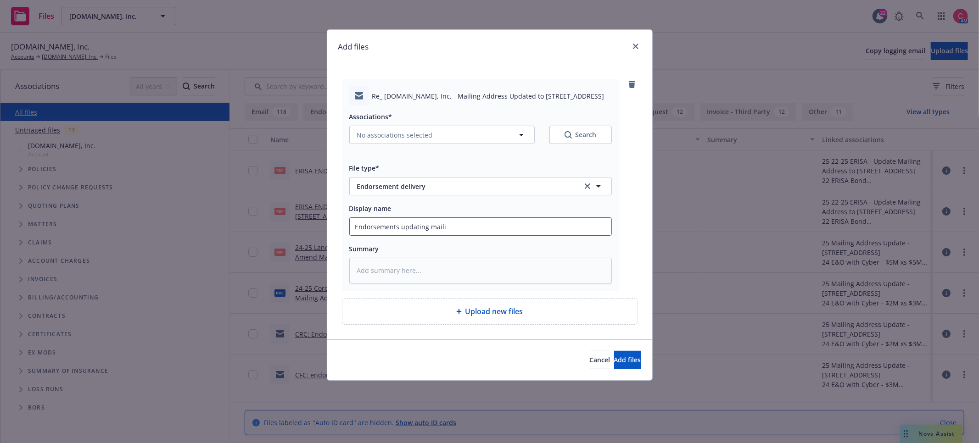
type input "Endorsements updating mailin"
type textarea "x"
type input "Endorsements updating mailing"
type textarea "x"
type input "Endorsements updating mailing"
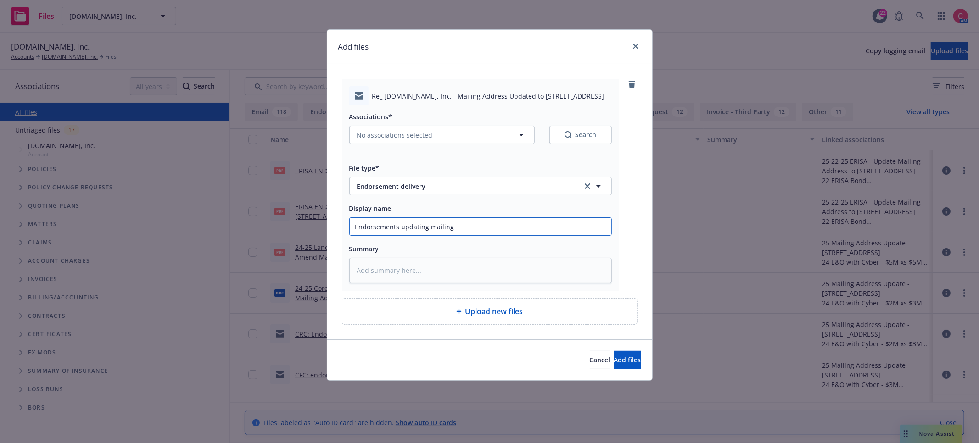
type textarea "x"
type input "Endorsements updating mailing a"
type textarea "x"
type input "Endorsements updating mailing add"
type textarea "x"
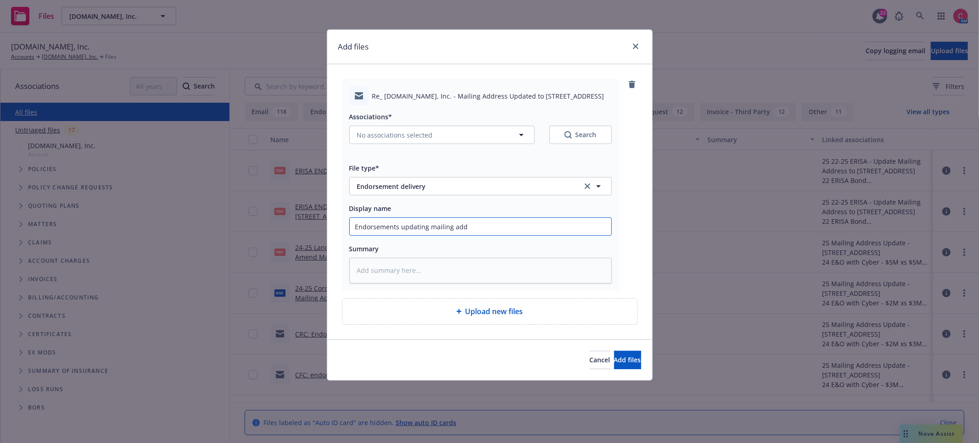
type input "Endorsements updating mailing addr"
type textarea "x"
type input "Endorsements updating mailing addre"
type textarea "x"
type input "Endorsements updating mailing addres"
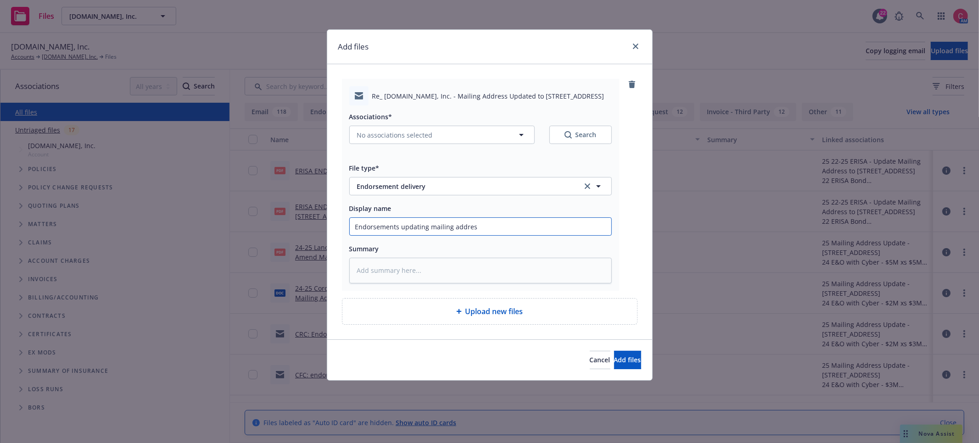
type textarea "x"
type input "Endorsements updating mailing address"
type textarea "x"
type input "Endorsements updating mailing address"
type textarea "x"
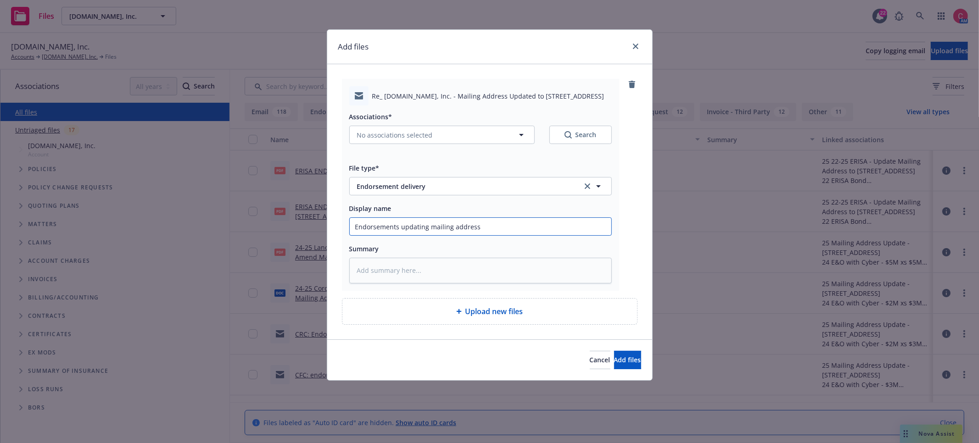
type input "Endorsements updating mailing address t"
type textarea "x"
type input "Endorsements updating mailing address to"
type textarea "x"
type input "Endorsements updating mailing address to"
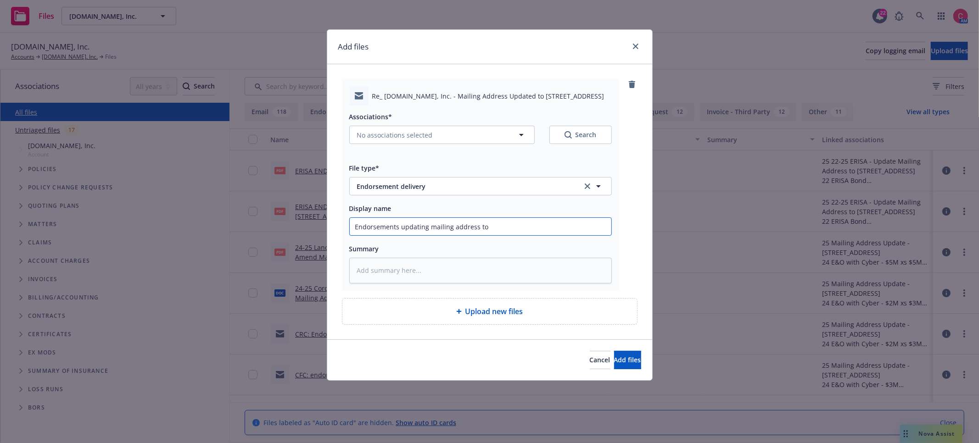
type textarea "x"
type input "Endorsements updating mailing address to 6"
type textarea "x"
type input "Endorsements updating mailing address to 64"
type textarea "x"
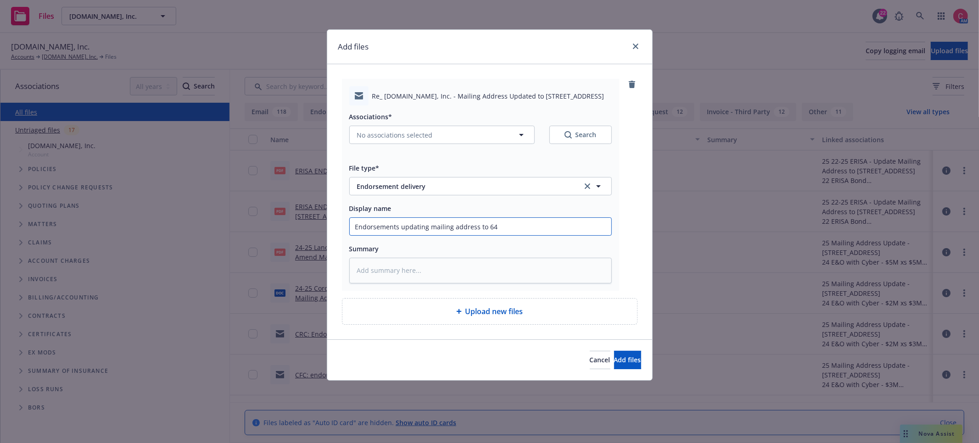
type input "Endorsements updating mailing address to 649"
type textarea "x"
type input "Endorsements updating mailing address to 649"
type textarea "x"
type input "Endorsements updating mailing address to 649 F"
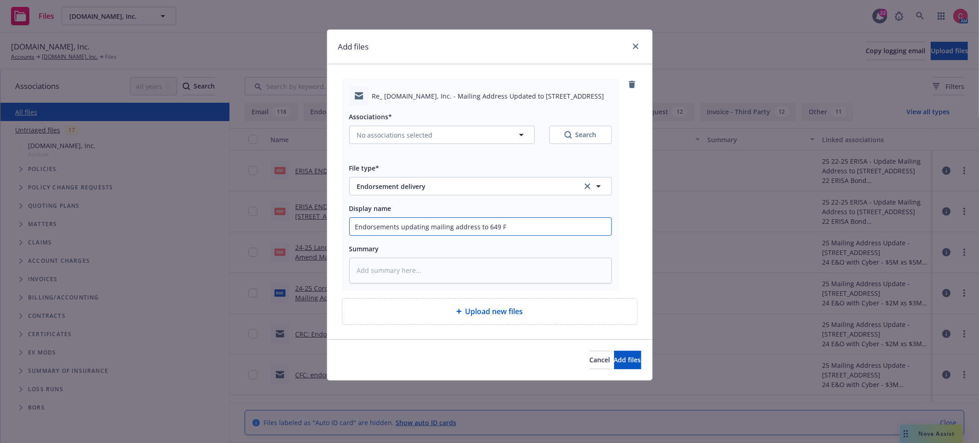
type textarea "x"
type input "Endorsements updating mailing address to 649 Fr"
type textarea "x"
type input "Endorsements updating mailing address to 649 Fron"
type textarea "x"
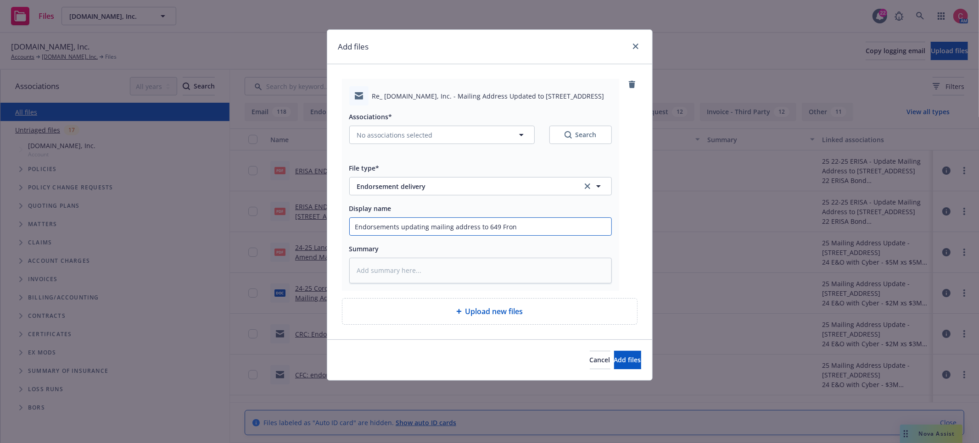
type input "Endorsements updating mailing address to 649 Front"
type textarea "x"
type input "Endorsements updating mailing address to 649 Front"
type textarea "x"
type input "Endorsements updating mailing address to 649 Front S"
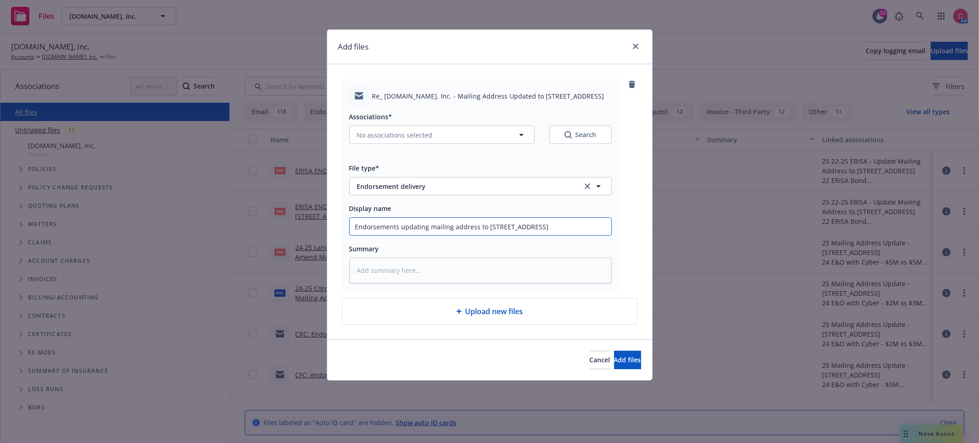
type textarea "x"
type input "Endorsements updating mailing address to 649 Front St"
type textarea "x"
type input "Endorsements updating mailing address to 649 Front St"
type textarea "x"
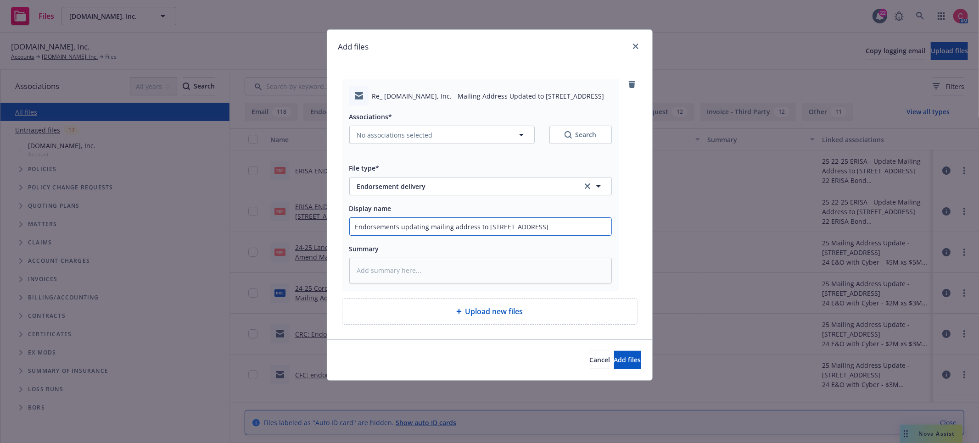
type input "Endorsements updating mailing address to 649 Front St d"
type textarea "x"
type input "Endorsements updating mailing address to 649 Front St de"
type textarea "x"
type input "Endorsements updating mailing address to 649 Front St del"
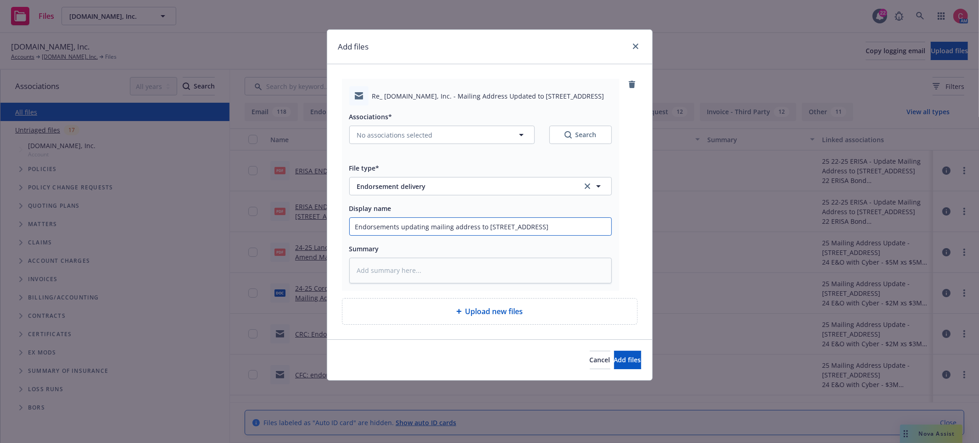
type textarea "x"
type input "Endorsements updating mailing address to 649 Front St deli"
type textarea "x"
type input "Endorsements updating mailing address to 649 Front St deliv"
type textarea "x"
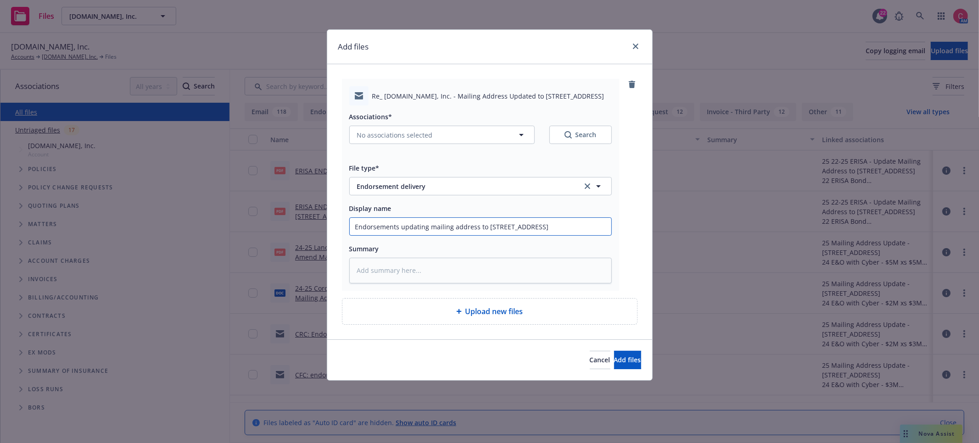
type input "Endorsements updating mailing address to 649 Front St delive"
type textarea "x"
type input "Endorsements updating mailing address to 649 Front St deliver"
type textarea "x"
type input "Endorsements updating mailing address to 649 Front St delivere"
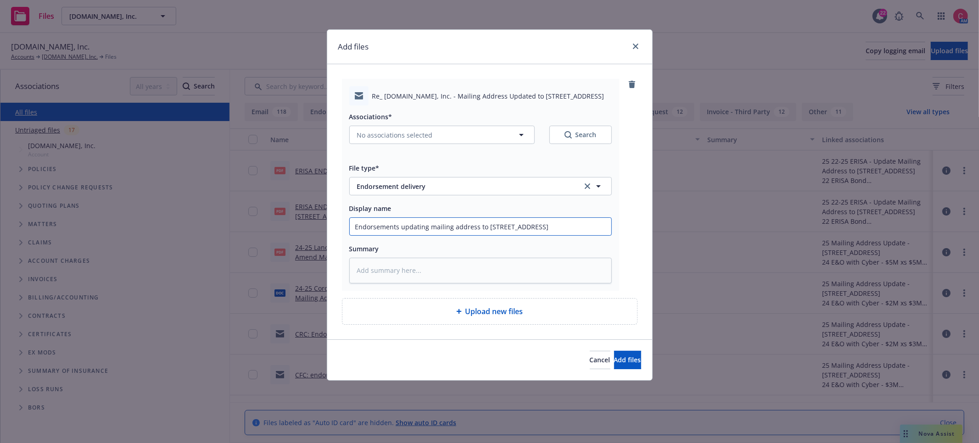
type textarea "x"
type input "Endorsements updating mailing address to 649 Front St delivered"
type textarea "x"
type input "Endorsements updating mailing address to 649 Front St delivered t"
type textarea "x"
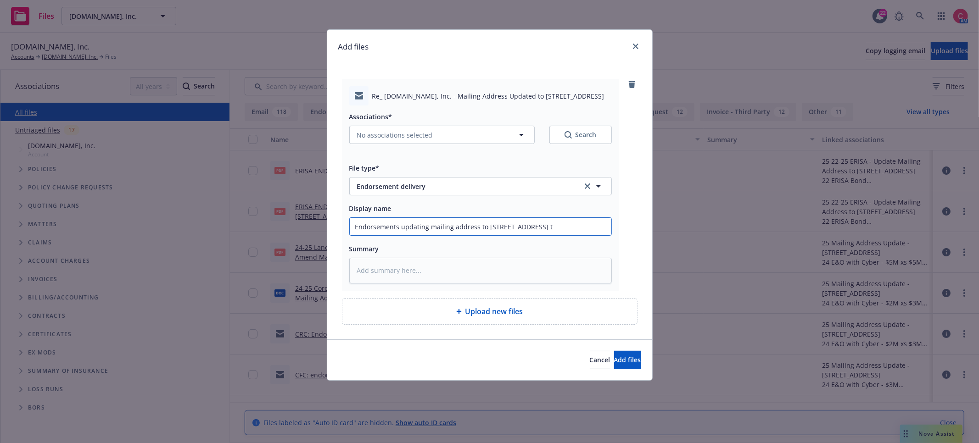
type input "Endorsements updating mailing address to 649 Front St delivered to"
type textarea "x"
type input "Endorsements updating mailing address to 649 Front St delivered to"
type textarea "x"
type input "Endorsements updating mailing address to 649 Front St delivered to i"
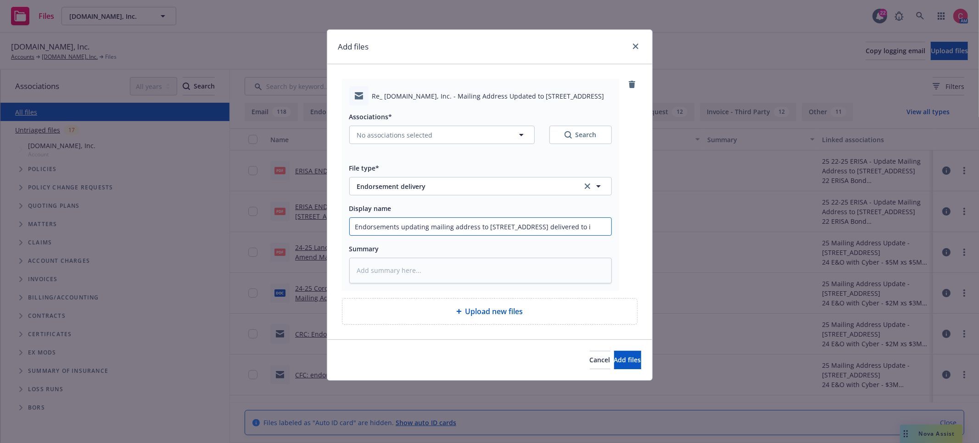
type textarea "x"
type input "Endorsements updating mailing address to 649 Front St delivered to in"
type textarea "x"
type input "Endorsements updating mailing address to 649 Front St delivered to insu"
type textarea "x"
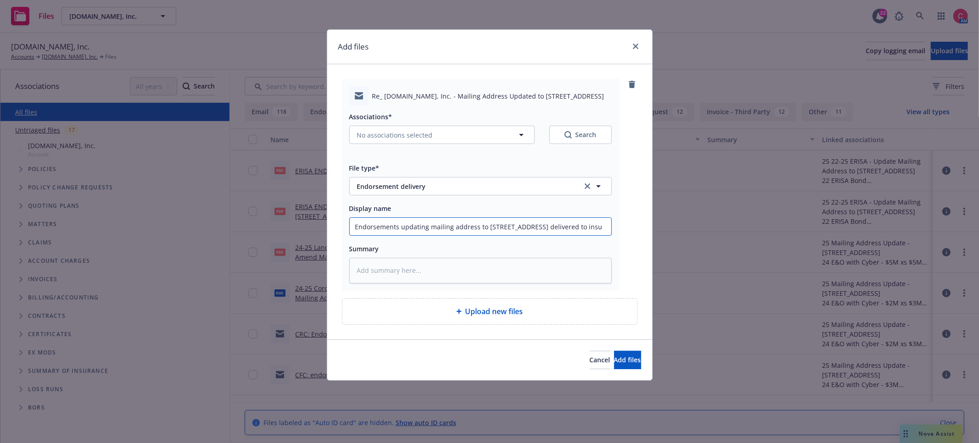
type input "Endorsements updating mailing address to 649 Front St delivered to insur"
type textarea "x"
type input "Endorsements updating mailing address to 649 Front St delivered to insure"
type textarea "x"
type input "Endorsements updating mailing address to 649 Front St delivered to insured"
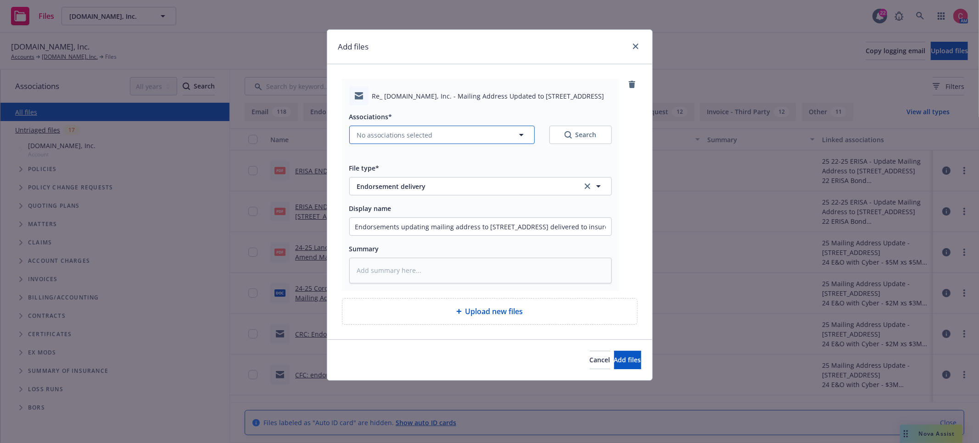
click at [490, 143] on button "No associations selected" at bounding box center [441, 135] width 185 height 18
type textarea "x"
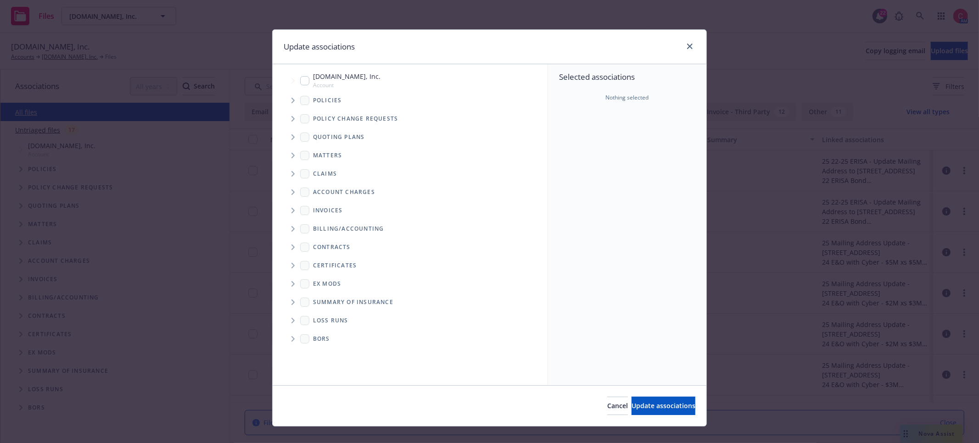
click at [310, 101] on div "Policies" at bounding box center [321, 100] width 42 height 9
click at [292, 100] on icon "Tree Example" at bounding box center [293, 101] width 4 height 6
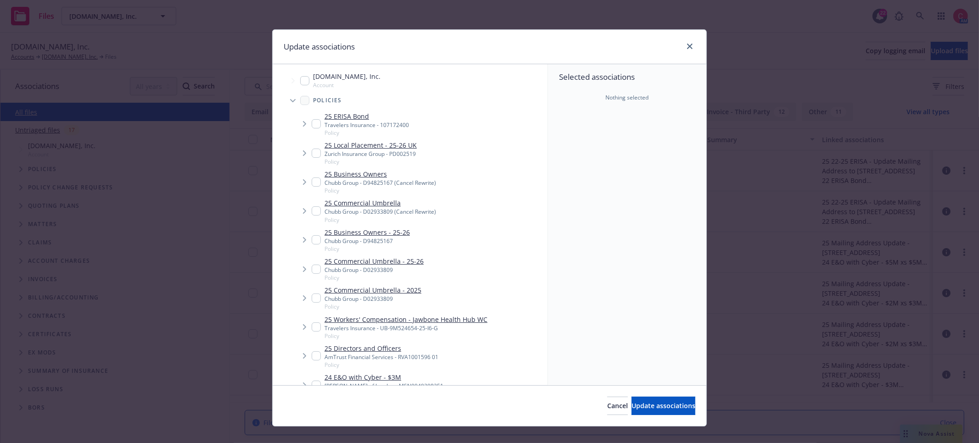
click at [313, 123] on input "Tree Example" at bounding box center [316, 123] width 9 height 9
checkbox input "true"
type textarea "x"
click at [319, 211] on input "Tree Example" at bounding box center [316, 210] width 9 height 9
checkbox input "true"
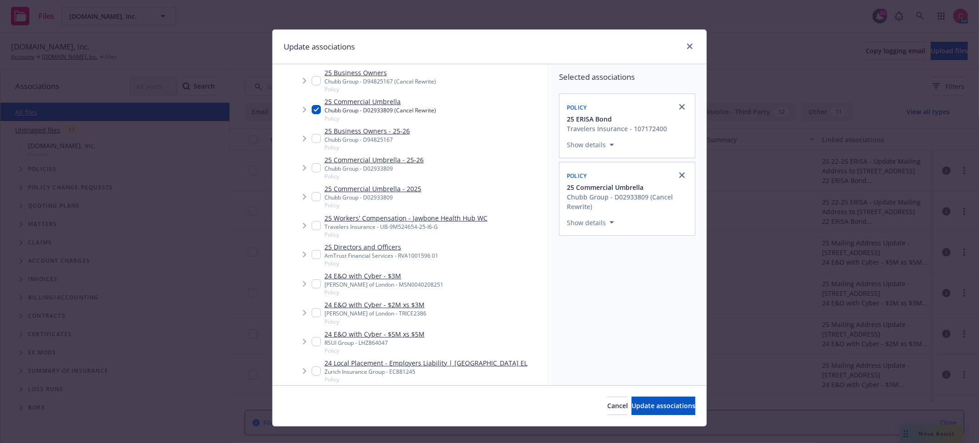
scroll to position [106, 0]
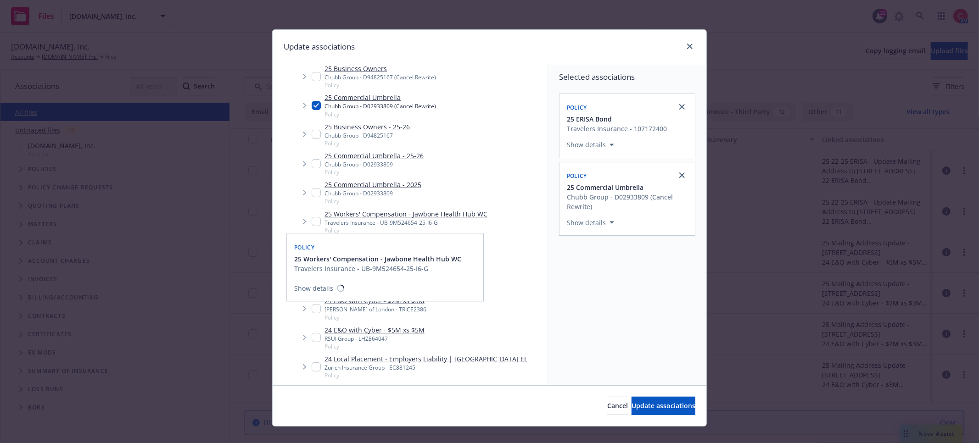
click at [319, 222] on input "Tree Example" at bounding box center [316, 221] width 9 height 9
checkbox input "true"
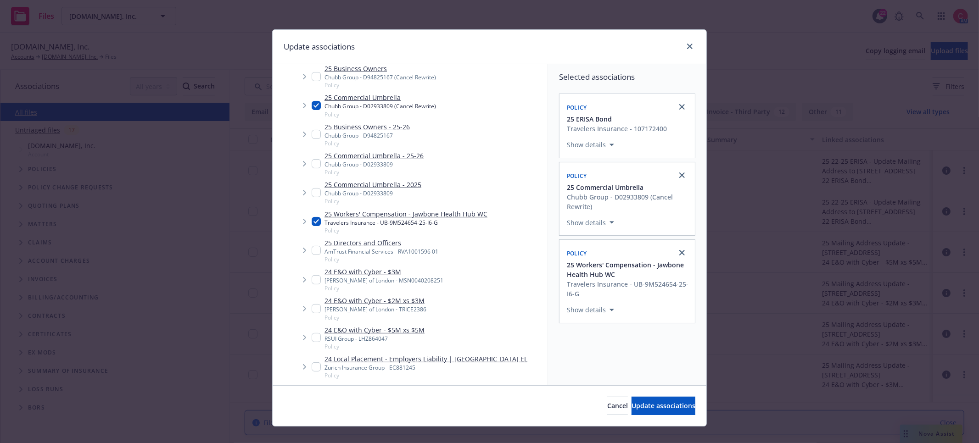
scroll to position [207, 0]
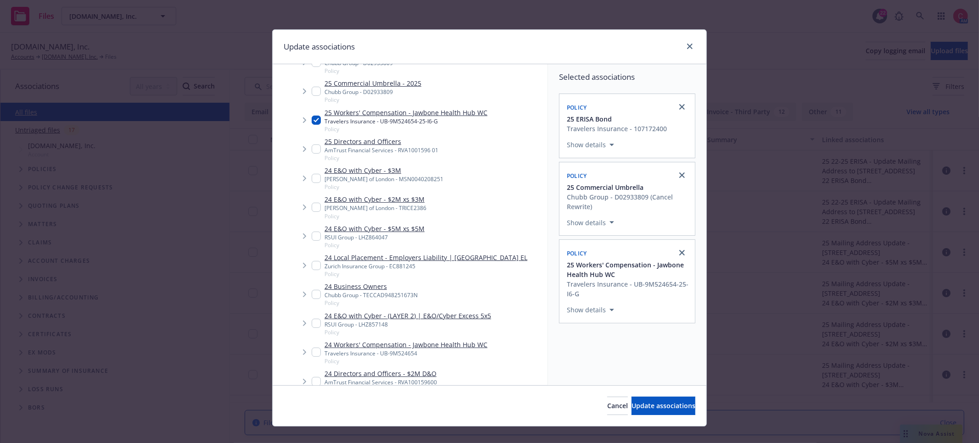
drag, startPoint x: 317, startPoint y: 150, endPoint x: 327, endPoint y: 156, distance: 11.6
click at [317, 150] on input "Tree Example" at bounding box center [316, 149] width 9 height 9
checkbox input "true"
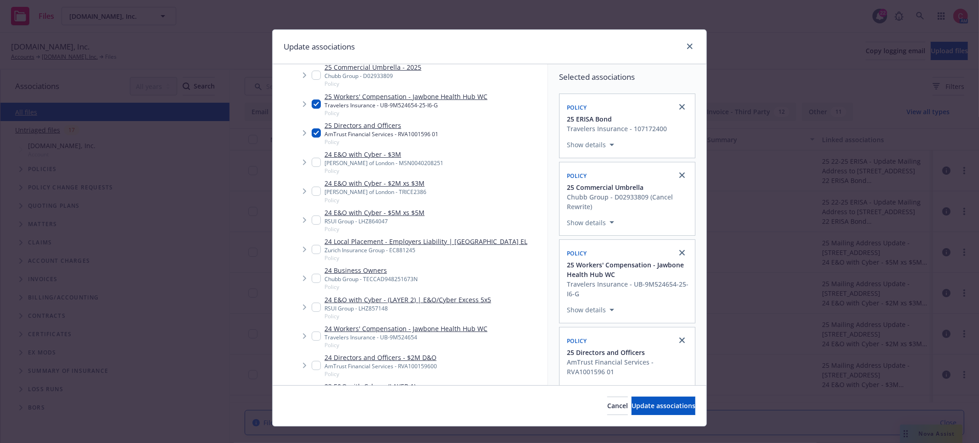
click at [314, 162] on input "Tree Example" at bounding box center [316, 162] width 9 height 9
checkbox input "true"
click at [314, 189] on input "Tree Example" at bounding box center [316, 191] width 9 height 9
checkbox input "true"
click at [316, 218] on input "Tree Example" at bounding box center [316, 220] width 9 height 9
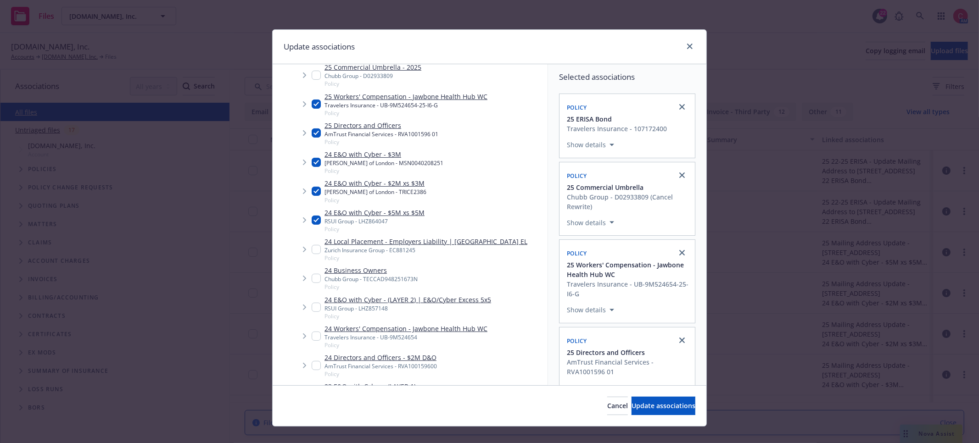
checkbox input "true"
click at [642, 402] on span "Update associations" at bounding box center [663, 405] width 64 height 9
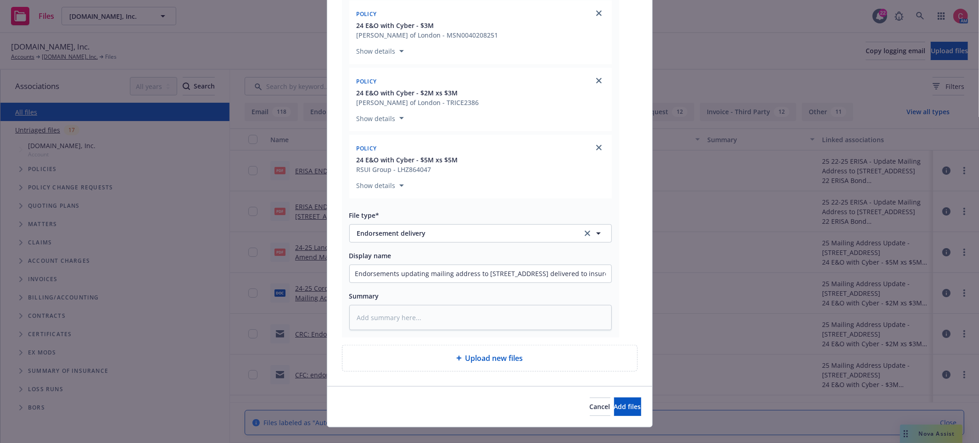
scroll to position [442, 0]
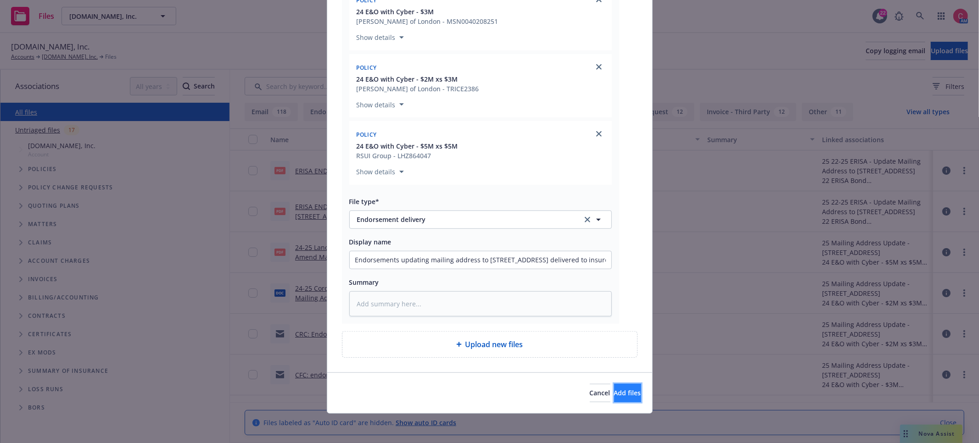
click at [619, 390] on span "Add files" at bounding box center [627, 393] width 27 height 9
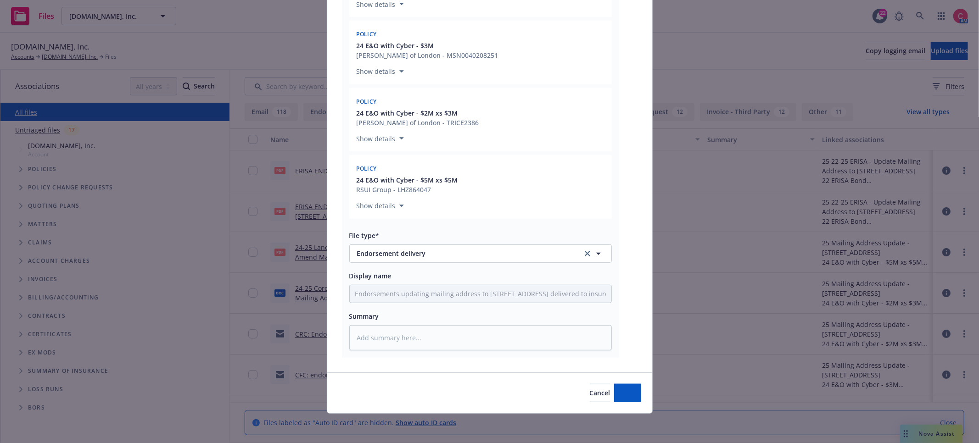
scroll to position [407, 0]
type textarea "x"
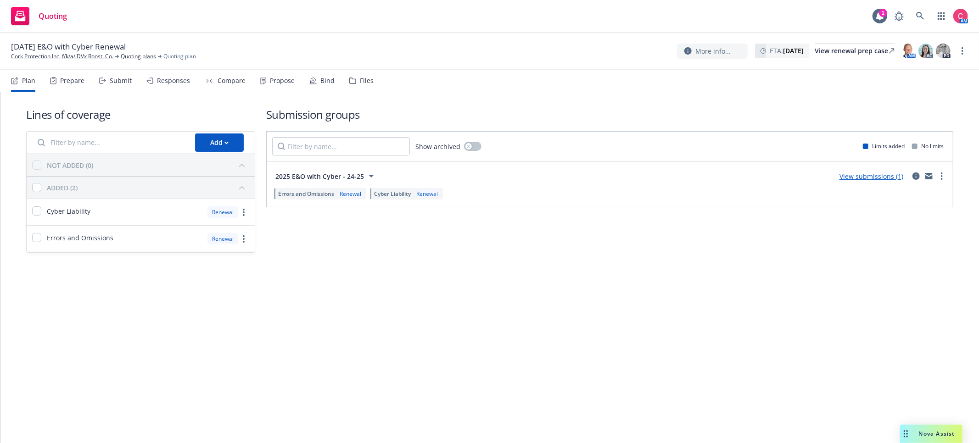
click at [361, 78] on div "Files" at bounding box center [367, 80] width 14 height 7
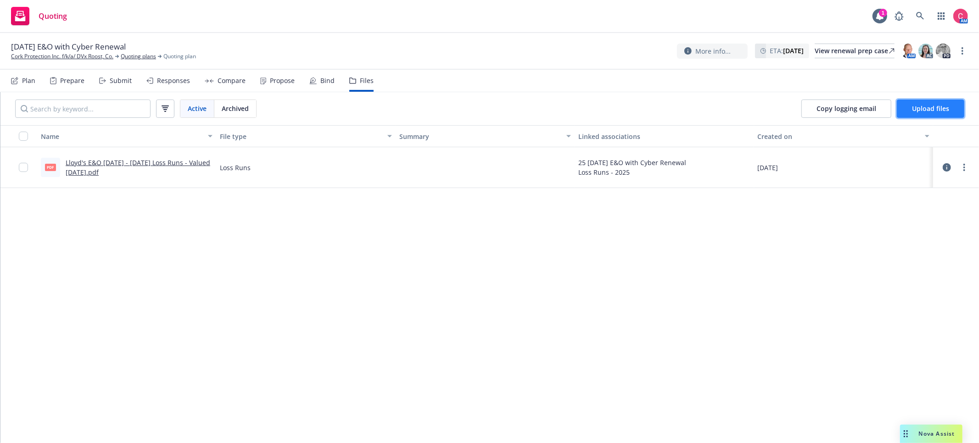
click at [933, 104] on span "Upload files" at bounding box center [930, 108] width 37 height 9
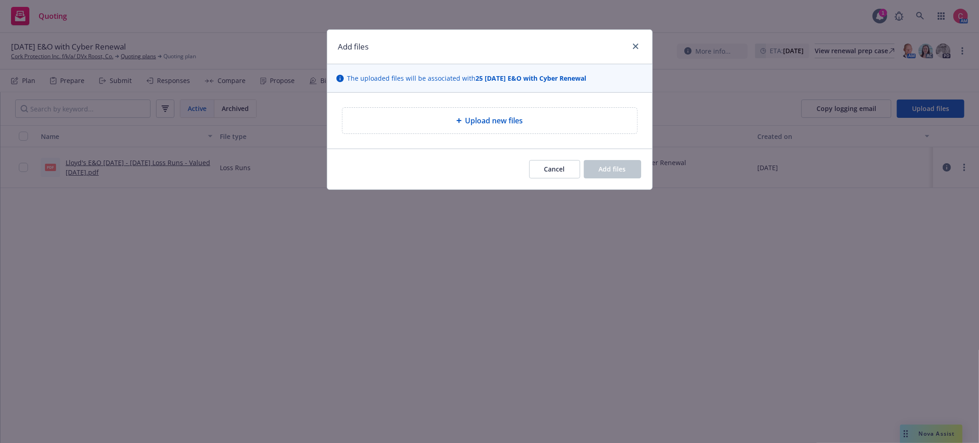
click at [534, 119] on div "Upload new files" at bounding box center [490, 120] width 280 height 11
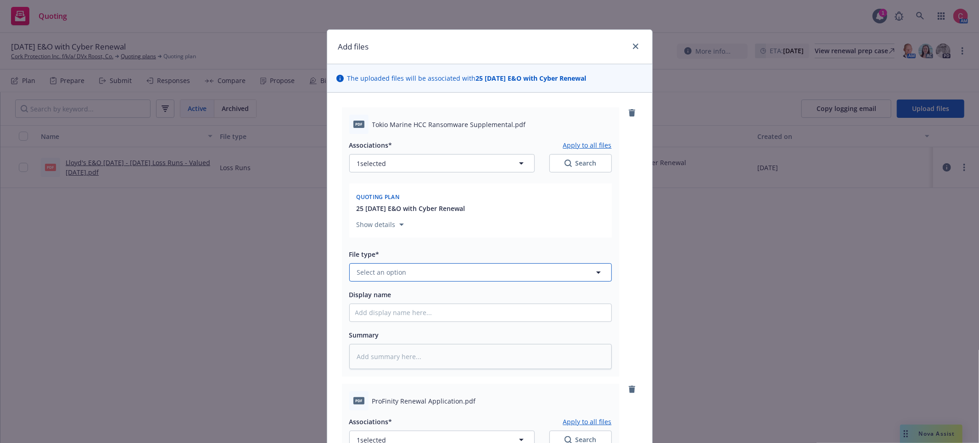
click at [472, 266] on button "Select an option" at bounding box center [480, 272] width 262 height 18
type input "ao"
type textarea "x"
type input "a"
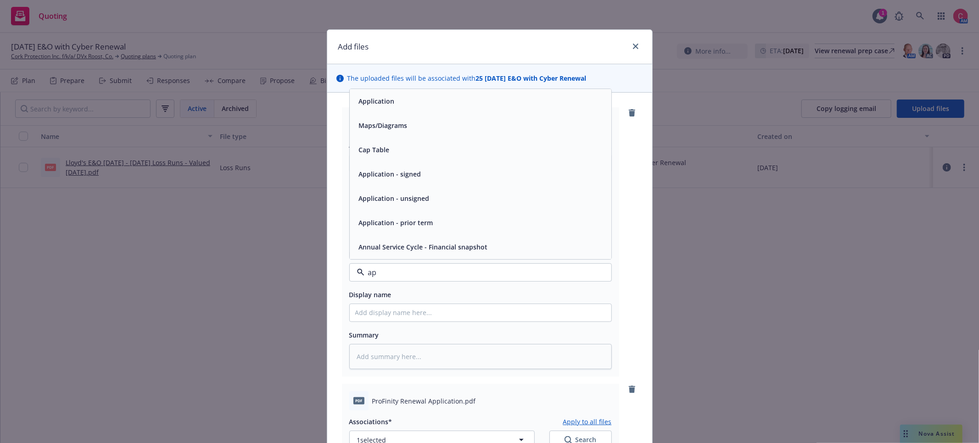
type input "app"
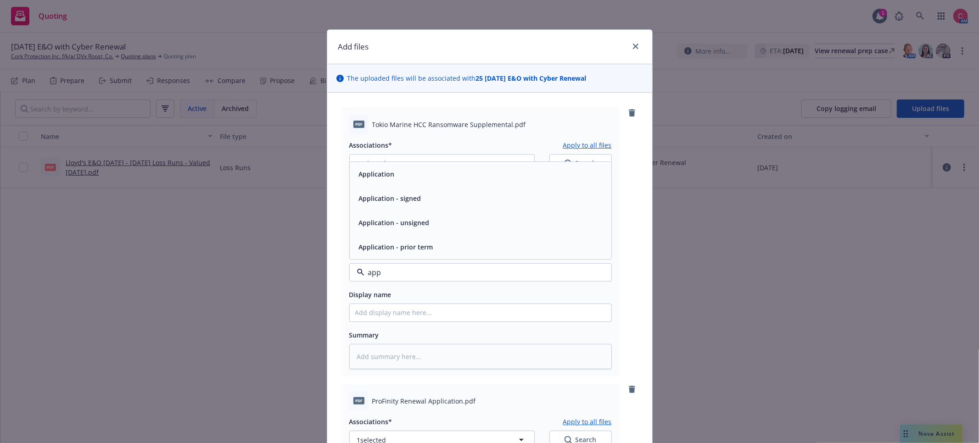
click at [391, 205] on div "Application - signed" at bounding box center [389, 198] width 68 height 13
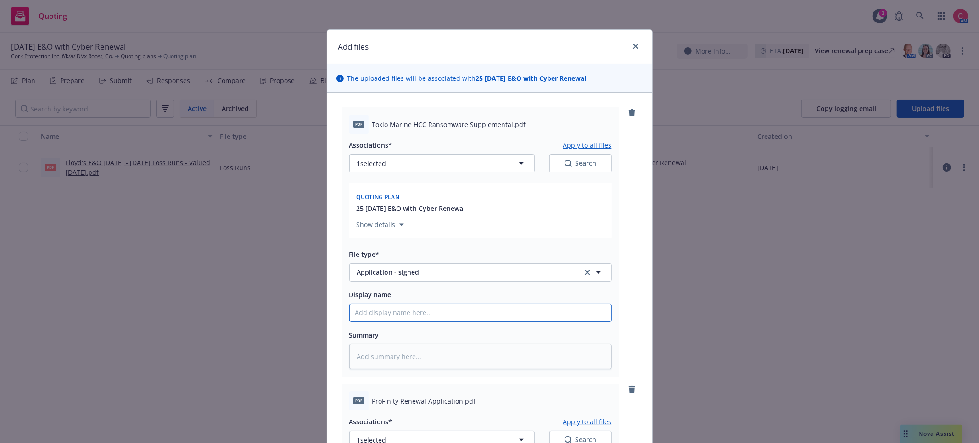
click at [426, 322] on input "Display name" at bounding box center [481, 312] width 262 height 17
drag, startPoint x: 373, startPoint y: 122, endPoint x: 509, endPoint y: 122, distance: 136.3
click at [510, 122] on span "Tokio Marine HCC Ransomware Supplemental.pdf" at bounding box center [449, 125] width 154 height 10
copy span "Tokio Marine HCC Ransomware Supplemental"
click at [406, 311] on input "Display name" at bounding box center [481, 312] width 262 height 17
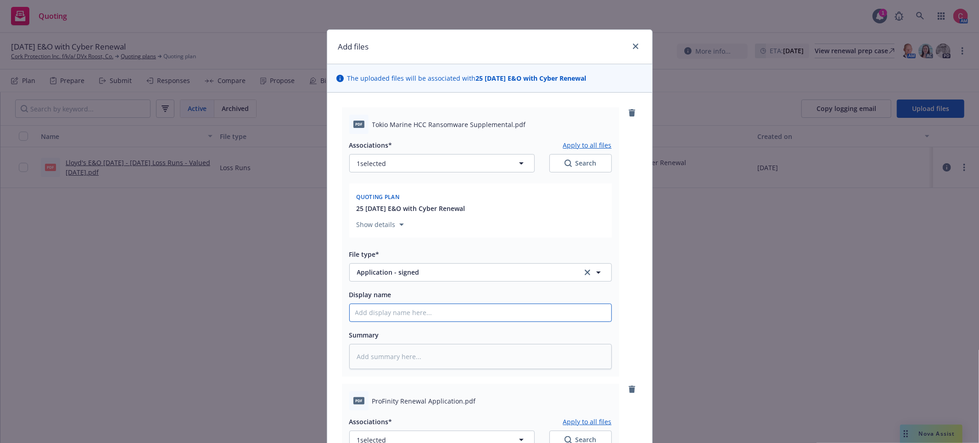
type textarea "x"
type input "["
type textarea "x"
type input "[C"
type textarea "x"
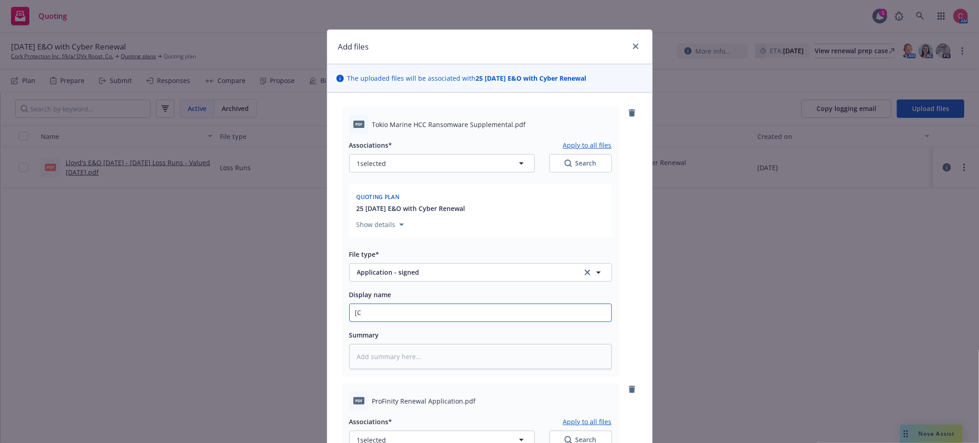
type input "[CO"
type textarea "x"
type input "[COM"
type textarea "x"
type input "[COMP"
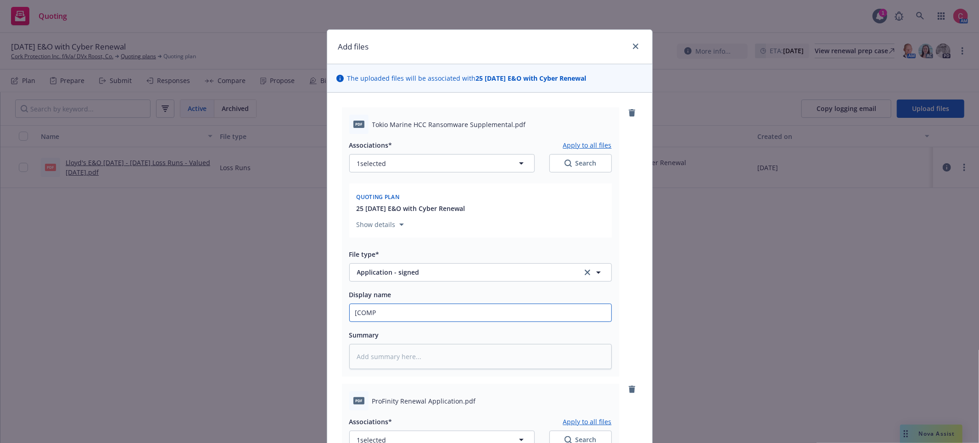
type textarea "x"
type input "[COMPL"
type textarea "x"
type input "[COMPLET"
type textarea "x"
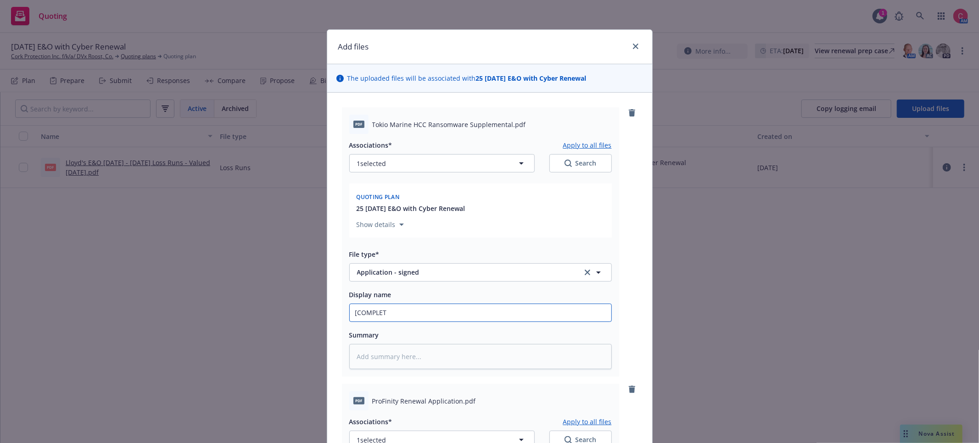
type input "[COMPLETE"
type textarea "x"
type input "[COMPLETED"
type textarea "x"
type input "[COMPLETED]"
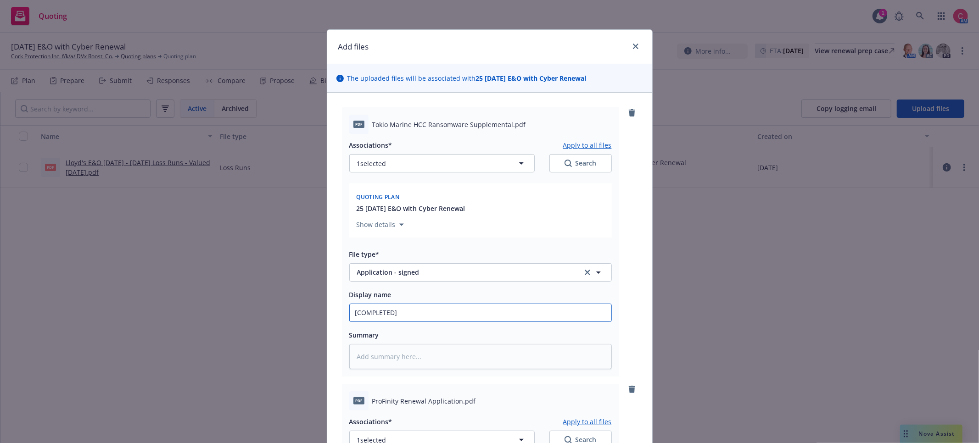
type textarea "x"
type input "[COMPLETED]"
type textarea "x"
type input "[COMPLETED] 2"
type textarea "x"
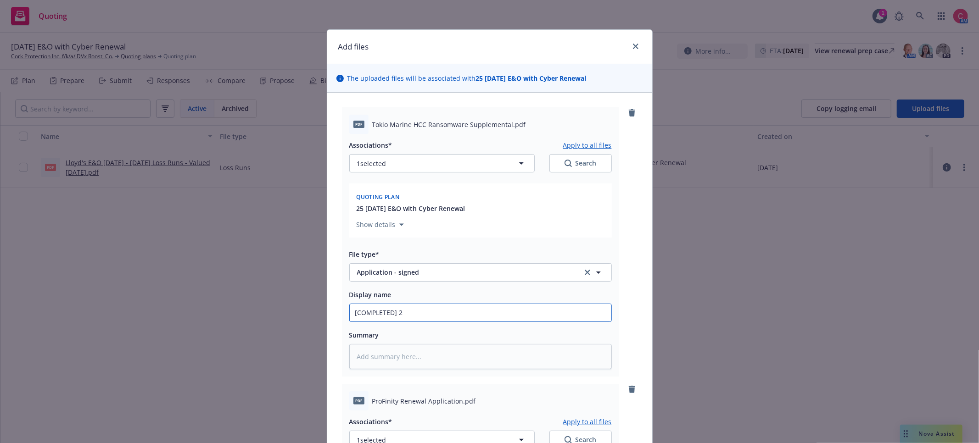
type input "[COMPLETED] 25"
type textarea "x"
type input "[COMPLETED] 25"
paste input "Tokio Marine HCC Ransomware Supplemental"
type textarea "x"
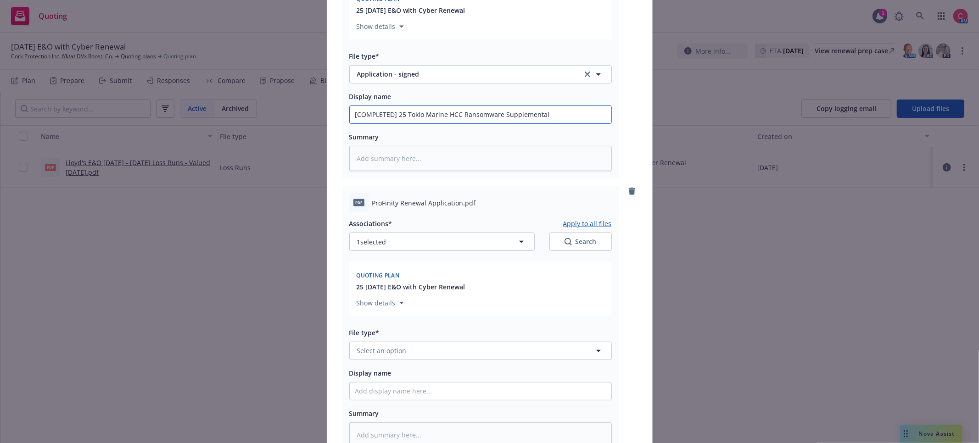
scroll to position [199, 0]
type input "[COMPLETED] 25 Tokio Marine HCC Ransomware Supplemental"
drag, startPoint x: 372, startPoint y: 205, endPoint x: 461, endPoint y: 206, distance: 88.6
click at [461, 206] on span "ProFinity Renewal Application.pdf" at bounding box center [424, 203] width 104 height 10
copy span "ProFinity Renewal Application"
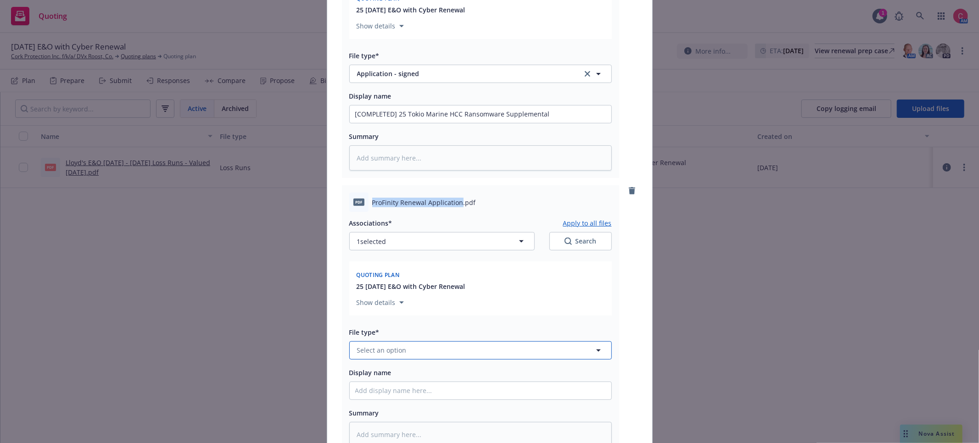
click at [446, 350] on button "Select an option" at bounding box center [480, 350] width 262 height 18
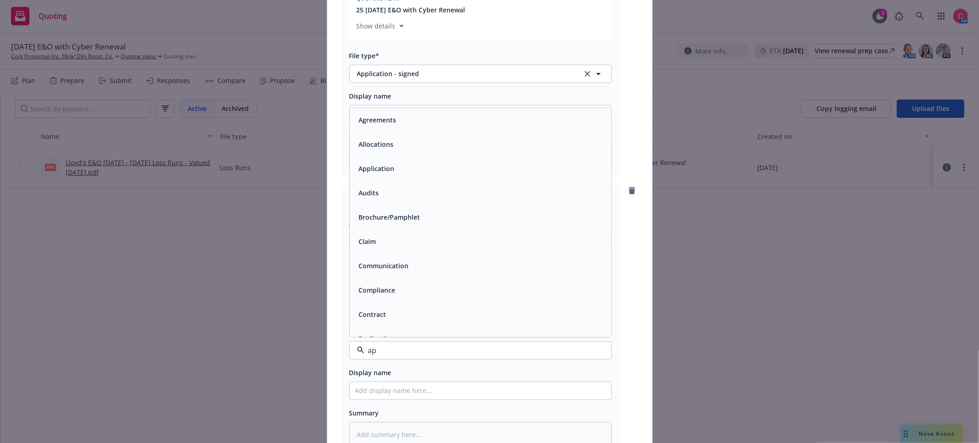
type input "app"
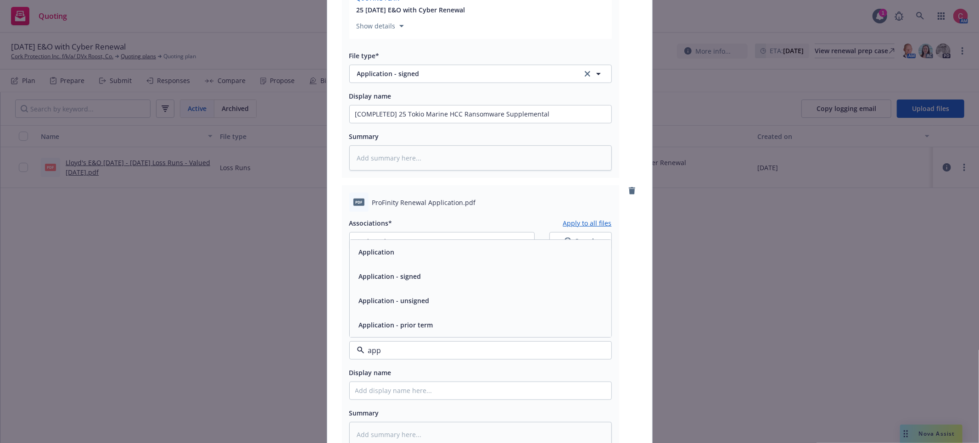
click at [422, 272] on div "Application - signed" at bounding box center [480, 276] width 251 height 13
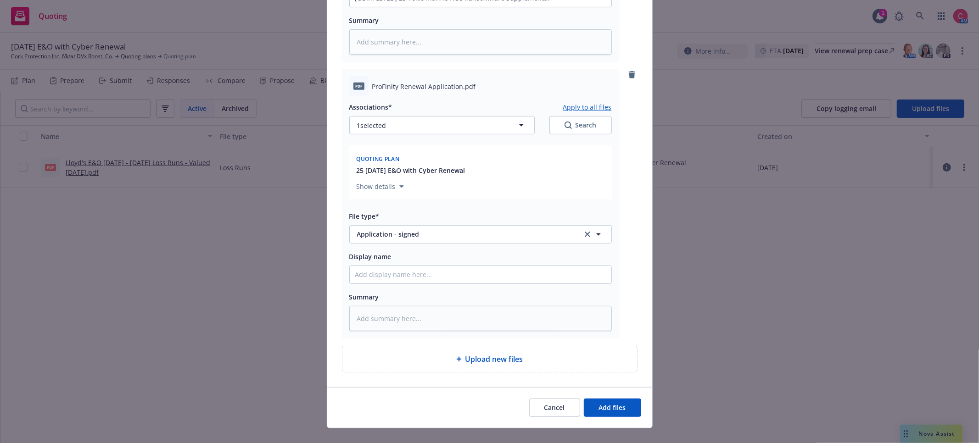
scroll to position [324, 0]
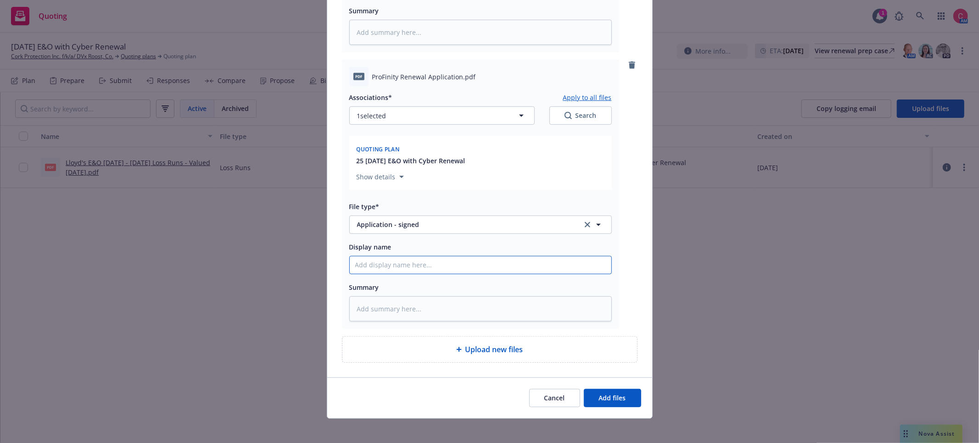
click at [434, 268] on input "Display name" at bounding box center [481, 264] width 262 height 17
type textarea "x"
type input "["
type textarea "x"
type input "[C"
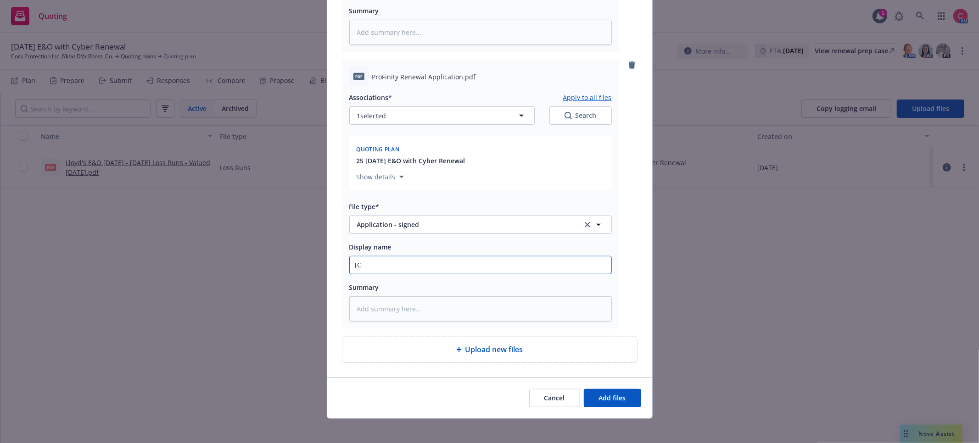
type textarea "x"
type input "[CO"
type textarea "x"
type input "[COMP"
type textarea "x"
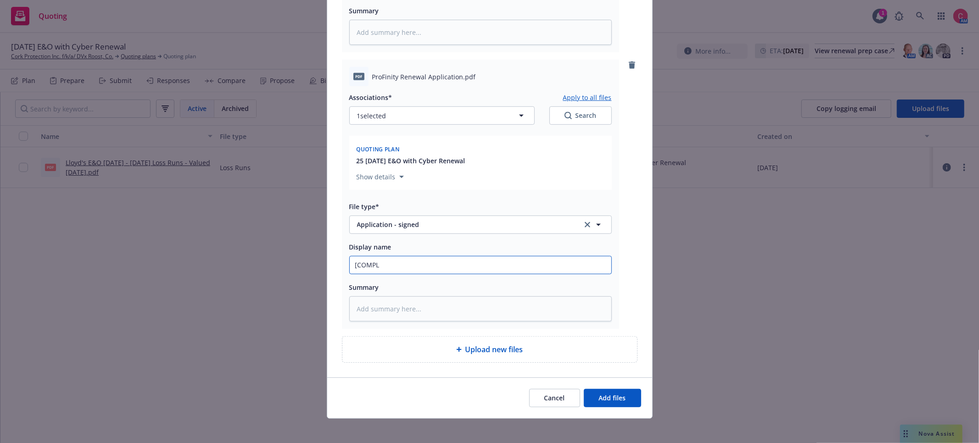
type input "[COMPLE"
type textarea "x"
type input "[COMPLETE"
type textarea "x"
type input "[COMPLETED\"
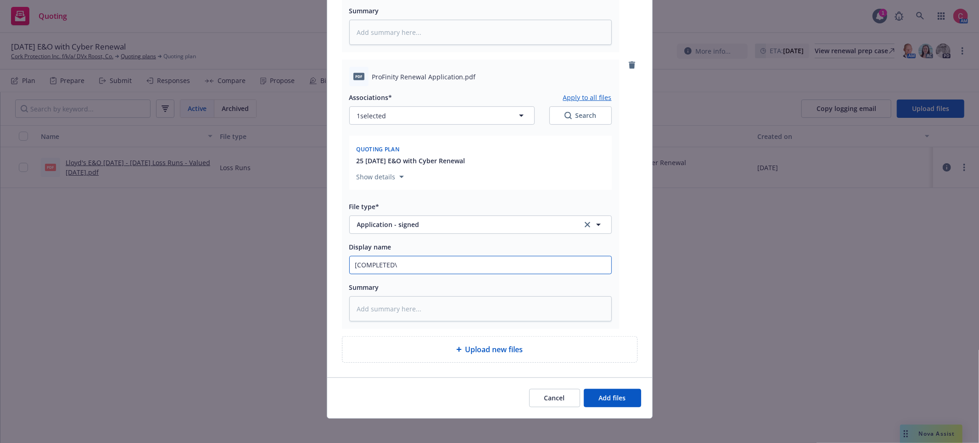
type textarea "x"
type input "[COMPLETED"
type textarea "x"
type input "[COMPLETED]"
type textarea "x"
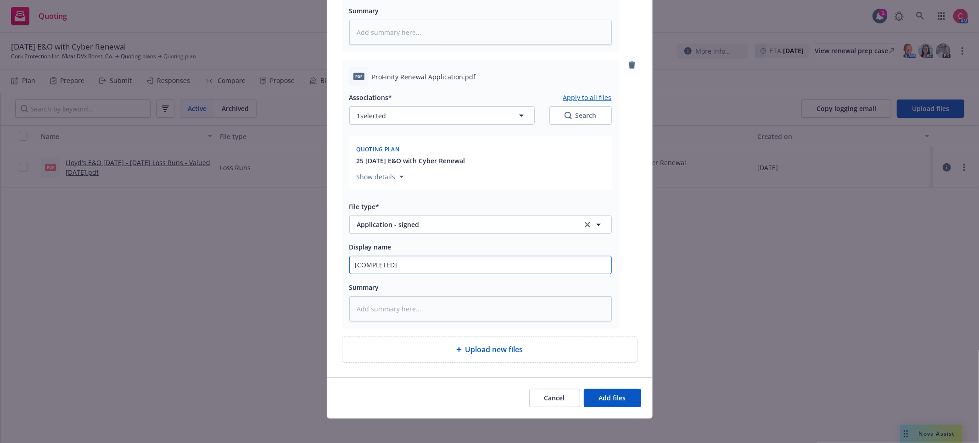
type input "[COMPLETED]"
type textarea "x"
type input "[COMPLETED] 2"
type textarea "x"
type input "[COMPLETED] 25"
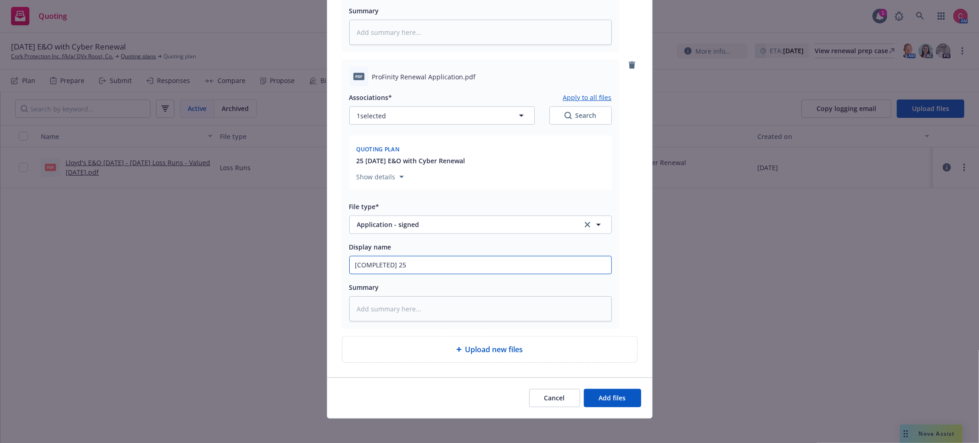
type textarea "x"
type input "[COMPLETED] 25"
paste input "ProFinity Renewal Application"
type textarea "x"
type input "[COMPLETED] 25 ProFinity Renewal Application"
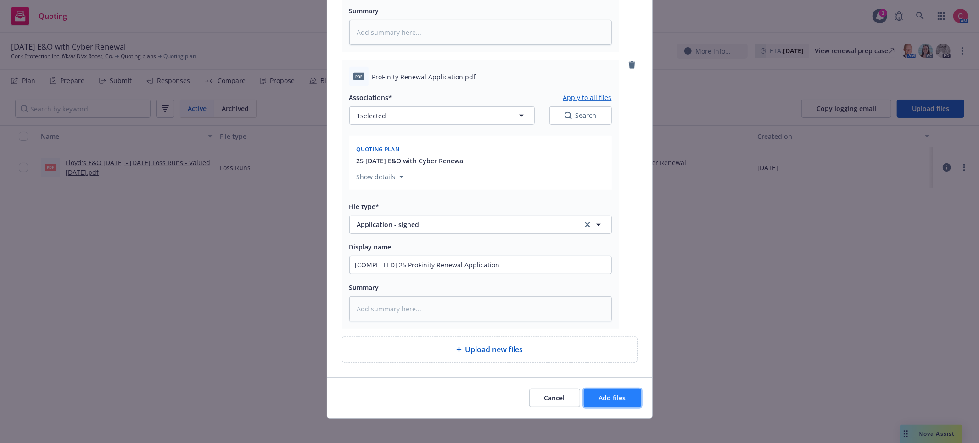
click at [637, 399] on button "Add files" at bounding box center [612, 398] width 57 height 18
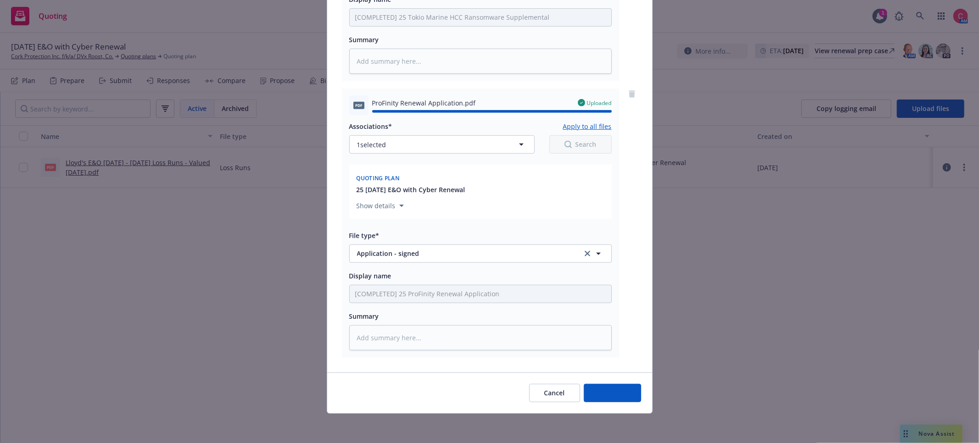
type textarea "x"
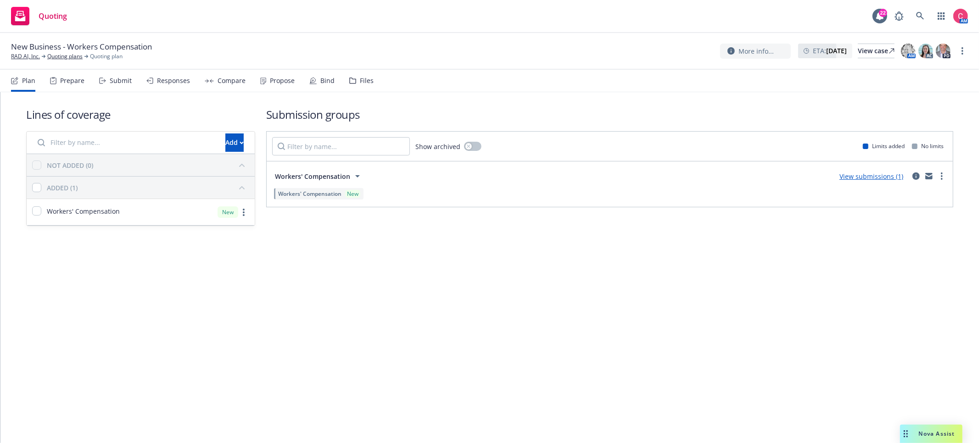
click at [345, 72] on div "Plan Prepare Submit Responses Compare Propose Bind Files" at bounding box center [192, 81] width 362 height 22
click at [349, 79] on icon at bounding box center [352, 81] width 7 height 6
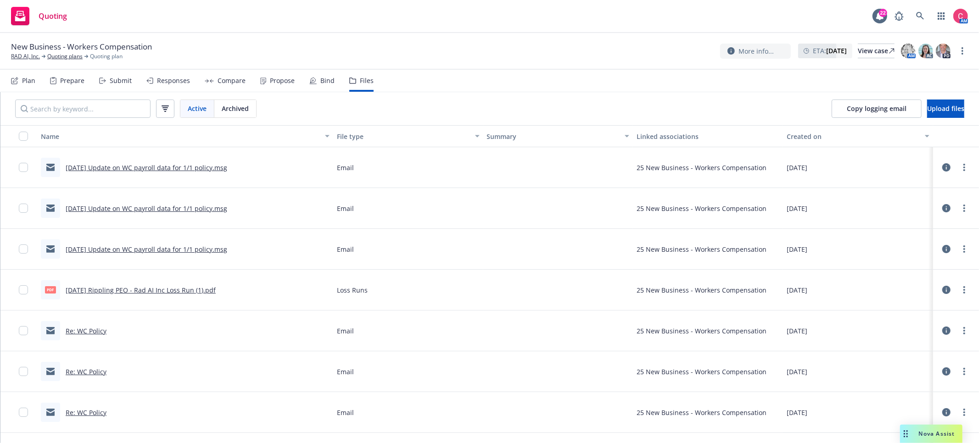
scroll to position [112, 0]
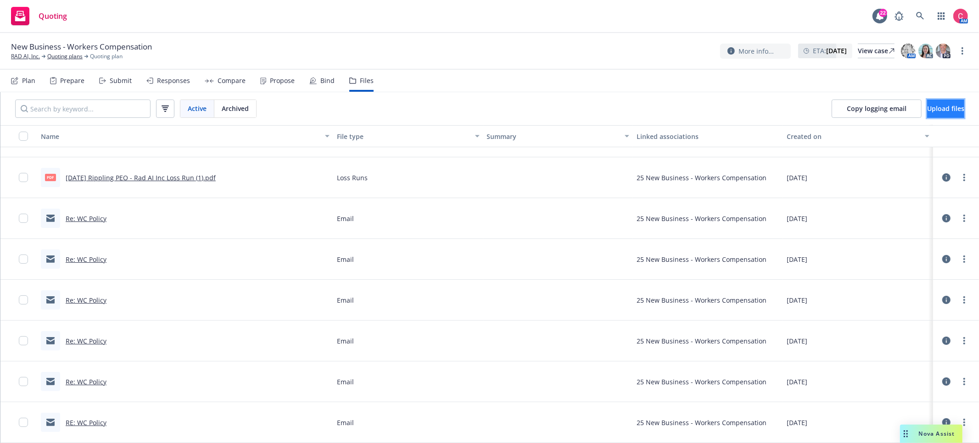
click at [927, 113] on button "Upload files" at bounding box center [945, 109] width 37 height 18
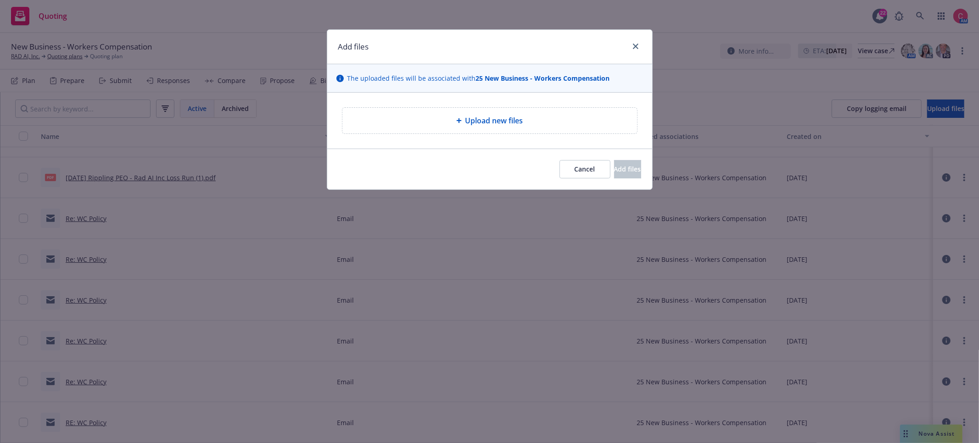
click at [521, 125] on span "Upload new files" at bounding box center [494, 120] width 58 height 11
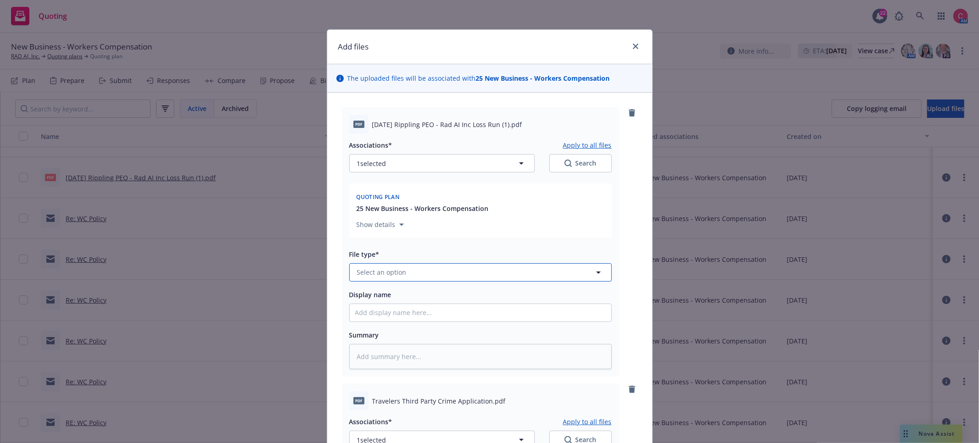
click at [409, 270] on button "Select an option" at bounding box center [480, 272] width 262 height 18
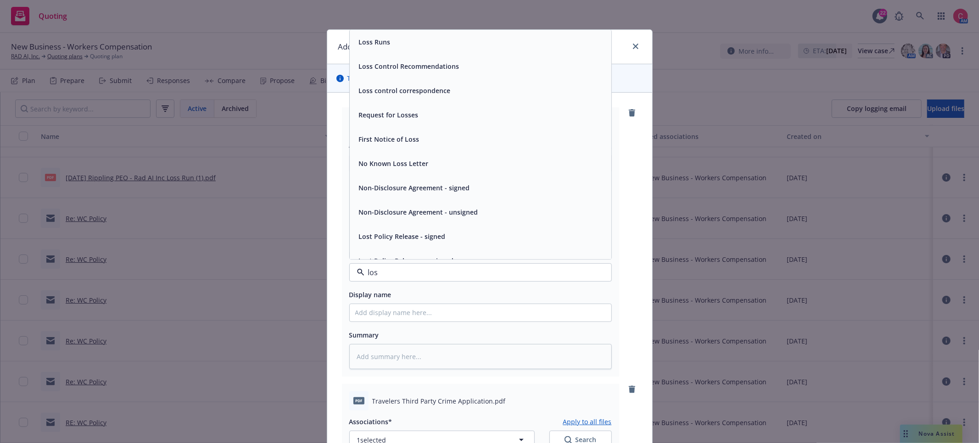
type input "loss"
click at [380, 41] on span "Loss Runs" at bounding box center [375, 42] width 32 height 10
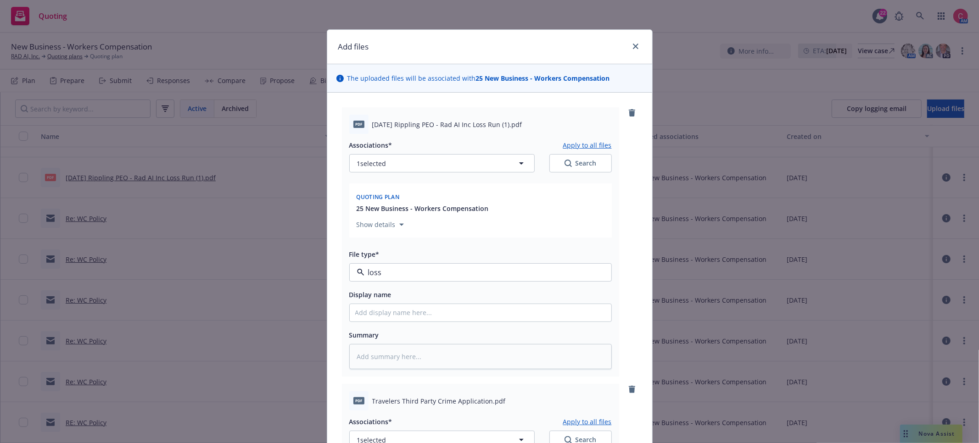
type textarea "x"
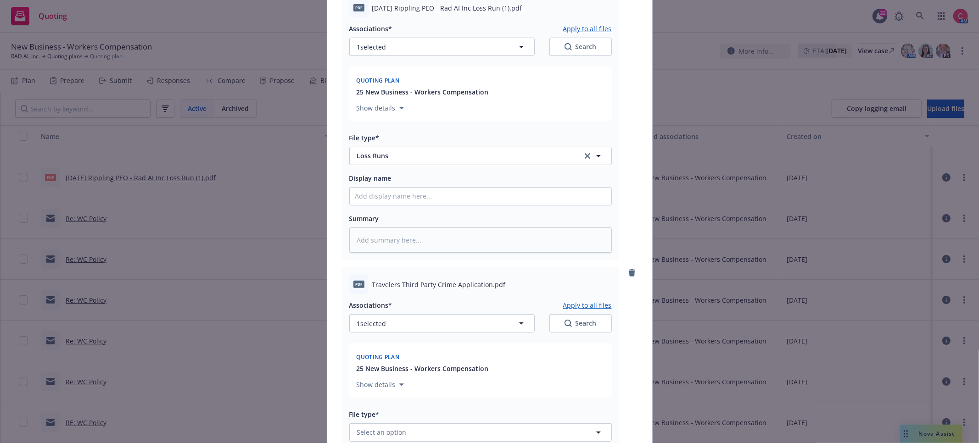
scroll to position [120, 0]
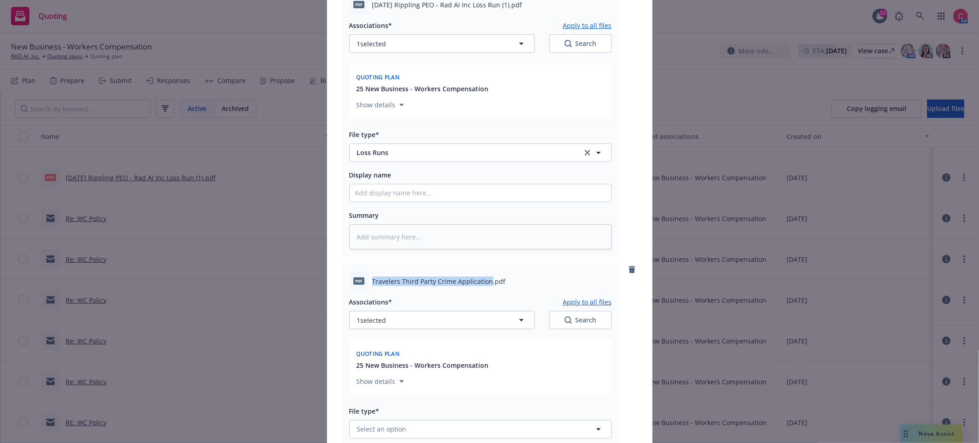
drag, startPoint x: 373, startPoint y: 282, endPoint x: 489, endPoint y: 282, distance: 116.5
click at [489, 282] on span "Travelers Third Party Crime Application.pdf" at bounding box center [439, 282] width 134 height 10
copy span "Travelers Third Party Crime Application"
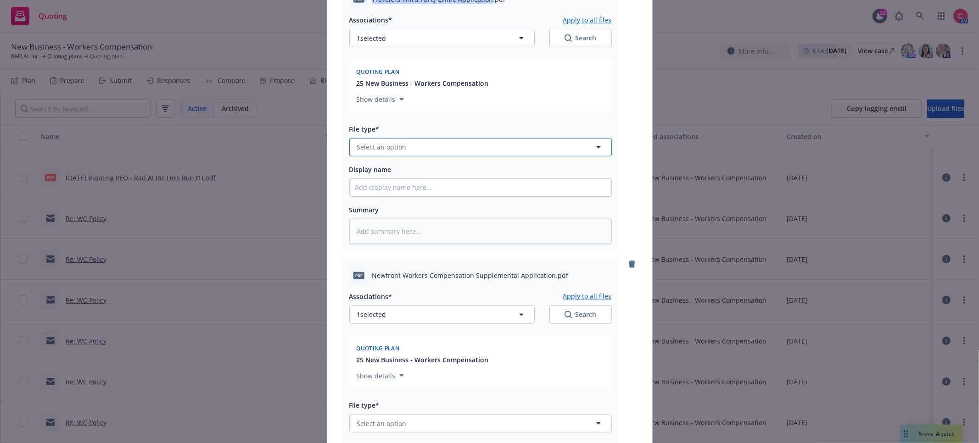
click at [408, 146] on button "Select an option" at bounding box center [480, 147] width 262 height 18
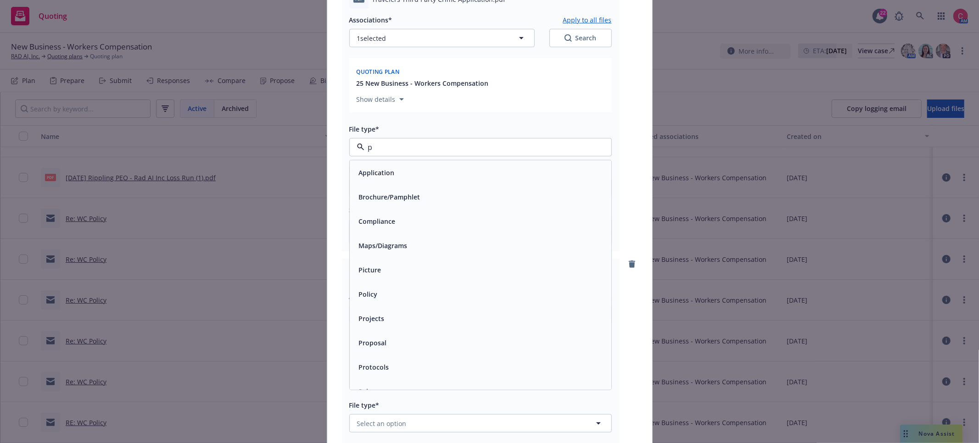
type input "pp"
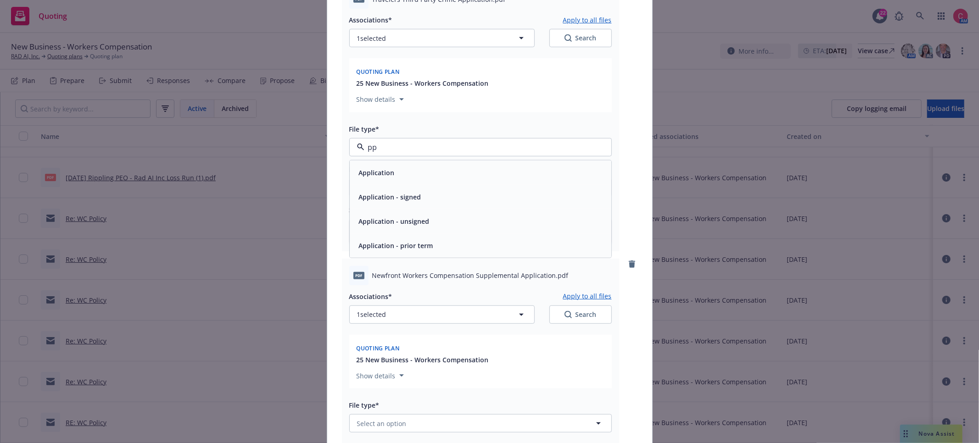
click at [406, 191] on div "Application - signed" at bounding box center [389, 196] width 68 height 13
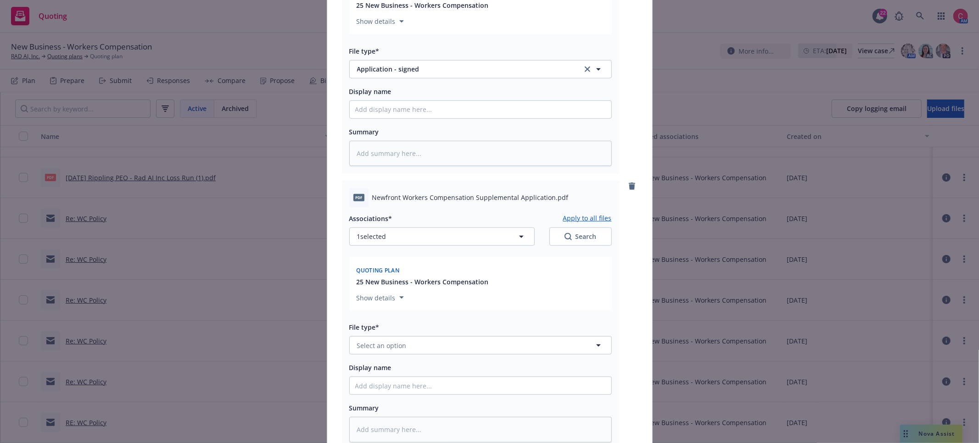
scroll to position [481, 0]
click at [393, 115] on input "Display name" at bounding box center [481, 108] width 262 height 17
type textarea "x"
type input "["
type textarea "x"
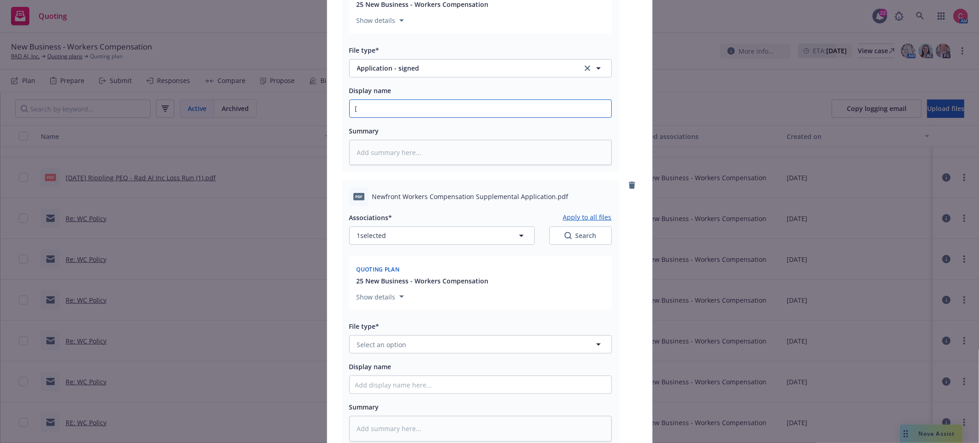
type input "[C"
type textarea "x"
type input "[CO"
type textarea "x"
type input "[COM"
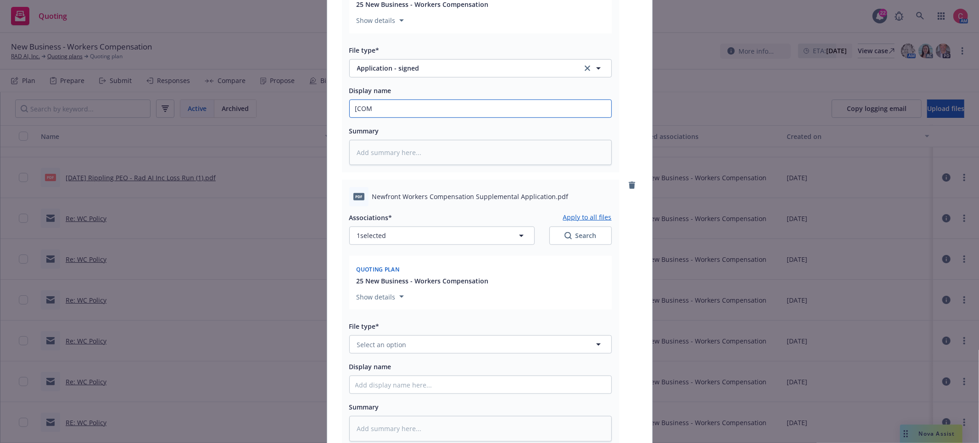
type textarea "x"
type input "[COMP"
type textarea "x"
type input "[COMPL"
type textarea "x"
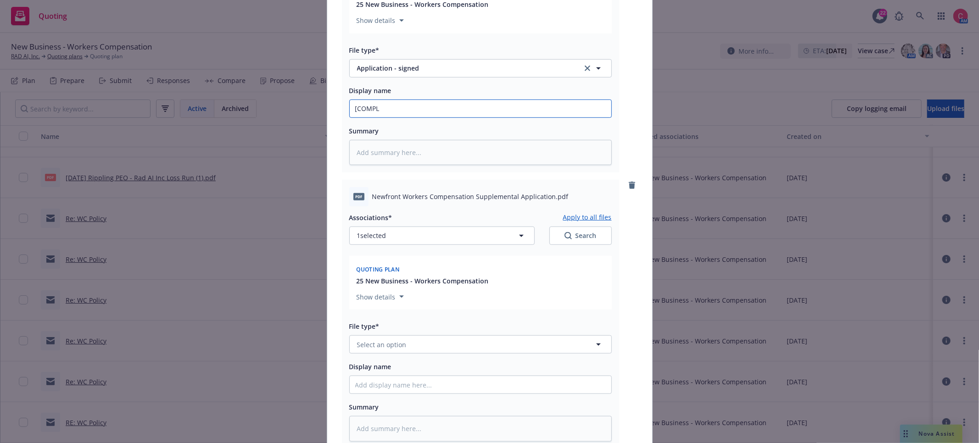
type input "[COMPLE"
type textarea "x"
type input "[COMPLET"
type textarea "x"
type input "[COMPLETE"
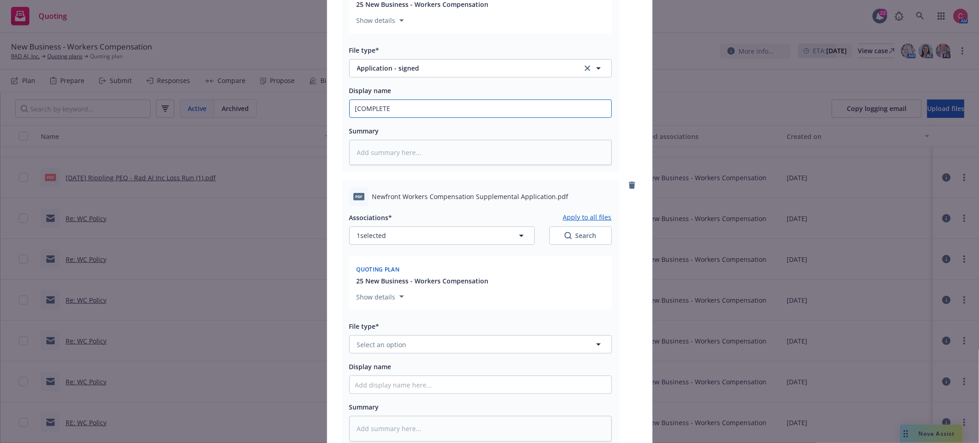
type textarea "x"
type input "[COMPLETED0"
type textarea "x"
type input "[COMPLETED"
type textarea "x"
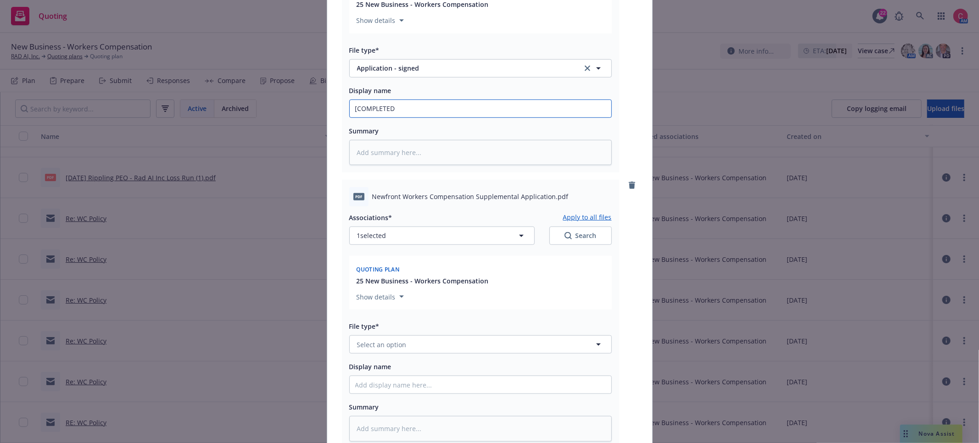
type input "[COMPLETED]"
type textarea "x"
type input "[COMPLETED]"
type textarea "x"
type input "[COMPLETED] 2"
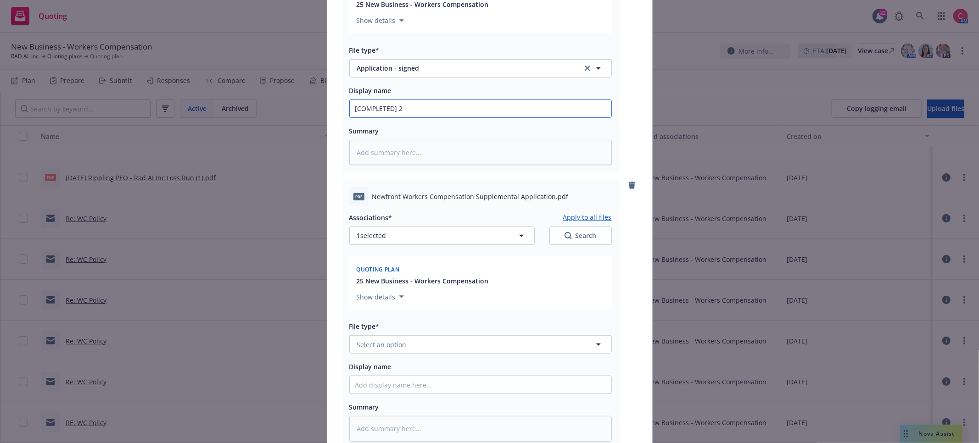
type textarea "x"
type input "[COMPLETED] 25"
type textarea "x"
type input "[COMPLETED] 25"
paste input "Travelers Third Party Crime Application"
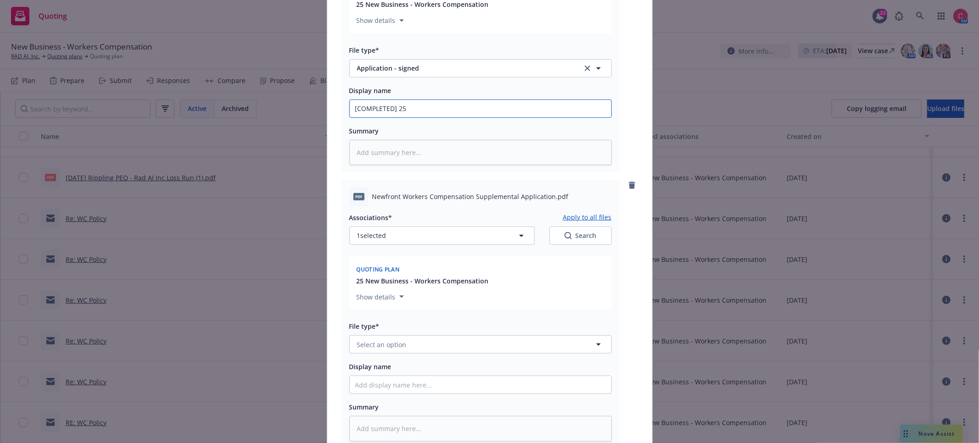
type textarea "x"
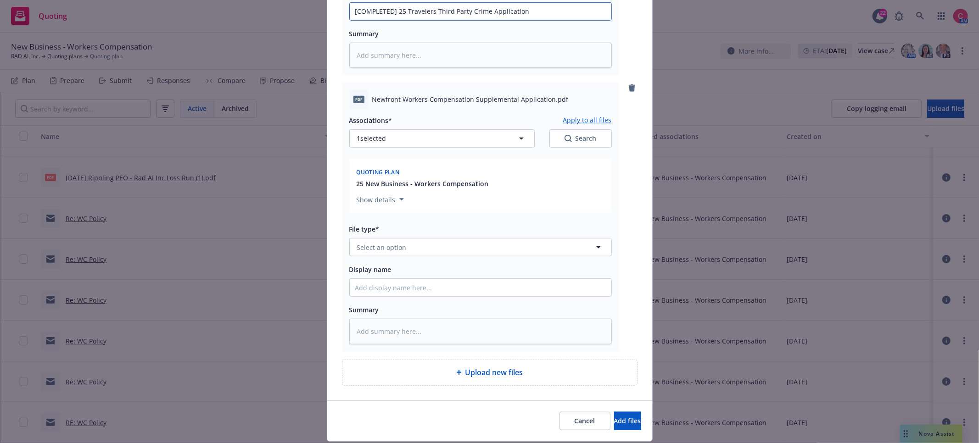
scroll to position [609, 0]
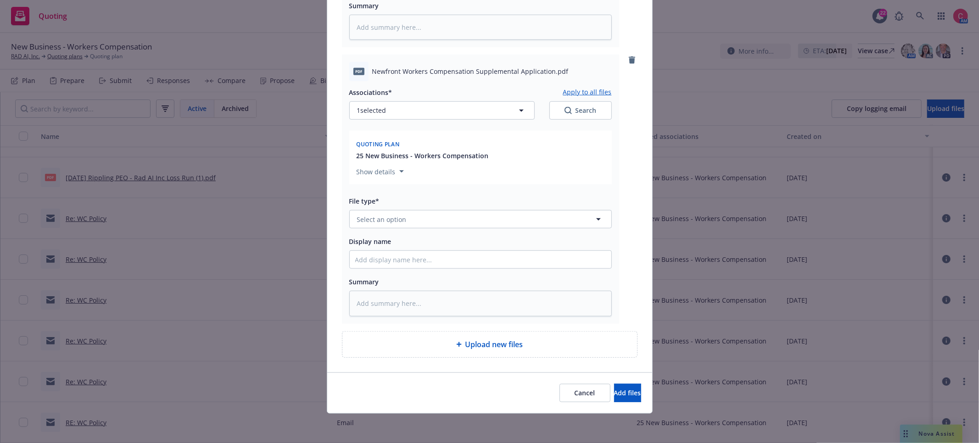
type input "[COMPLETED] 25 Travelers Third Party Crime Application"
drag, startPoint x: 372, startPoint y: 69, endPoint x: 550, endPoint y: 68, distance: 177.6
click at [550, 67] on span "Newfront Workers Compensation Supplemental Application.pdf" at bounding box center [470, 72] width 196 height 10
copy span "Newfront Workers Compensation Supplemental Application"
click at [416, 213] on button "Select an option" at bounding box center [480, 219] width 262 height 18
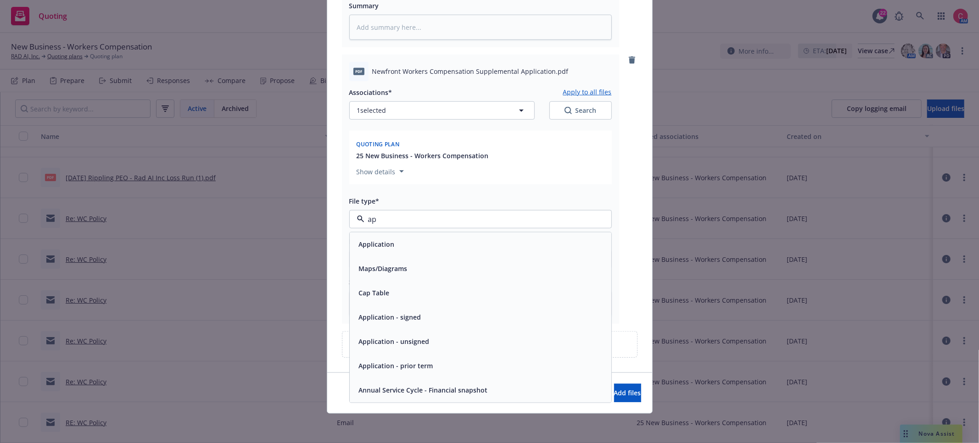
type input "app"
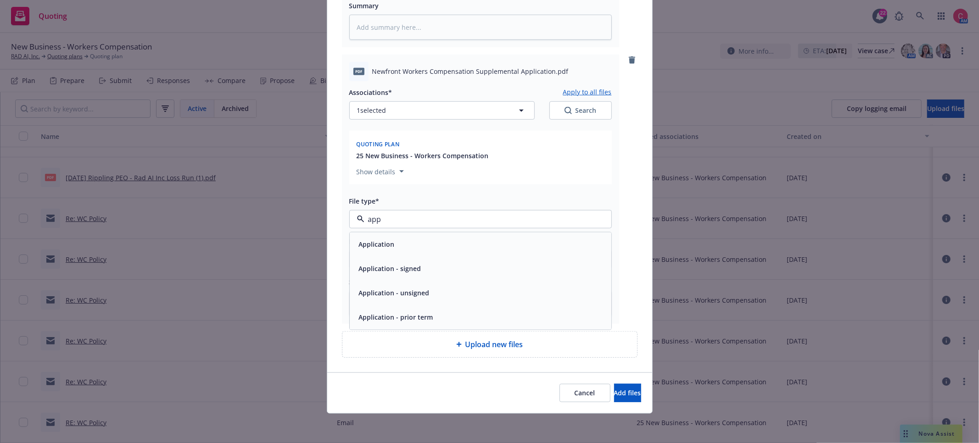
click at [388, 271] on span "Application - signed" at bounding box center [390, 269] width 62 height 10
click at [400, 257] on input "Display name" at bounding box center [481, 259] width 262 height 17
type textarea "x"
type input "["
type textarea "x"
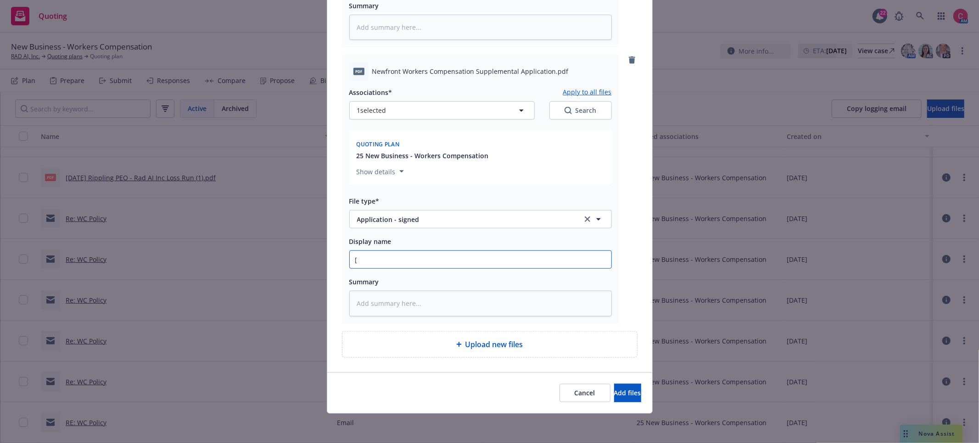
type input "[C"
type textarea "x"
type input "[CO"
type textarea "x"
type input "[COM"
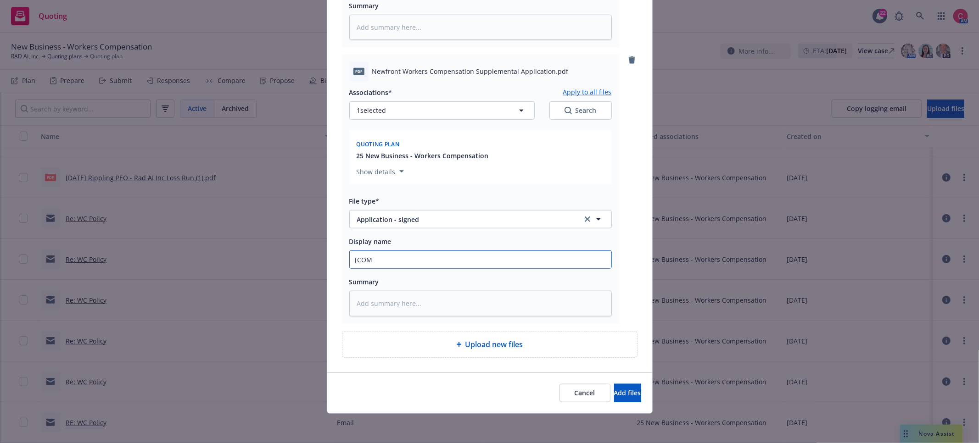
type textarea "x"
type input "[COMP"
type textarea "x"
type input "[COMPL"
type textarea "x"
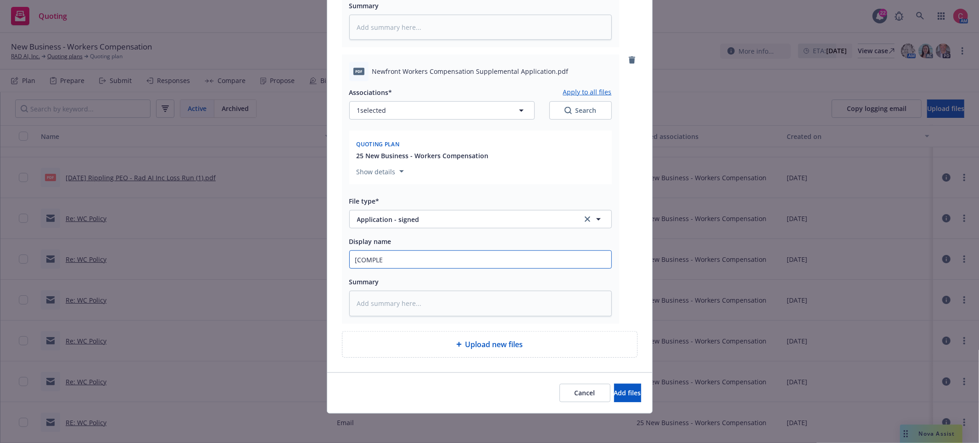
type input "[COMPLET"
type textarea "x"
type input "[COMPLETE"
type textarea "x"
type input "[COMPLETED"
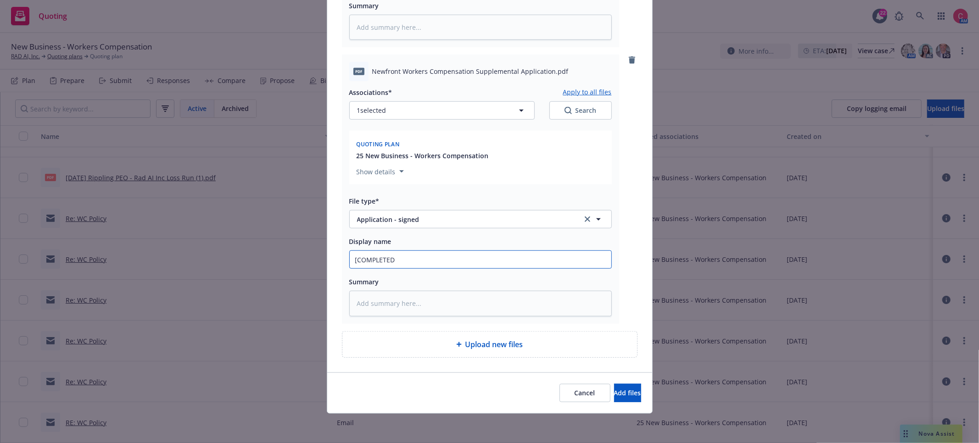
type textarea "x"
type input "[COMPLETED]"
type textarea "x"
type input "[COMPLETED]"
type textarea "x"
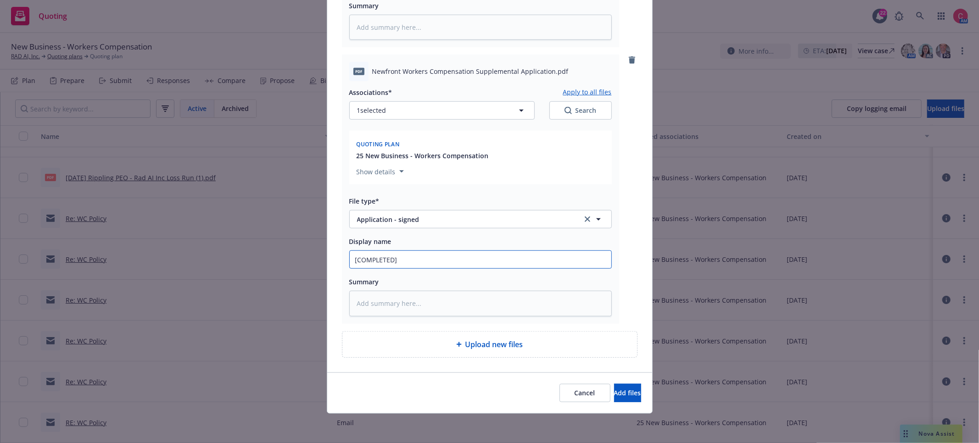
type input "[COMPLETED] 2"
type textarea "x"
type input "[COMPLETED] 25"
type textarea "x"
type input "[COMPLETED] 25"
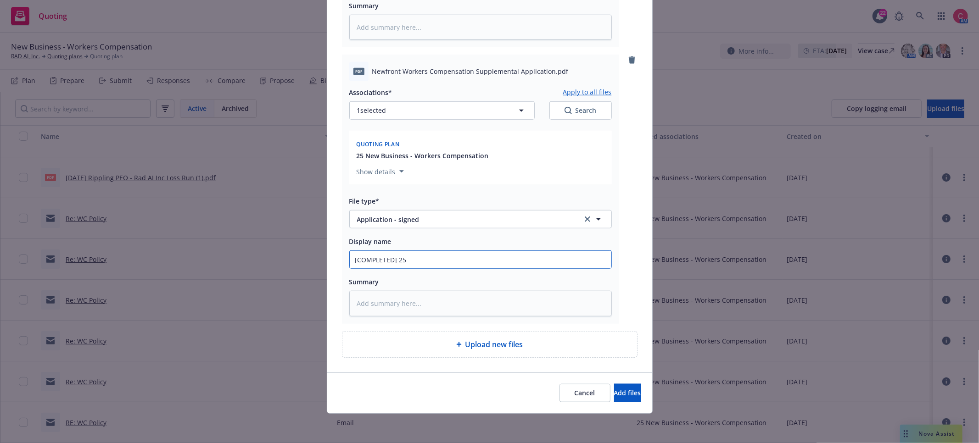
paste input "Newfront Workers Compensation Supplemental Application"
type textarea "x"
type input "[COMPLETED] 25 Newfront Workers Compensation Supplemental Application"
click at [615, 386] on button "Add files" at bounding box center [627, 393] width 27 height 18
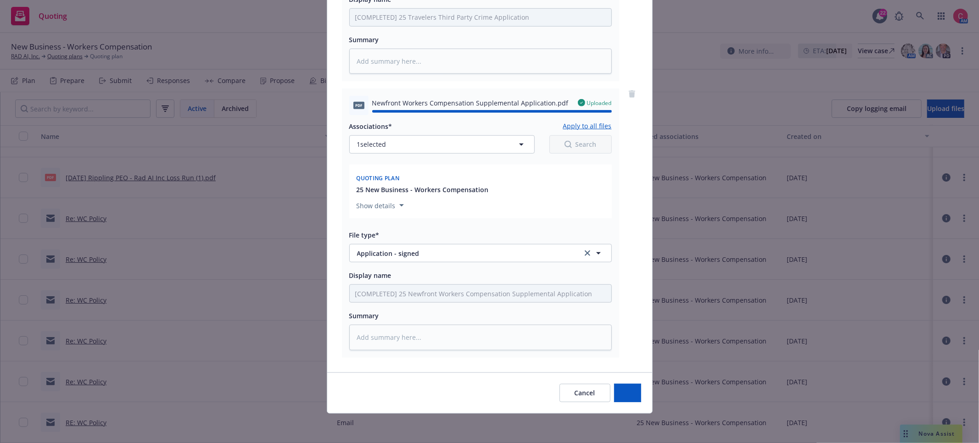
type textarea "x"
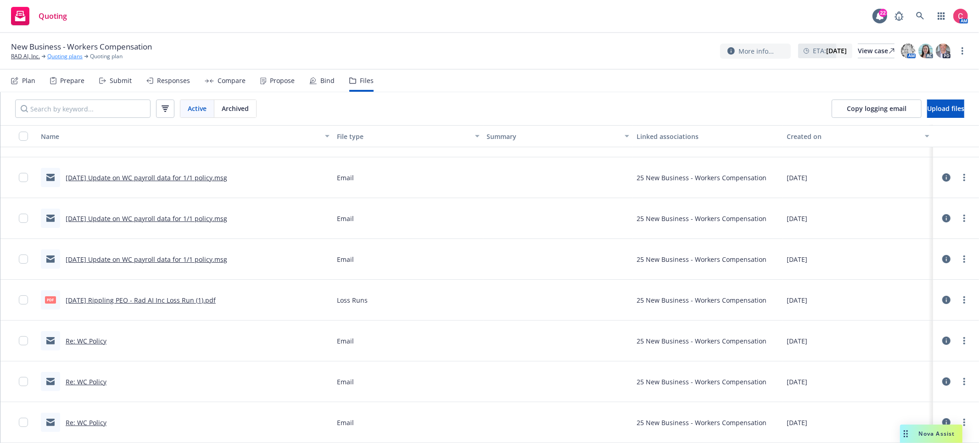
click at [61, 56] on link "Quoting plans" at bounding box center [64, 56] width 35 height 8
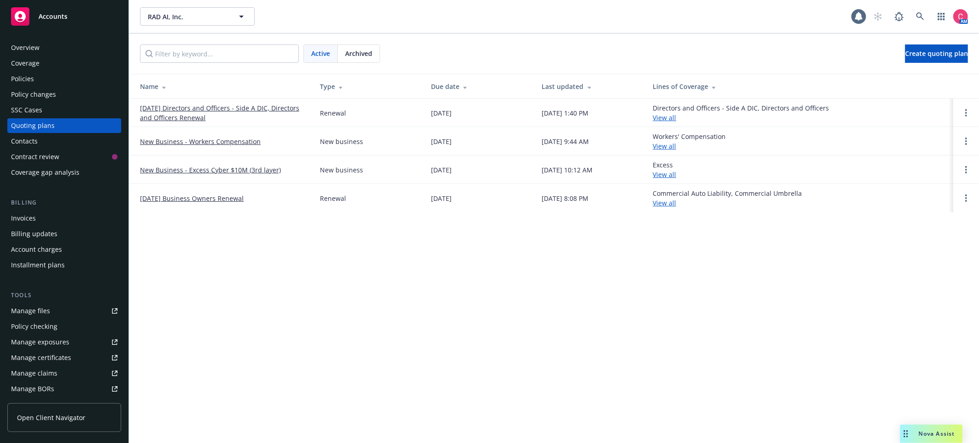
click at [215, 108] on link "[DATE] Directors and Officers - Side A DIC, Directors and Officers Renewal" at bounding box center [222, 112] width 165 height 19
